Goal: Task Accomplishment & Management: Complete application form

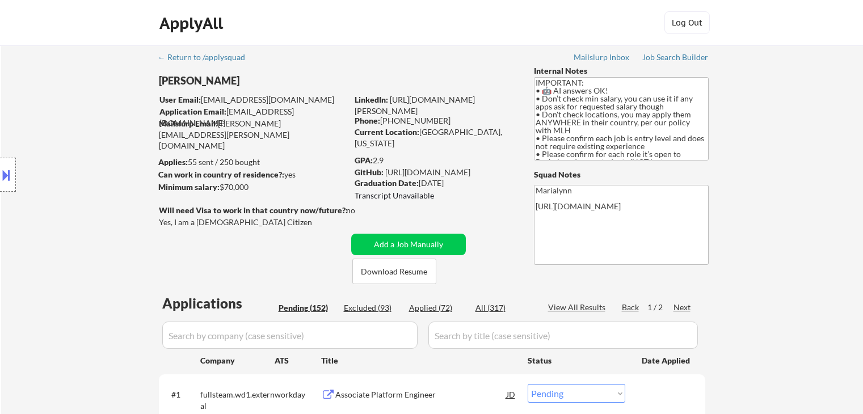
select select ""pending""
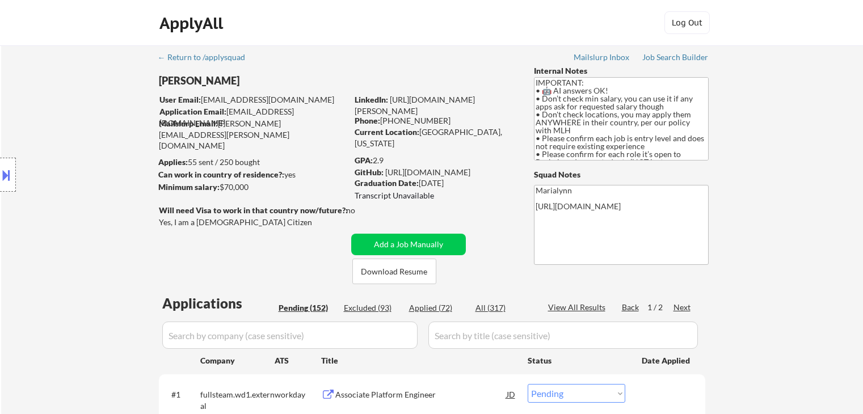
select select ""pending""
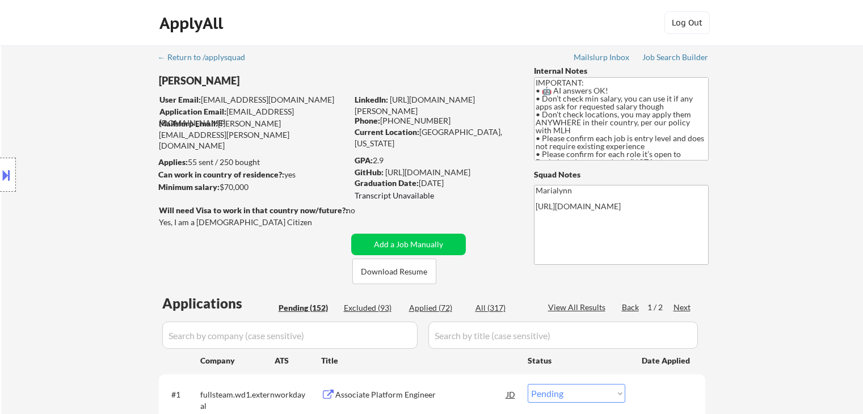
select select ""pending""
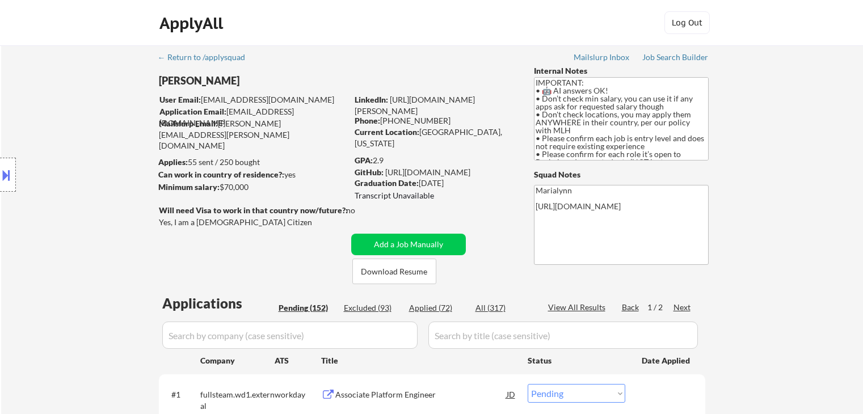
select select ""pending""
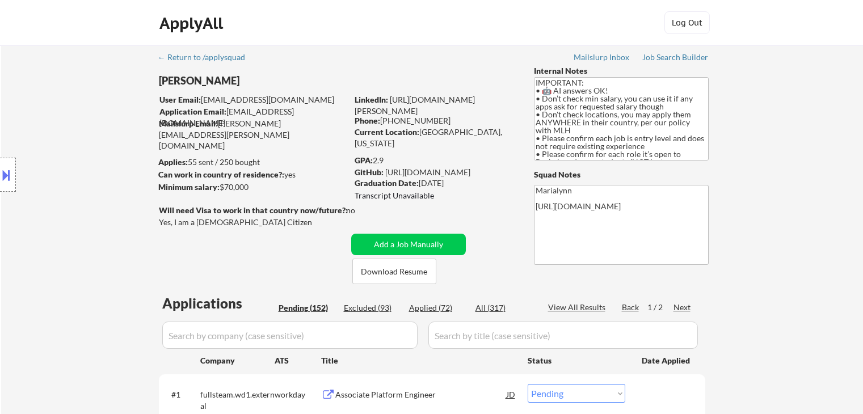
select select ""pending""
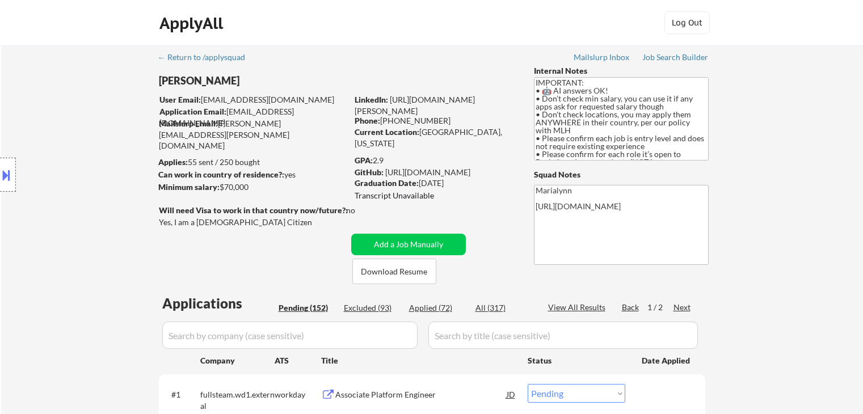
select select ""pending""
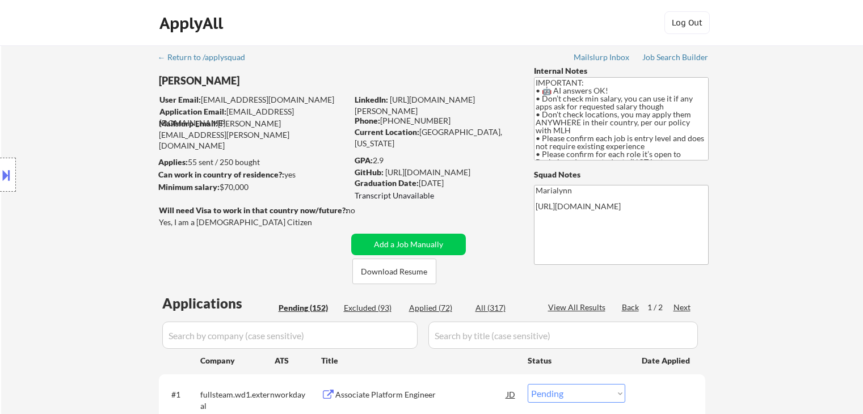
select select ""pending""
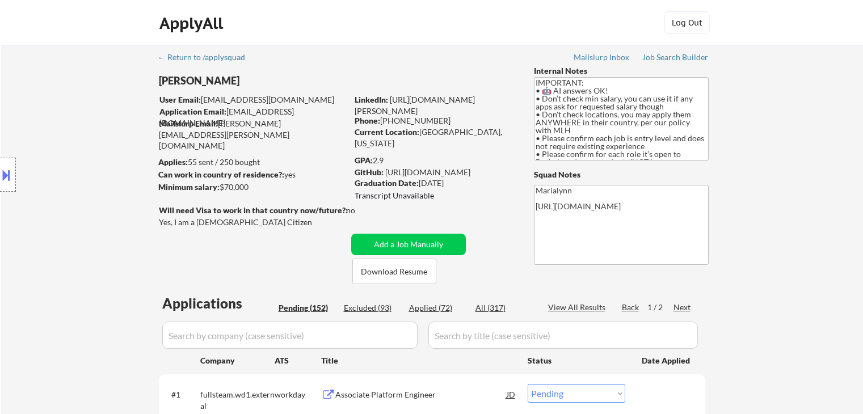
select select ""pending""
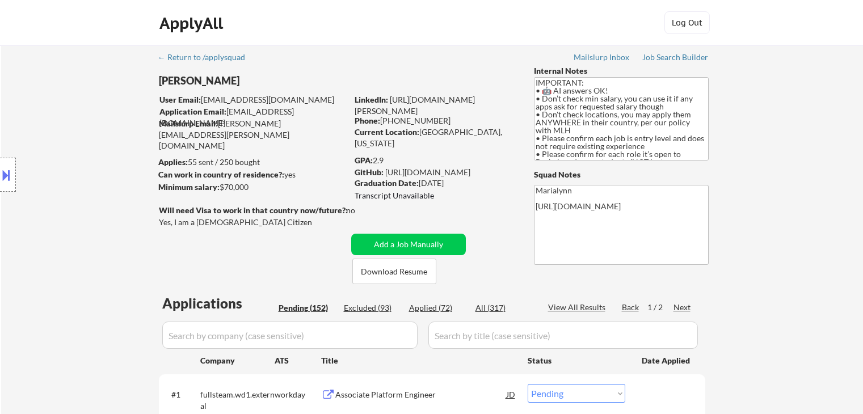
select select ""pending""
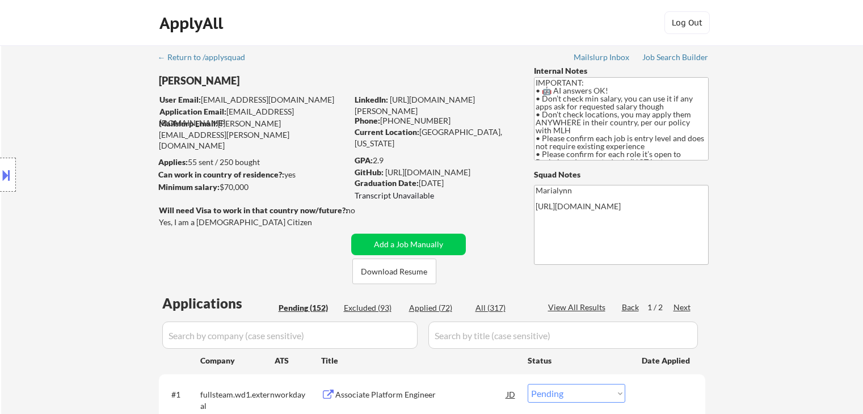
select select ""pending""
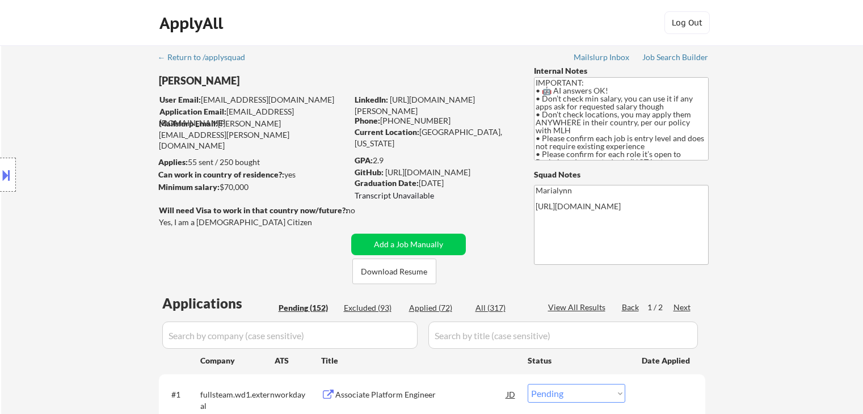
select select ""pending""
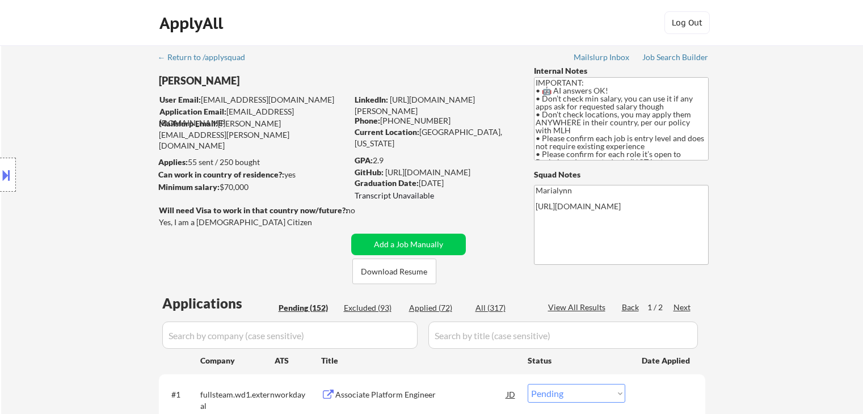
select select ""pending""
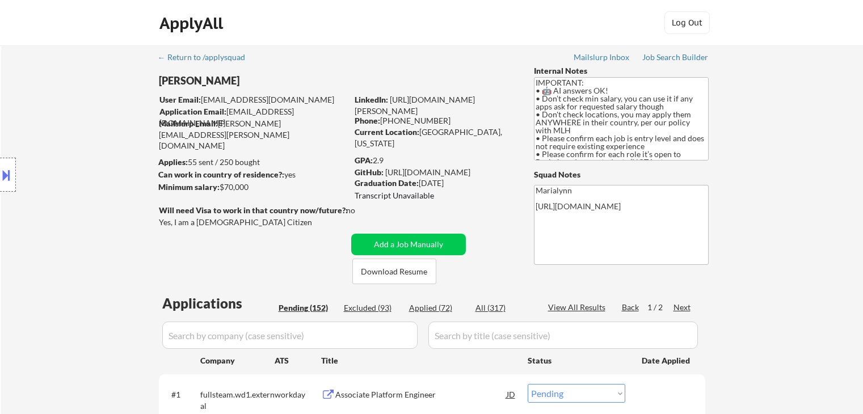
select select ""pending""
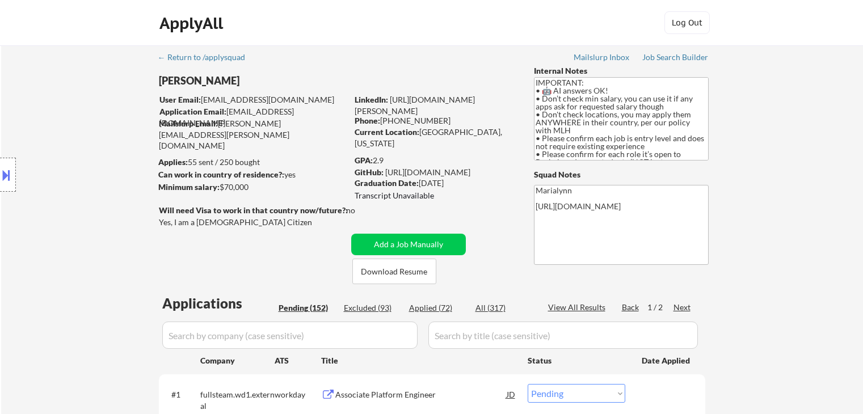
select select ""pending""
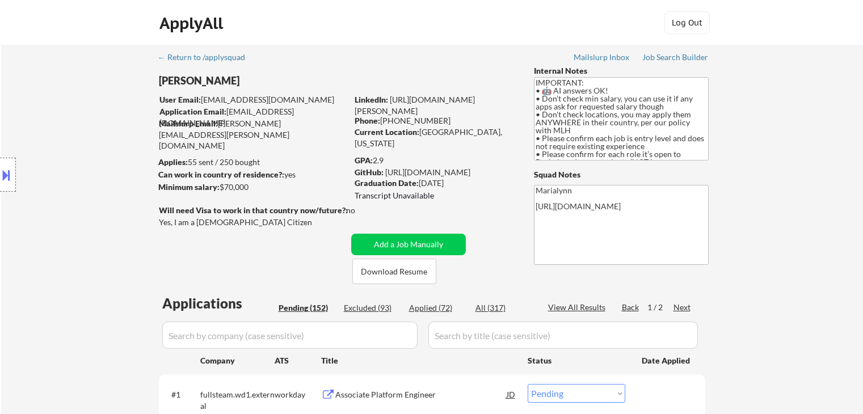
select select ""pending""
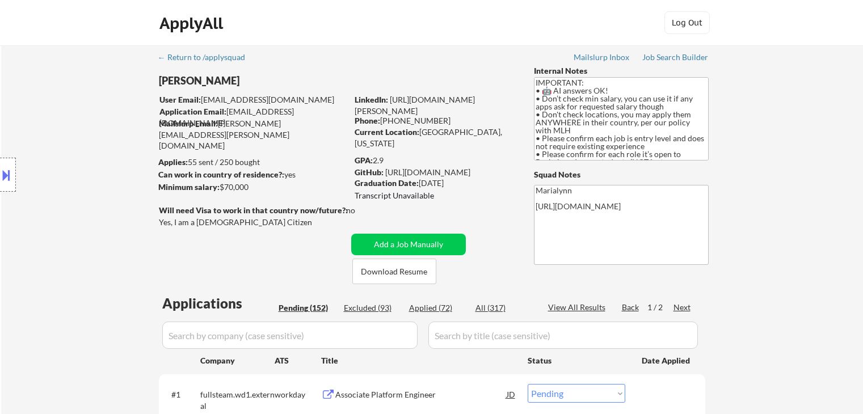
select select ""pending""
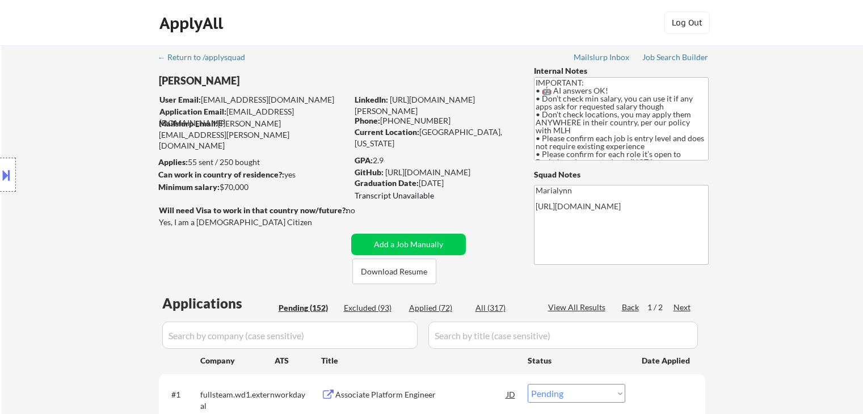
select select ""pending""
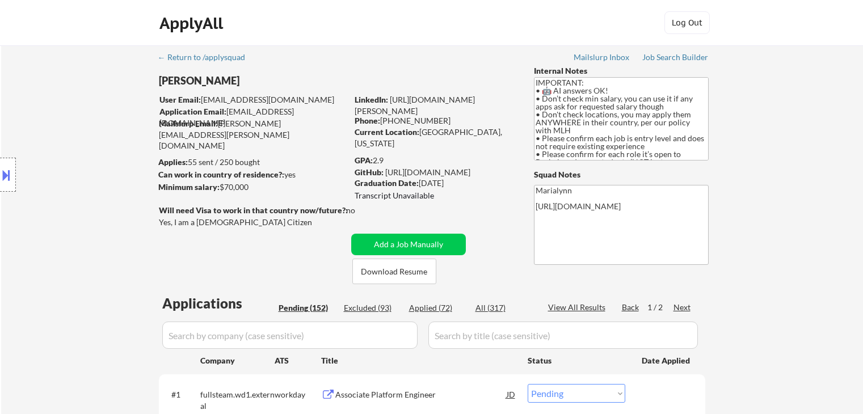
select select ""pending""
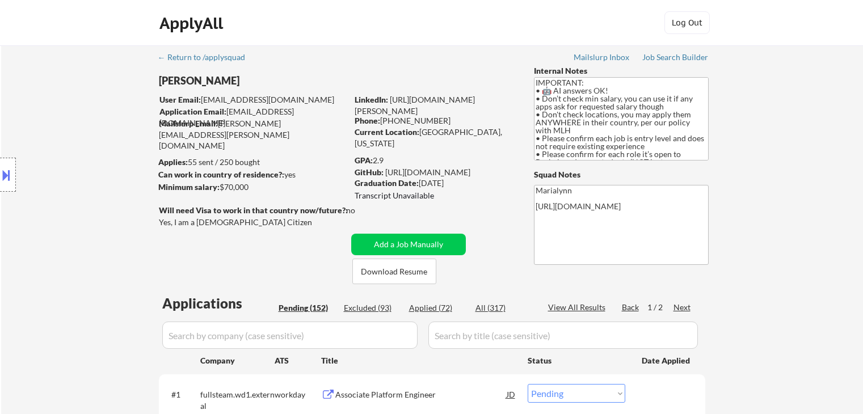
select select ""pending""
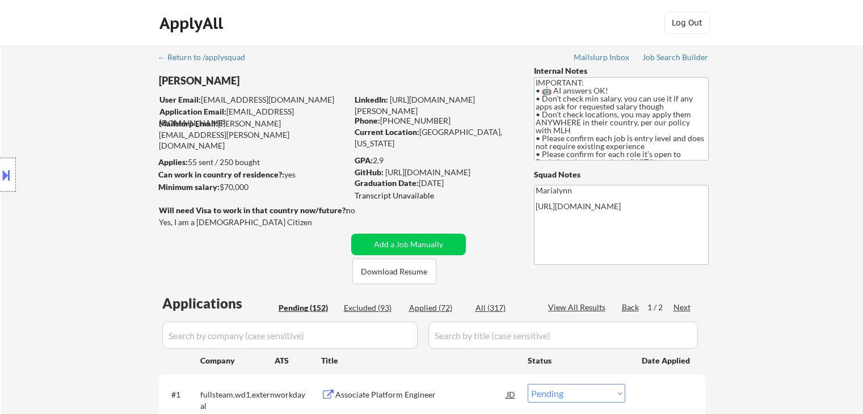
select select ""pending""
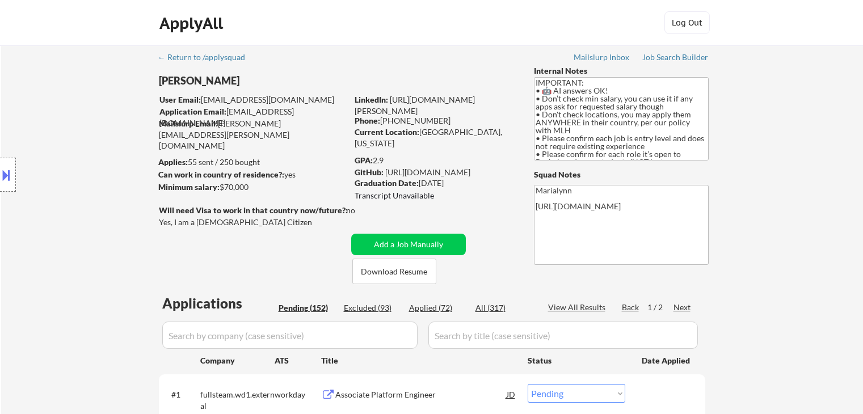
scroll to position [170, 0]
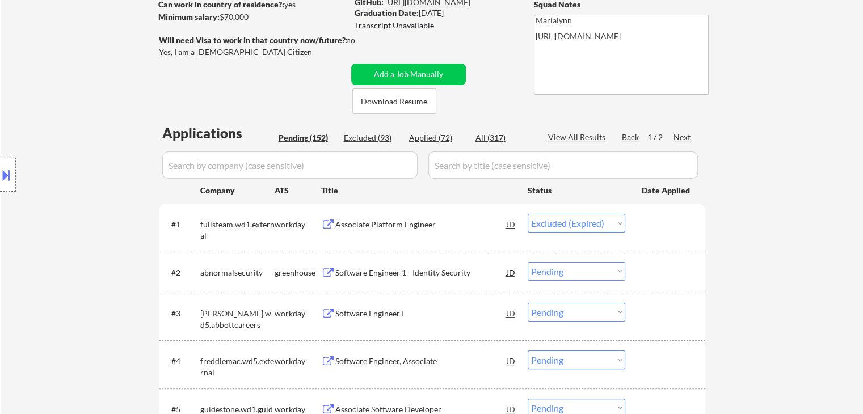
select select ""pending""
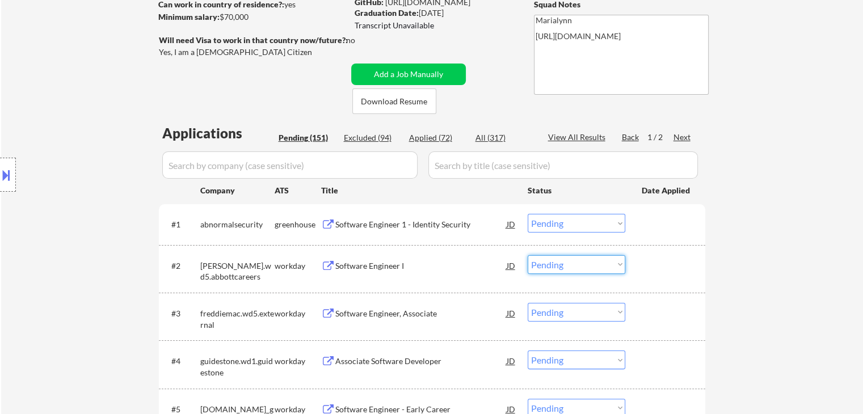
scroll to position [0, 0]
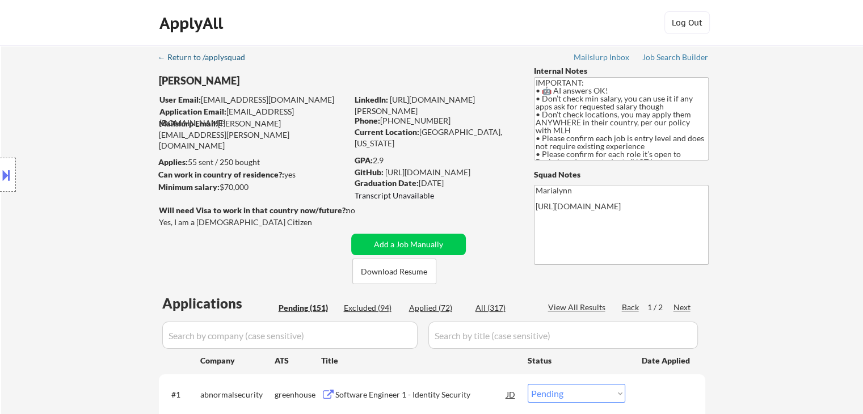
drag, startPoint x: 214, startPoint y: 60, endPoint x: 225, endPoint y: 50, distance: 13.7
click at [215, 60] on div "← Return to /applysquad" at bounding box center [207, 57] width 98 height 8
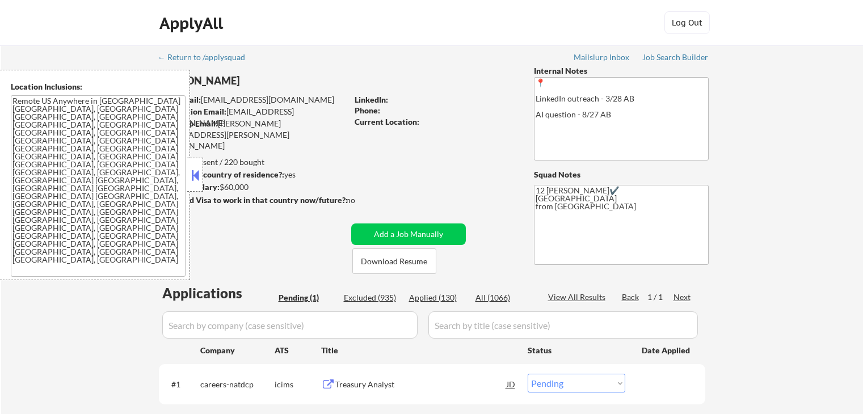
select select ""pending""
click at [205, 180] on div "Can work in country of residence?: yes" at bounding box center [250, 175] width 185 height 12
click at [190, 175] on button at bounding box center [195, 175] width 12 height 17
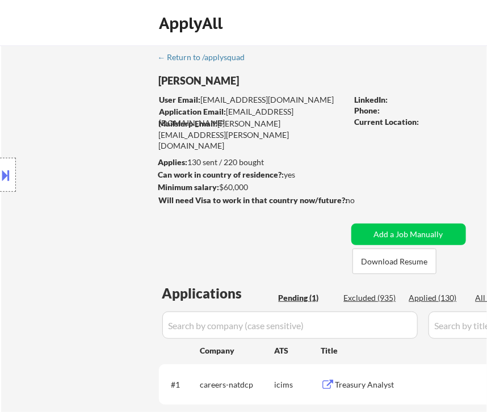
select select ""pending""
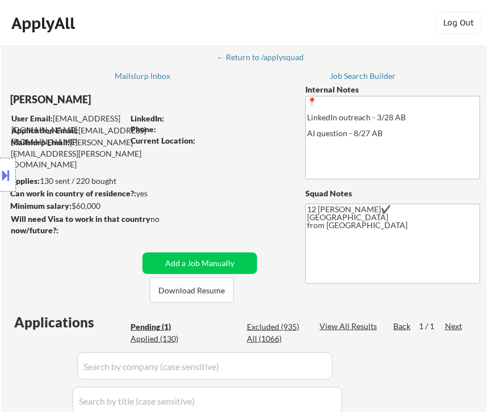
select select ""pending""
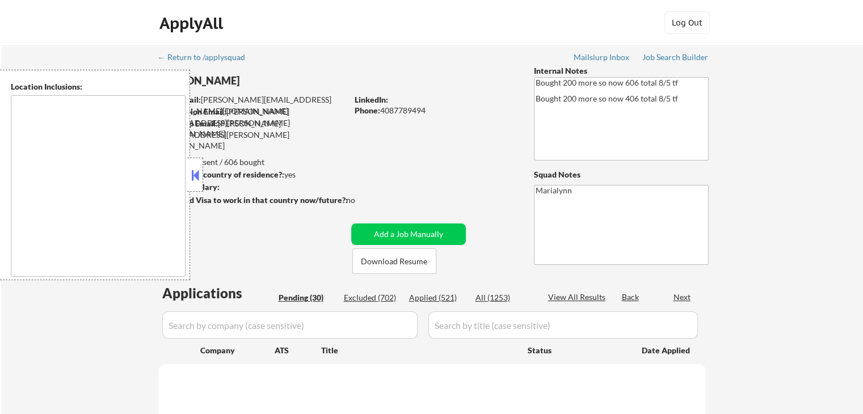
click at [193, 175] on button at bounding box center [195, 175] width 12 height 17
click at [195, 172] on button at bounding box center [195, 175] width 12 height 17
select select ""pending""
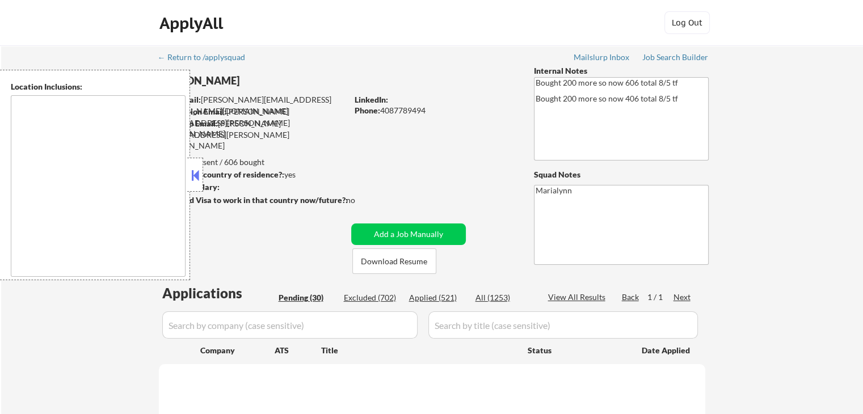
select select ""pending""
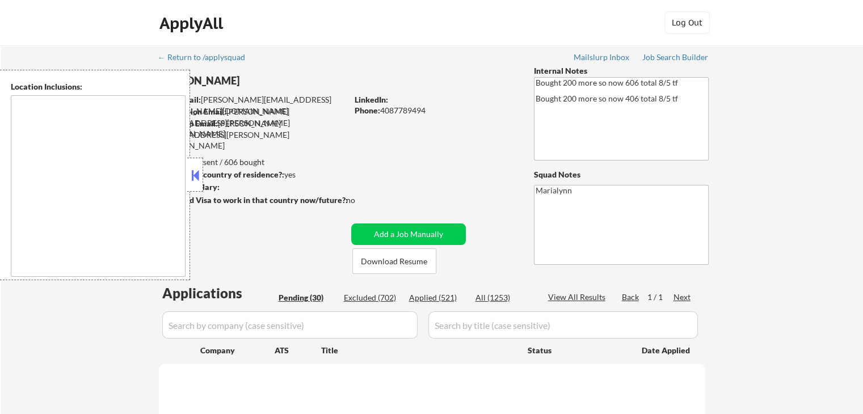
select select ""pending""
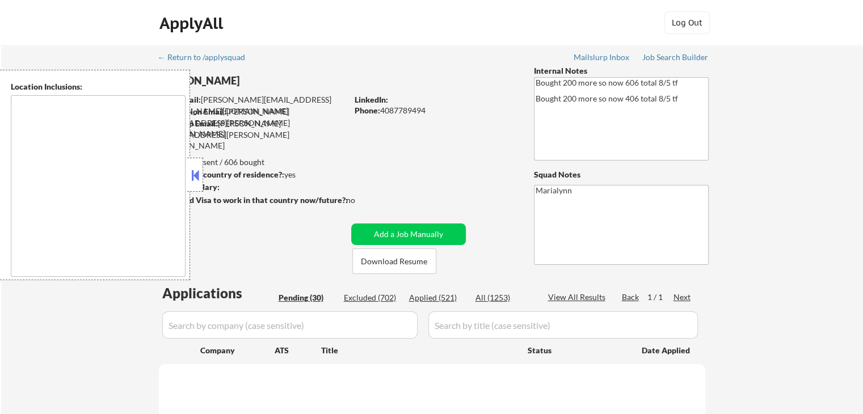
select select ""pending""
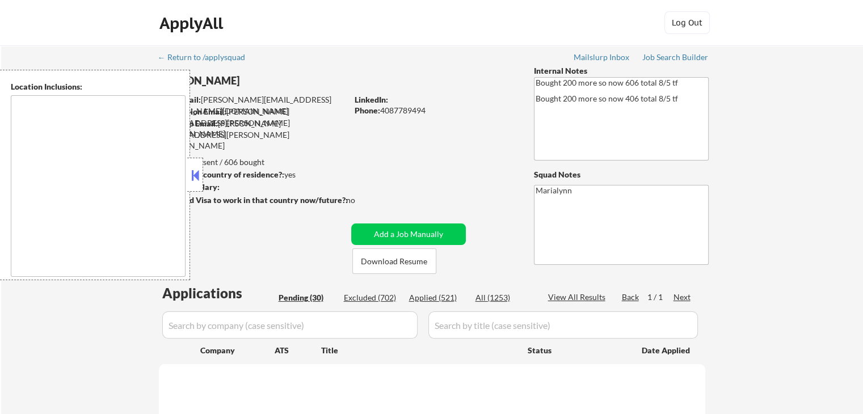
select select ""pending""
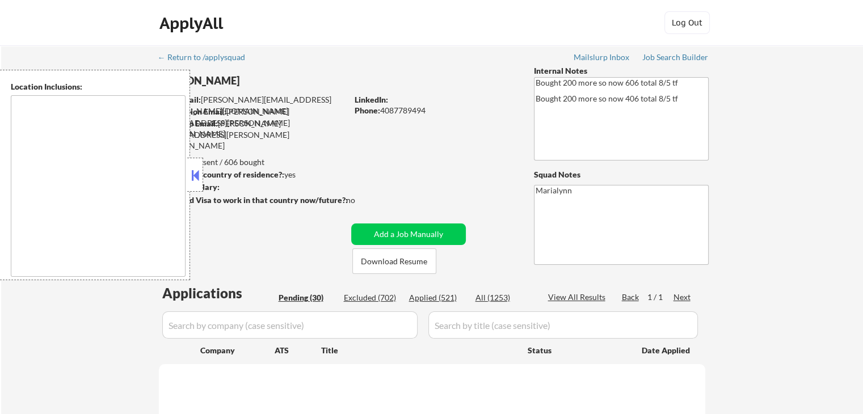
select select ""pending""
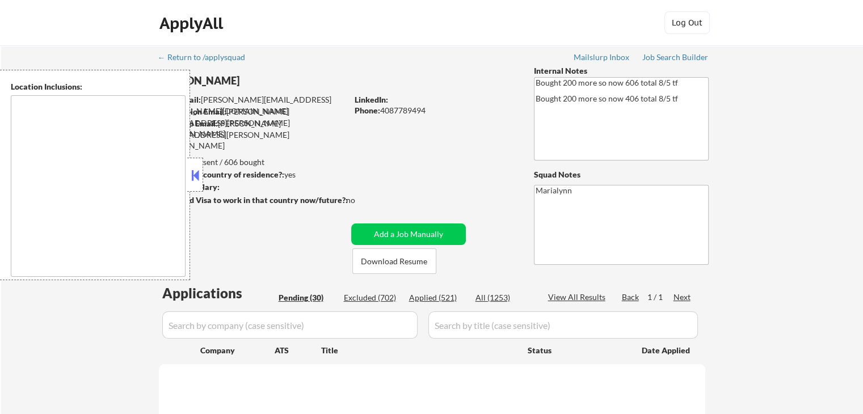
select select ""pending""
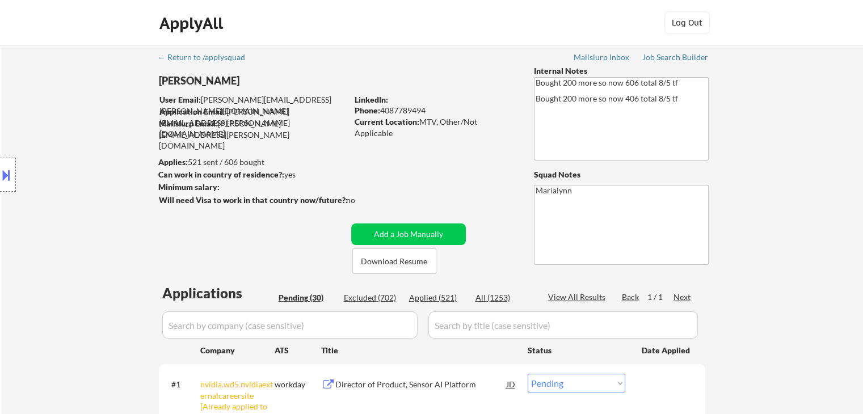
select select ""pending""
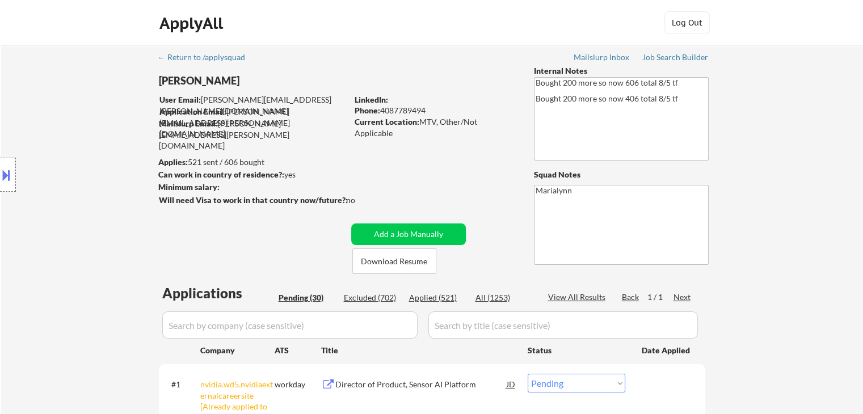
select select ""pending""
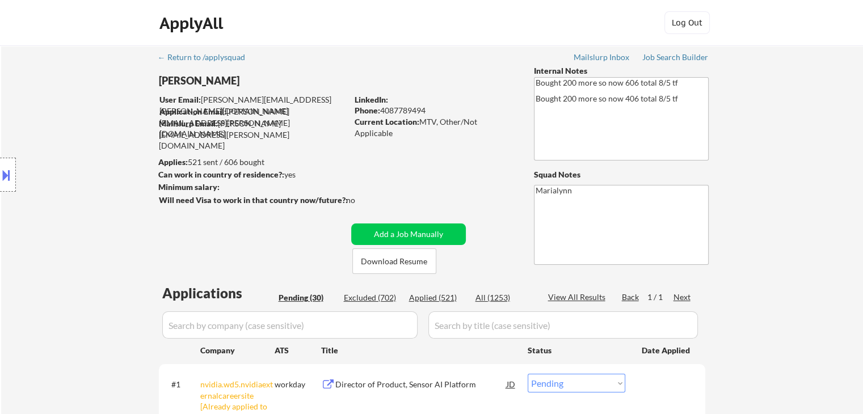
select select ""pending""
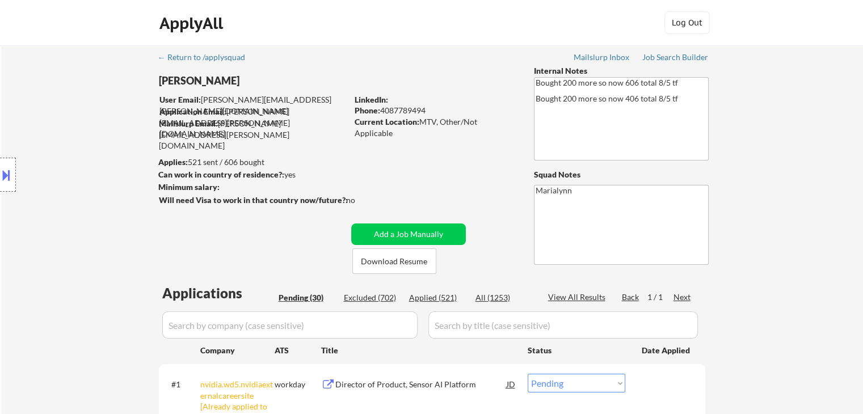
select select ""pending""
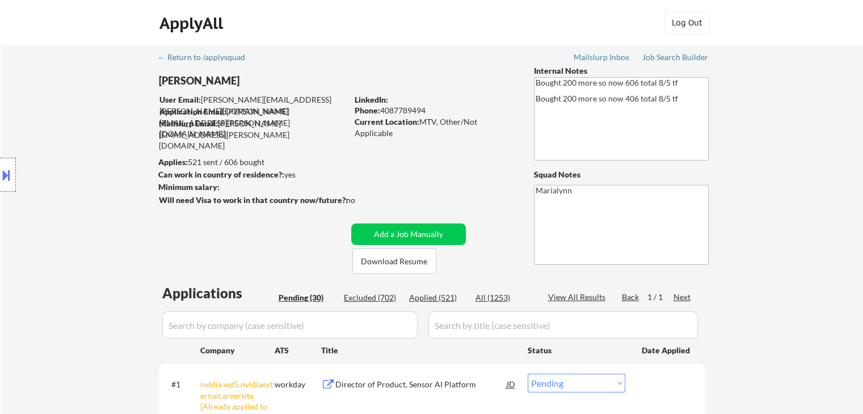
select select ""pending""
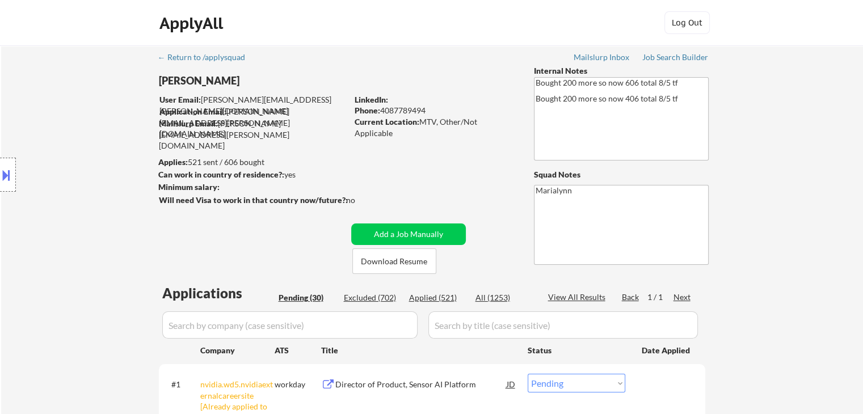
select select ""pending""
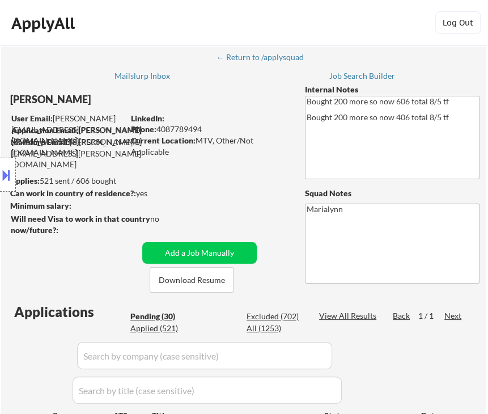
select select ""pending""
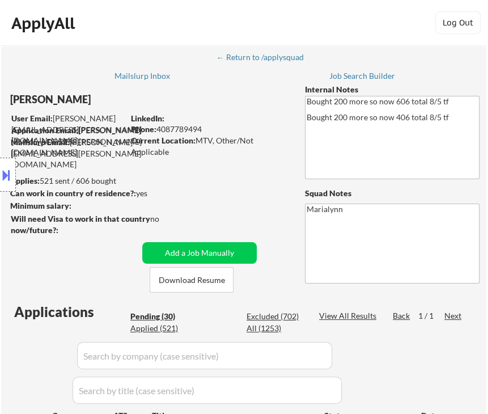
select select ""pending""
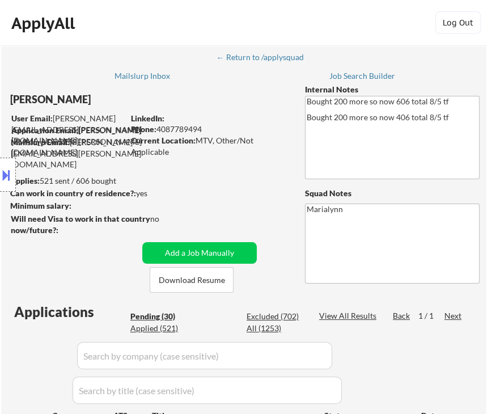
select select ""pending""
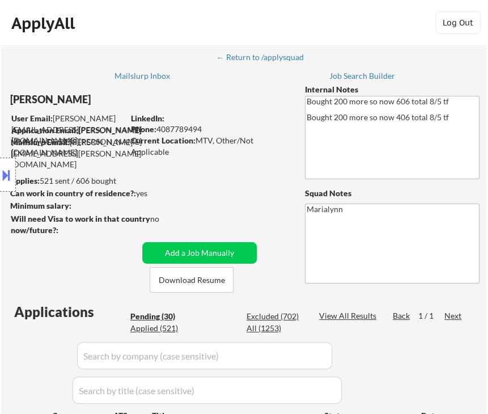
select select ""pending""
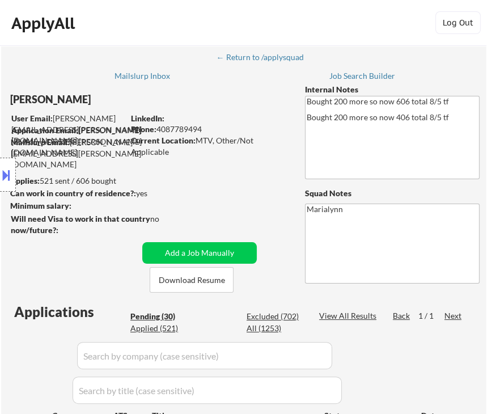
select select ""pending""
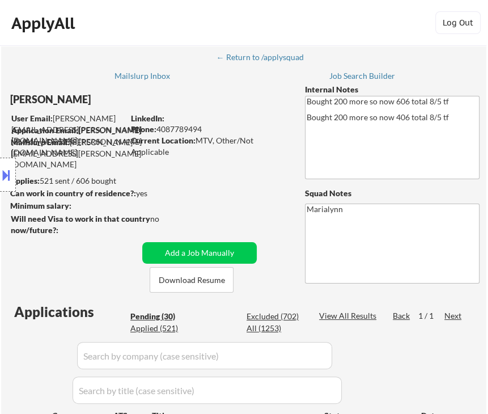
select select ""pending""
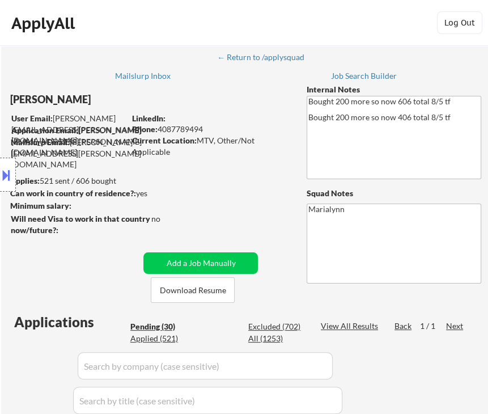
select select ""pending""
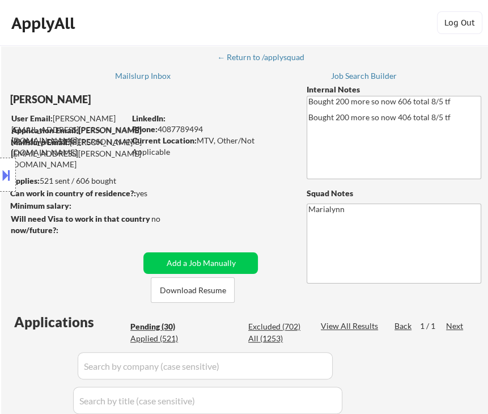
select select ""pending""
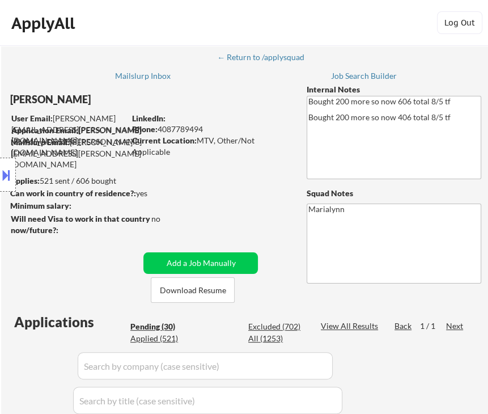
select select ""pending""
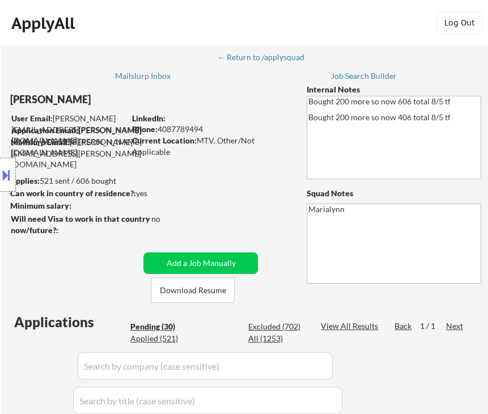
select select ""pending""
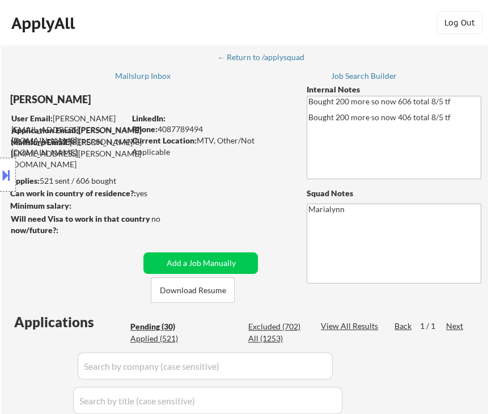
select select ""pending""
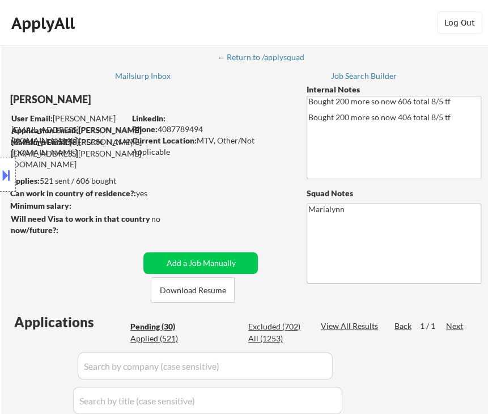
select select ""pending""
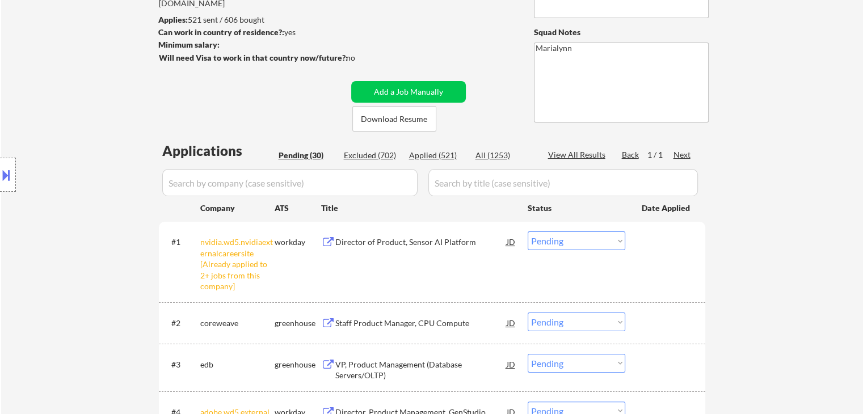
scroll to position [170, 0]
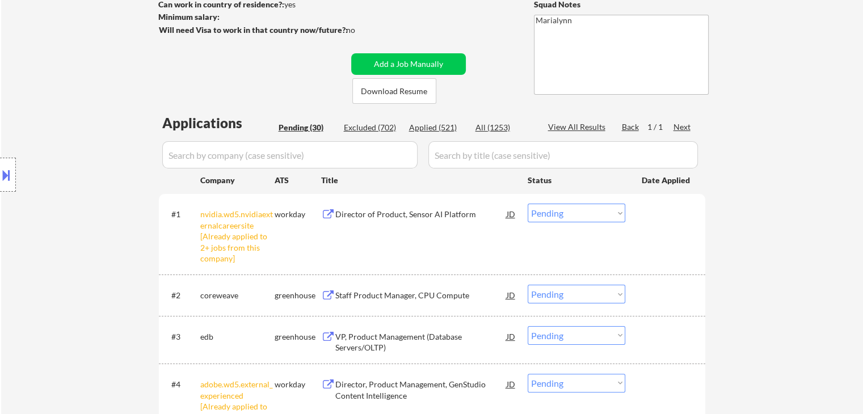
drag, startPoint x: 570, startPoint y: 206, endPoint x: 580, endPoint y: 221, distance: 18.4
click at [571, 208] on select "Choose an option... Pending Applied Excluded (Questions) Excluded (Expired) Exc…" at bounding box center [577, 213] width 98 height 19
click at [528, 204] on select "Choose an option... Pending Applied Excluded (Questions) Excluded (Expired) Exc…" at bounding box center [577, 213] width 98 height 19
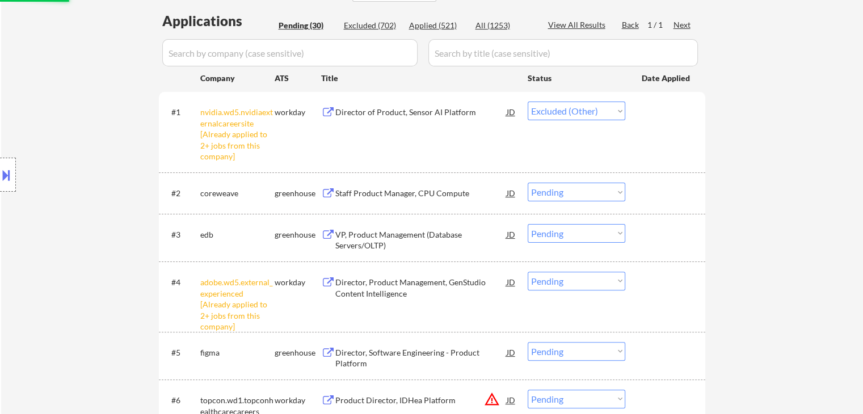
scroll to position [340, 0]
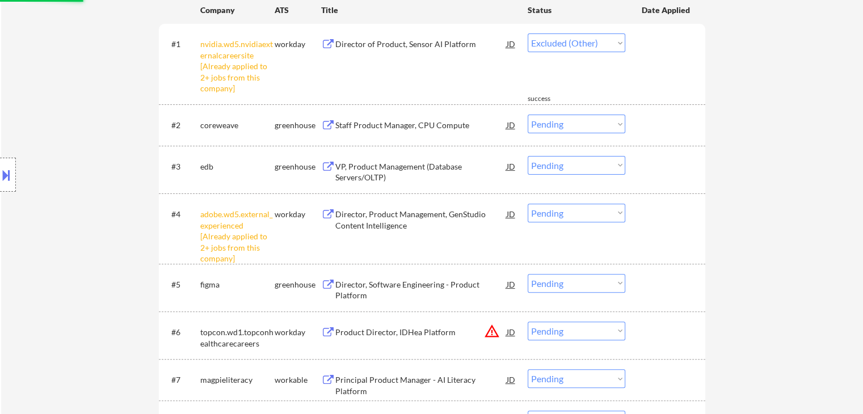
select select ""pending""
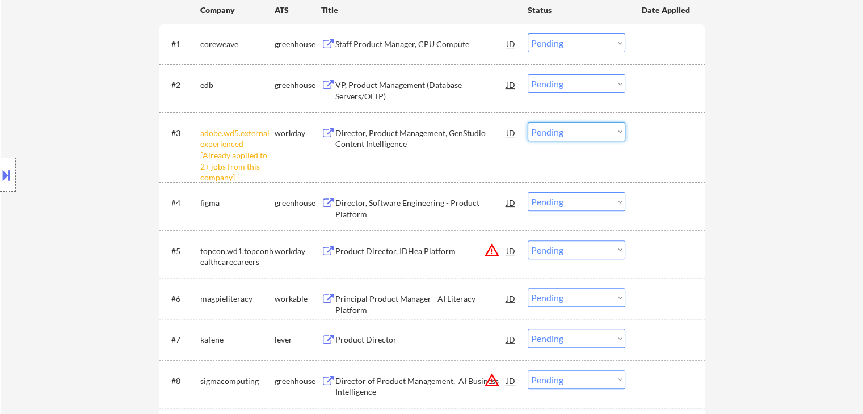
click at [583, 124] on select "Choose an option... Pending Applied Excluded (Questions) Excluded (Expired) Exc…" at bounding box center [577, 132] width 98 height 19
click at [528, 123] on select "Choose an option... Pending Applied Excluded (Questions) Excluded (Expired) Exc…" at bounding box center [577, 132] width 98 height 19
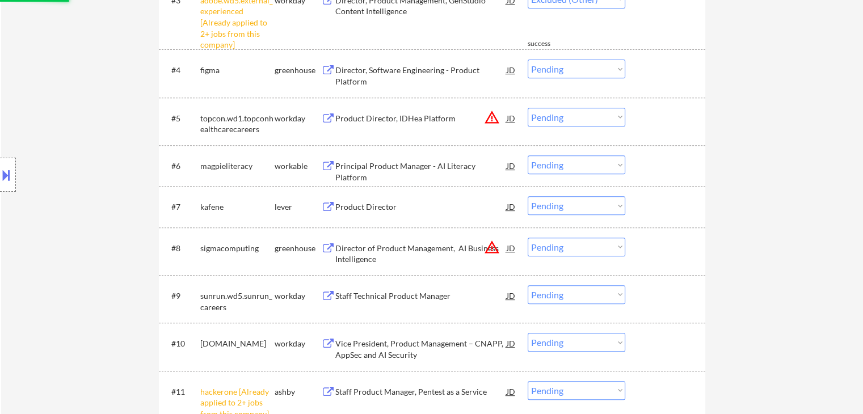
scroll to position [567, 0]
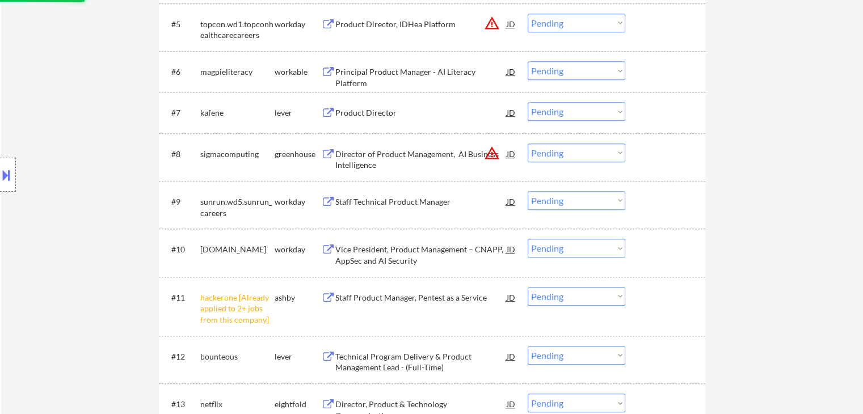
select select ""pending""
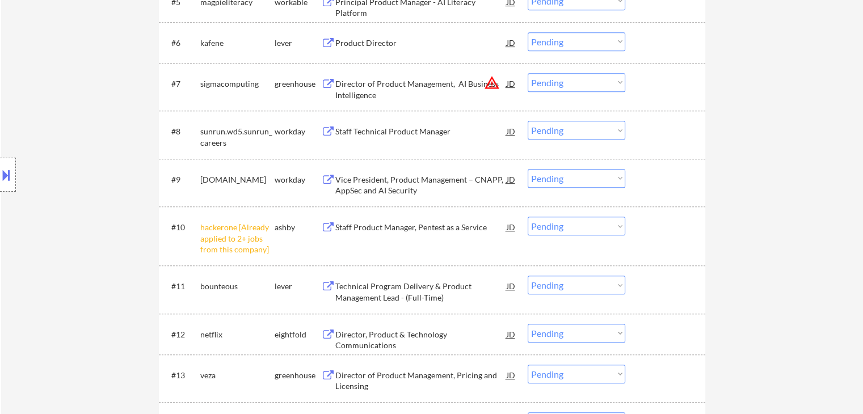
click at [550, 227] on select "Choose an option... Pending Applied Excluded (Questions) Excluded (Expired) Exc…" at bounding box center [577, 226] width 98 height 19
click at [528, 217] on select "Choose an option... Pending Applied Excluded (Questions) Excluded (Expired) Exc…" at bounding box center [577, 226] width 98 height 19
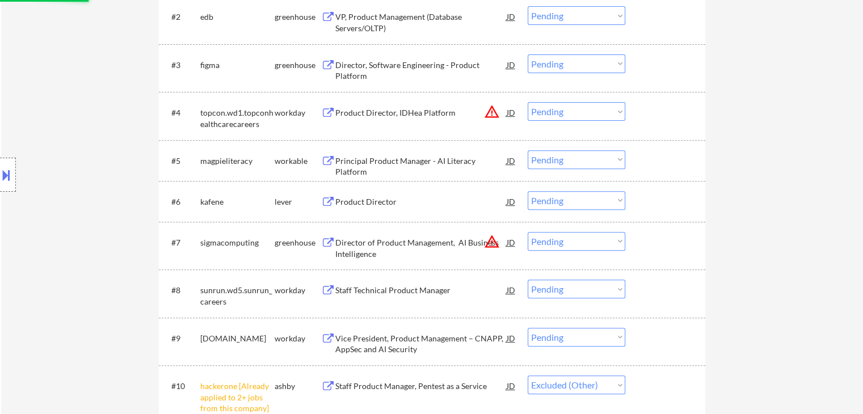
select select ""pending""
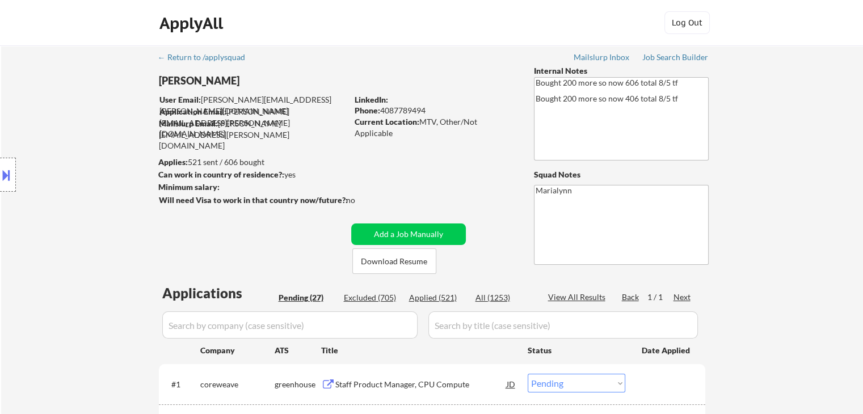
scroll to position [0, 0]
drag, startPoint x: 429, startPoint y: 258, endPoint x: 504, endPoint y: 172, distance: 114.2
click at [429, 258] on button "Download Resume" at bounding box center [394, 261] width 84 height 26
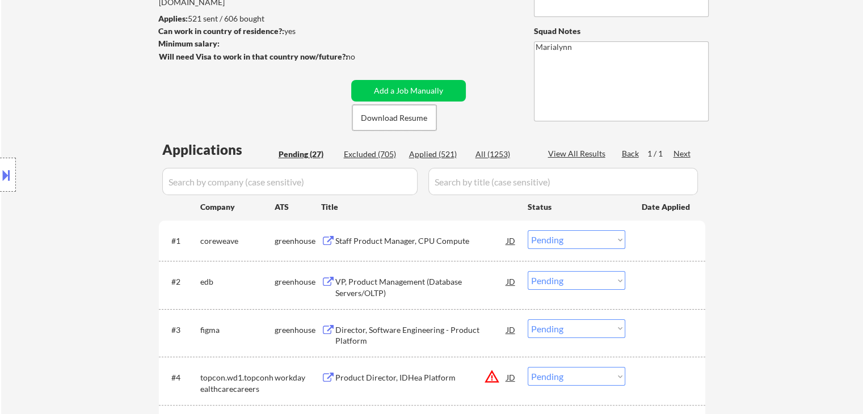
scroll to position [170, 0]
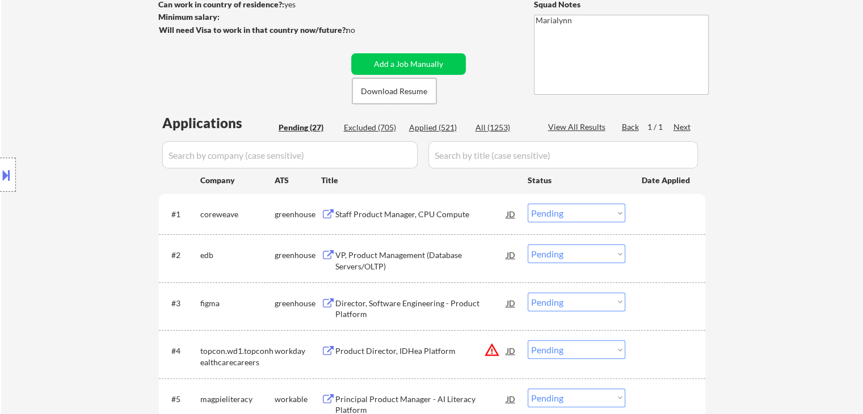
click at [441, 212] on div "Staff Product Manager, CPU Compute" at bounding box center [420, 214] width 171 height 11
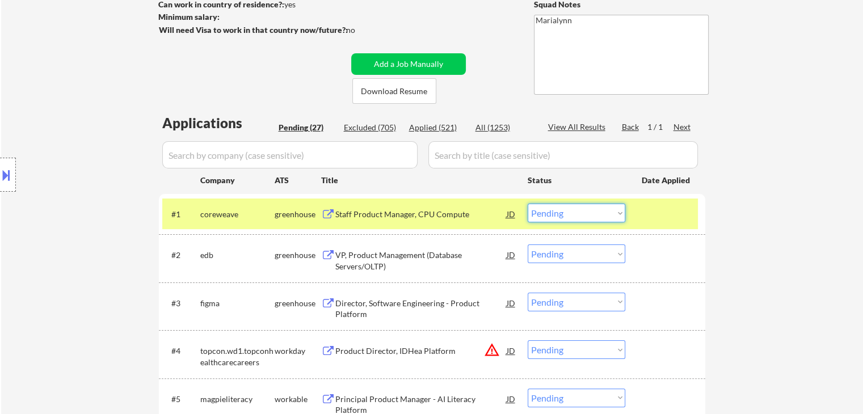
click at [587, 221] on select "Choose an option... Pending Applied Excluded (Questions) Excluded (Expired) Exc…" at bounding box center [577, 213] width 98 height 19
click at [528, 204] on select "Choose an option... Pending Applied Excluded (Questions) Excluded (Expired) Exc…" at bounding box center [577, 213] width 98 height 19
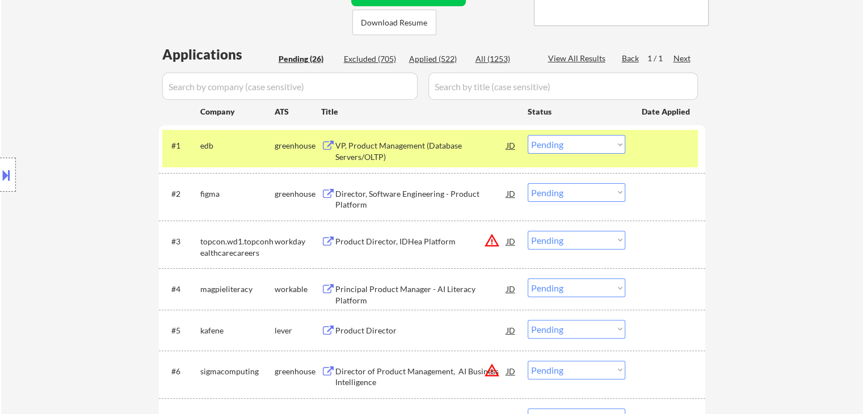
scroll to position [284, 0]
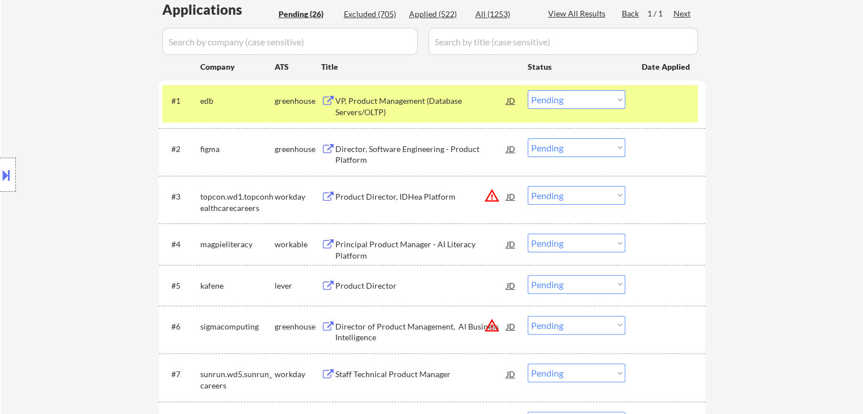
click at [404, 103] on div "VP, Product Management (Database Servers/OLTP)" at bounding box center [420, 106] width 171 height 22
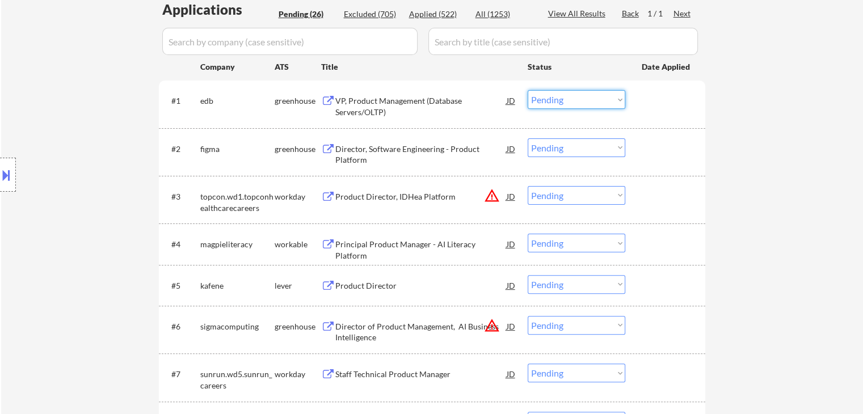
drag, startPoint x: 596, startPoint y: 99, endPoint x: 594, endPoint y: 108, distance: 8.8
click at [596, 100] on select "Choose an option... Pending Applied Excluded (Questions) Excluded (Expired) Exc…" at bounding box center [577, 99] width 98 height 19
click at [528, 90] on select "Choose an option... Pending Applied Excluded (Questions) Excluded (Expired) Exc…" at bounding box center [577, 99] width 98 height 19
select select ""pending""
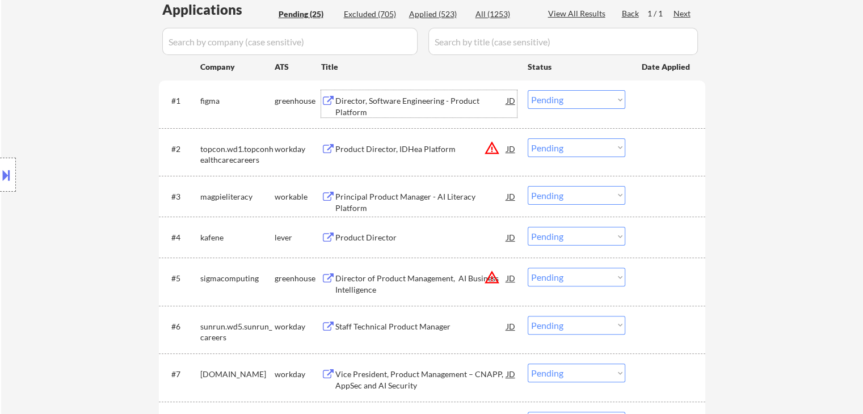
click at [386, 100] on div "Director, Software Engineering - Product Platform" at bounding box center [420, 106] width 171 height 22
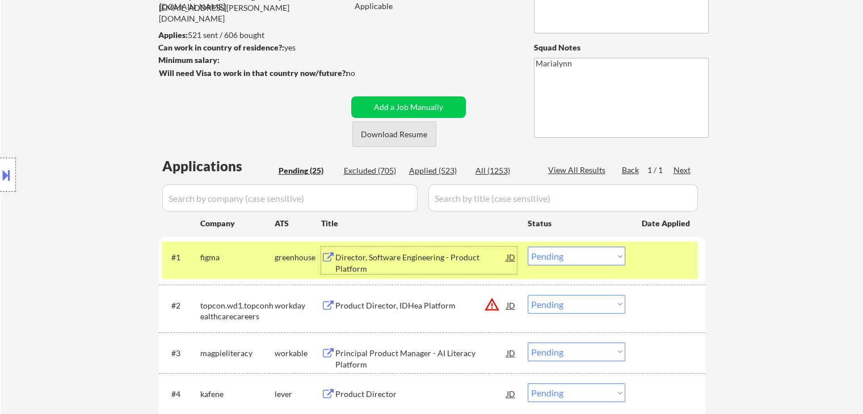
scroll to position [57, 0]
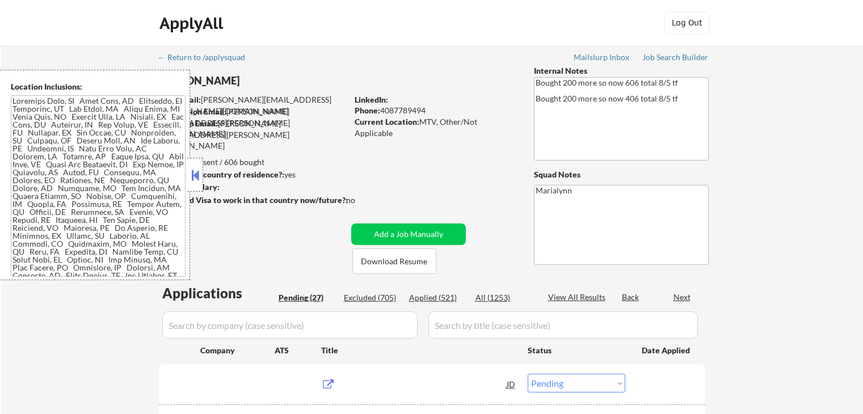
select select ""pending""
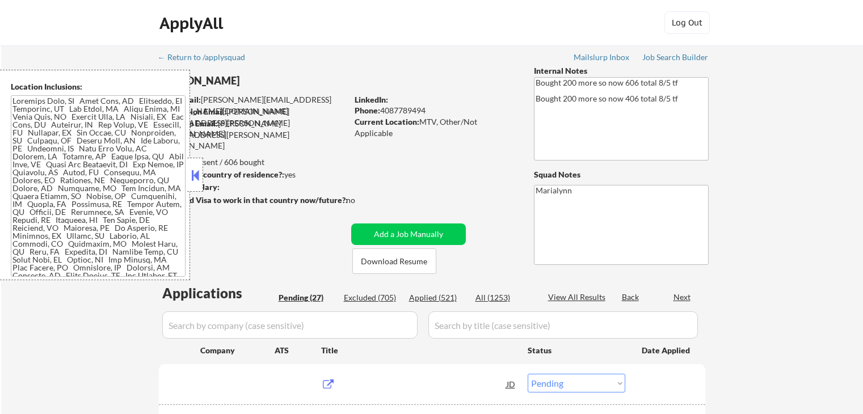
select select ""pending""
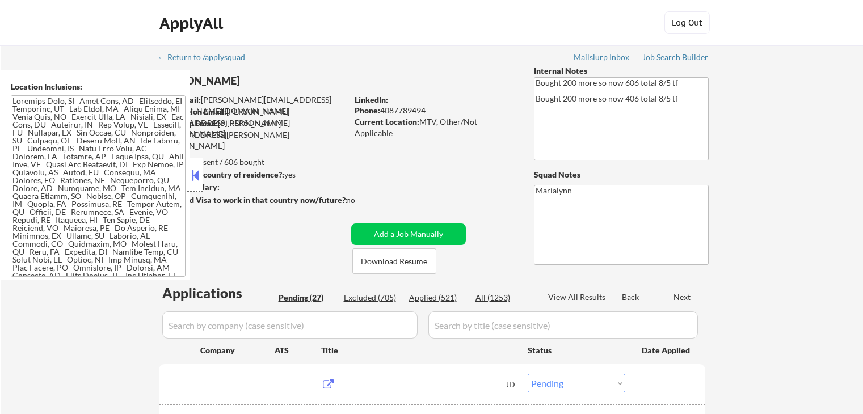
select select ""pending""
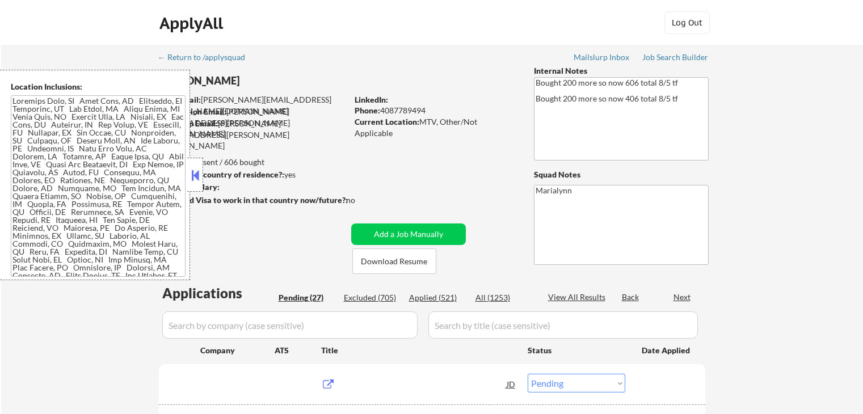
select select ""pending""
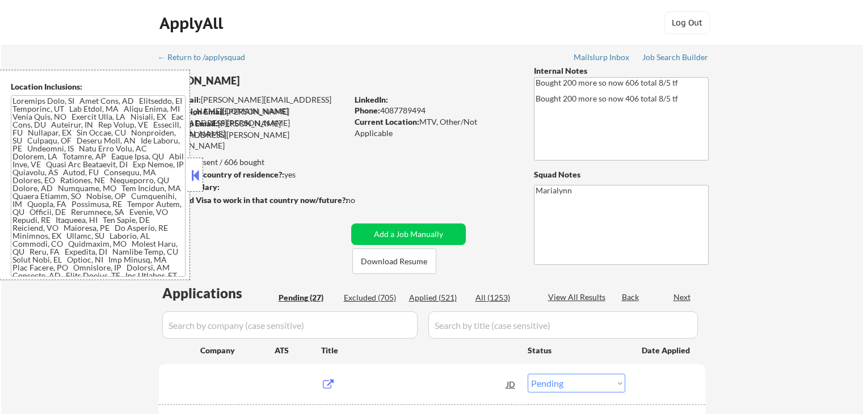
select select ""pending""
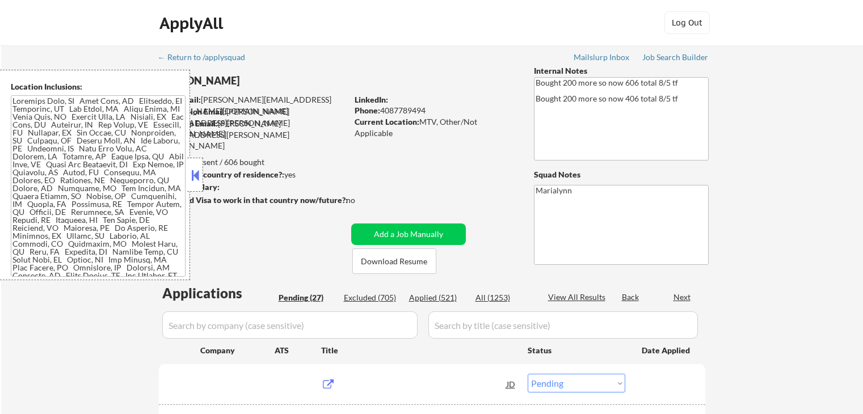
select select ""pending""
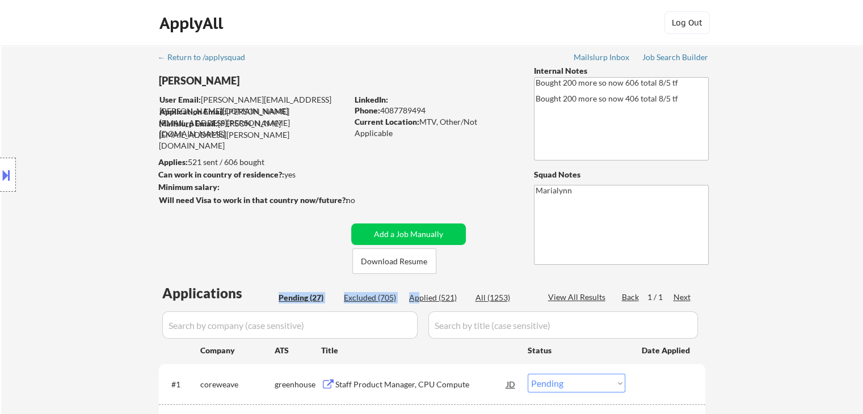
click at [440, 301] on div "Applied (521)" at bounding box center [437, 297] width 57 height 11
select select ""applied""
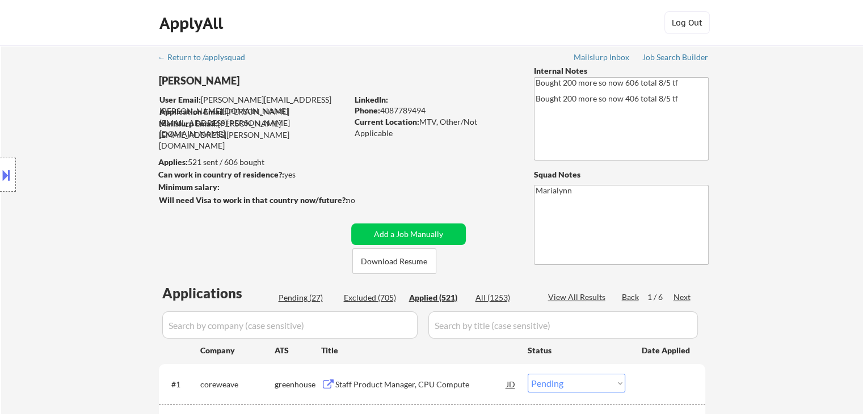
select select ""applied""
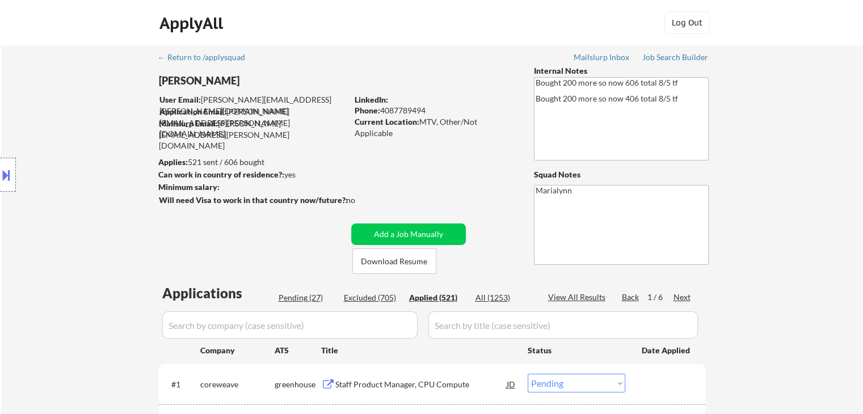
select select ""applied""
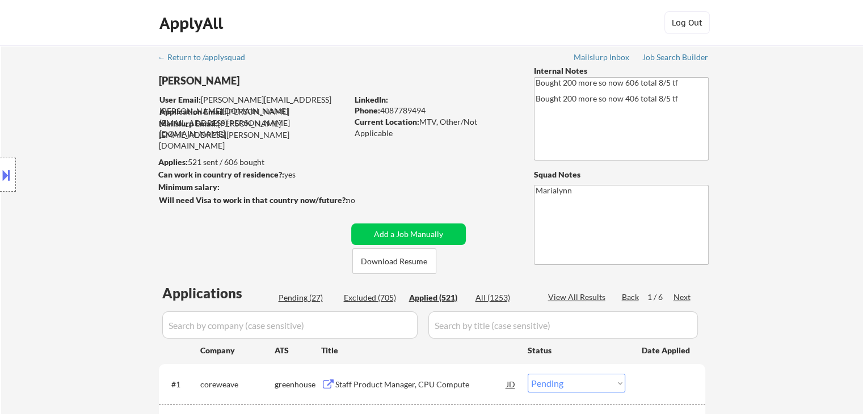
select select ""applied""
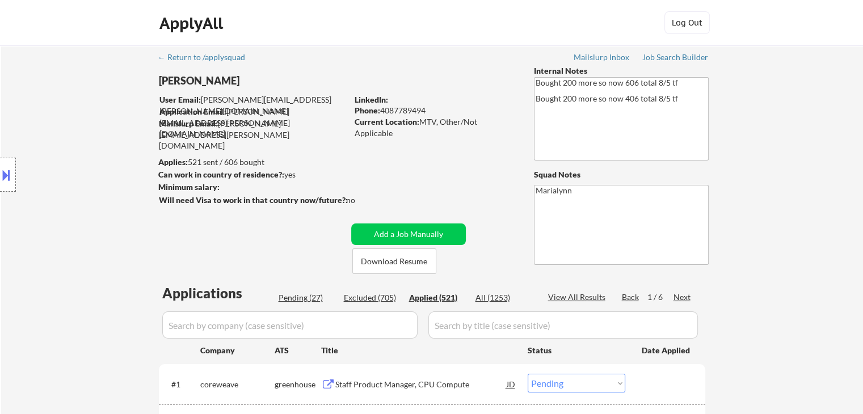
select select ""applied""
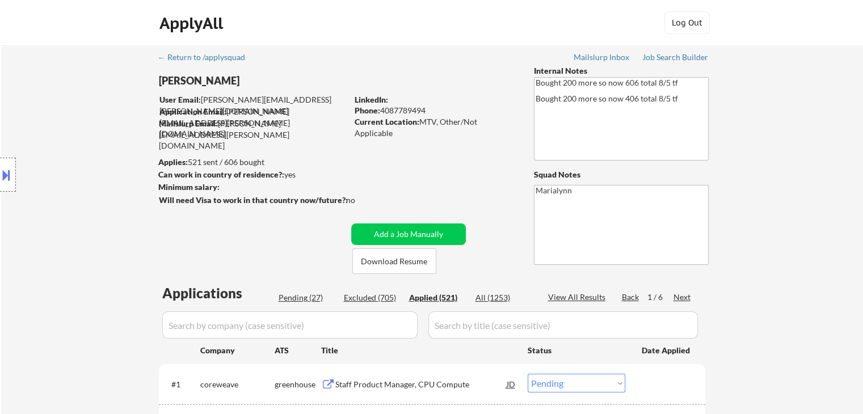
select select ""applied""
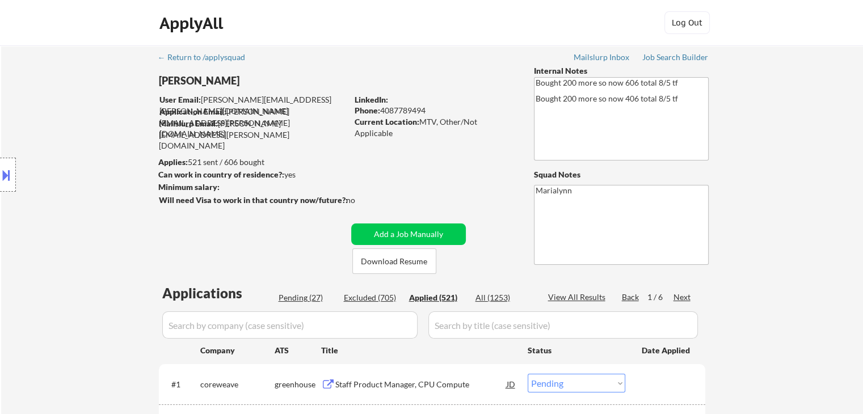
select select ""applied""
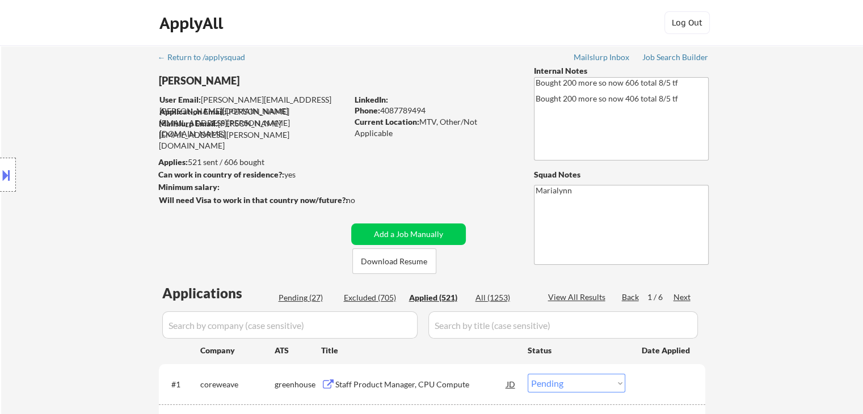
select select ""applied""
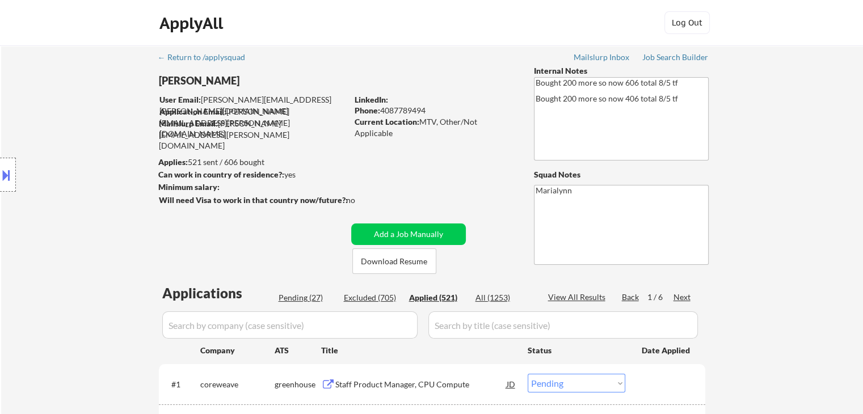
select select ""applied""
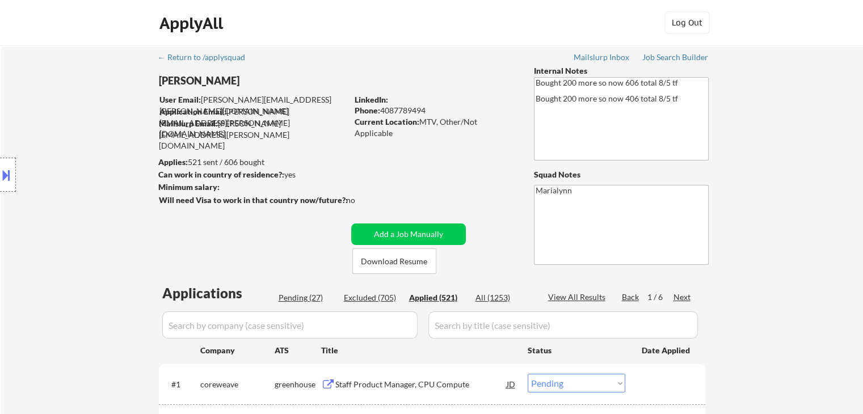
select select ""applied""
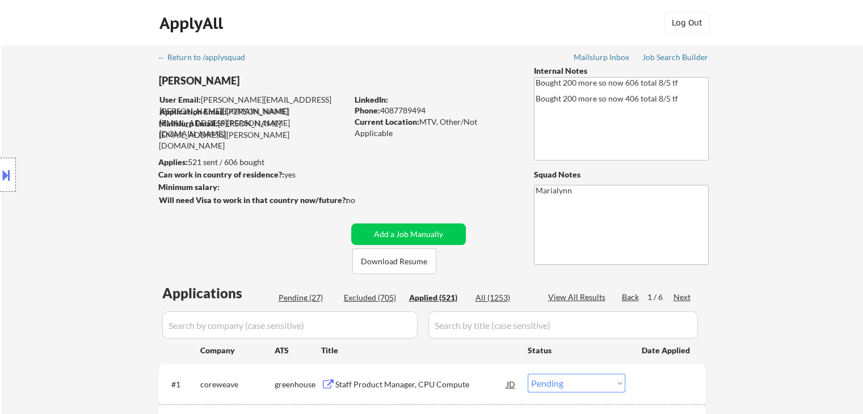
select select ""applied""
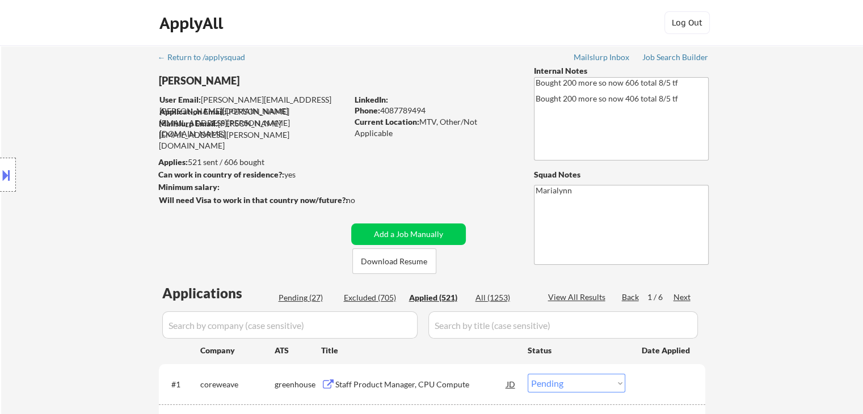
select select ""applied""
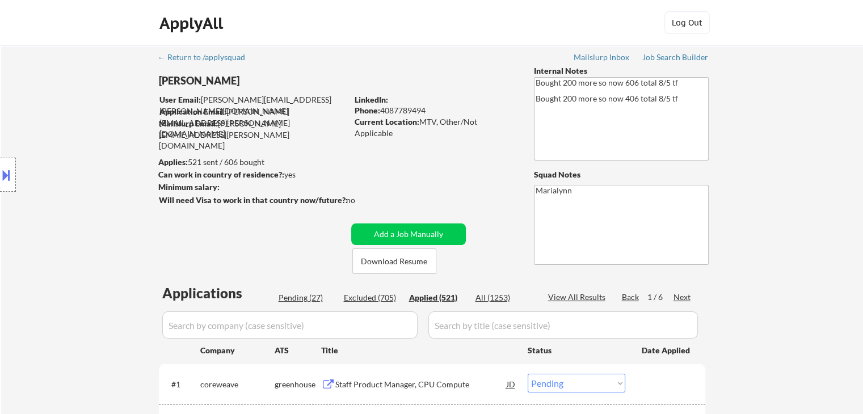
select select ""applied""
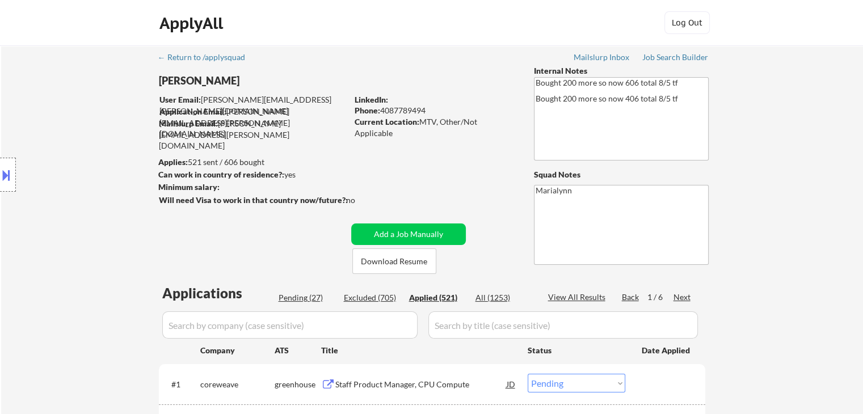
select select ""applied""
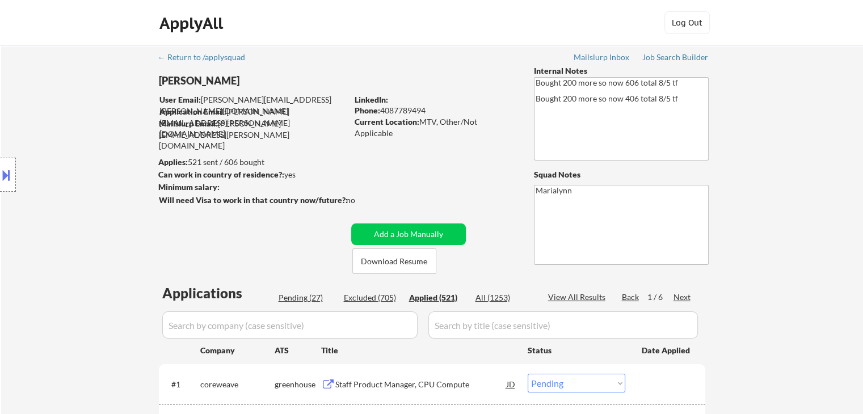
select select ""applied""
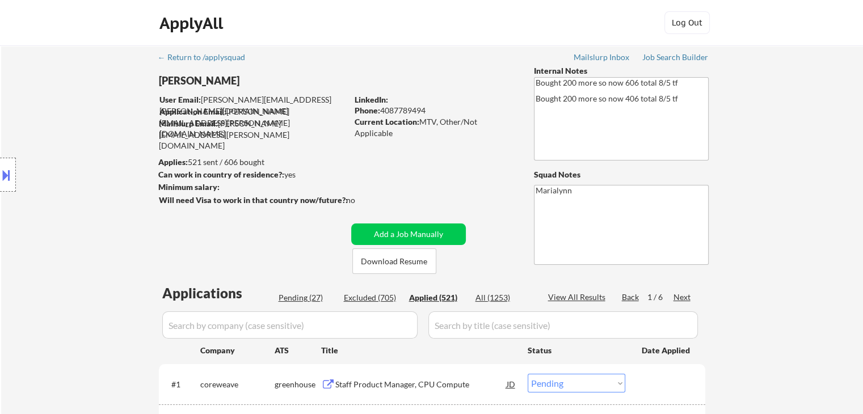
select select ""applied""
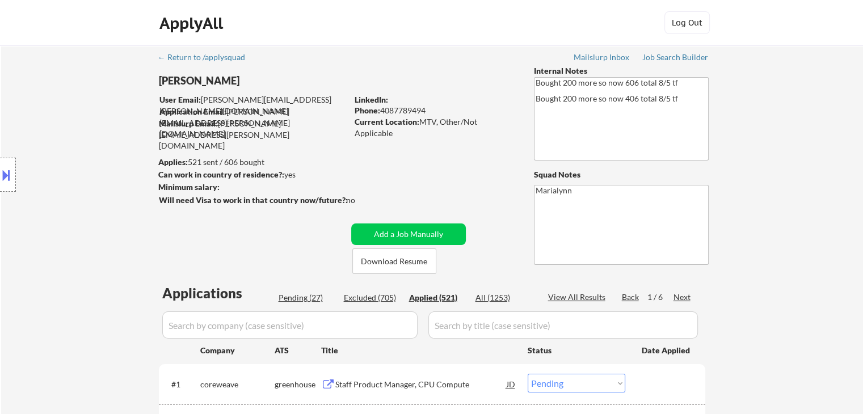
select select ""applied""
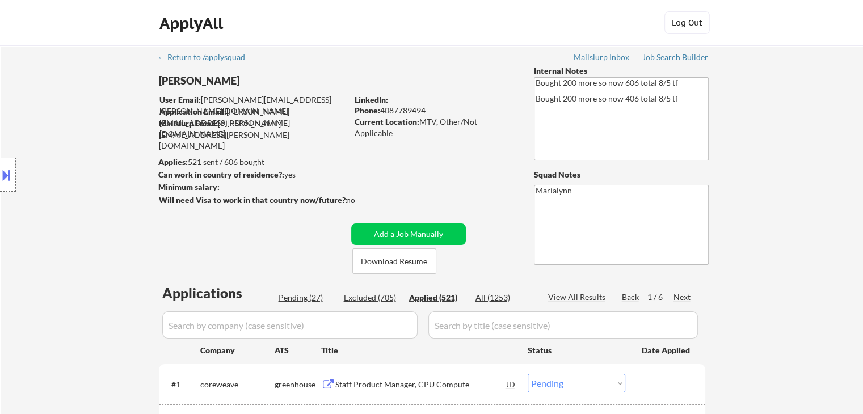
select select ""applied""
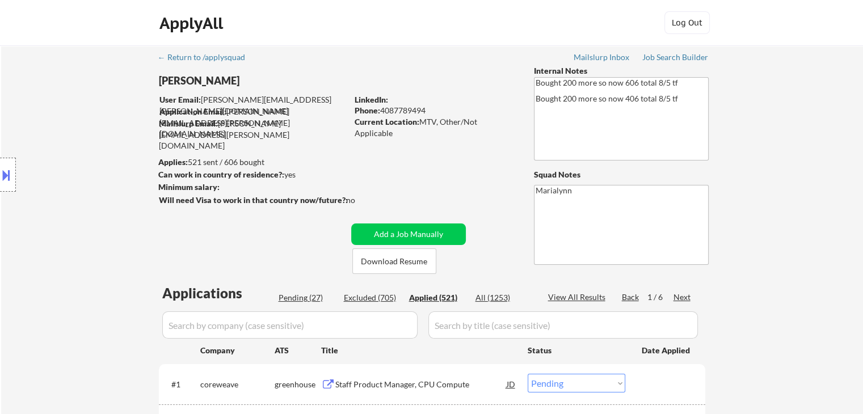
select select ""applied""
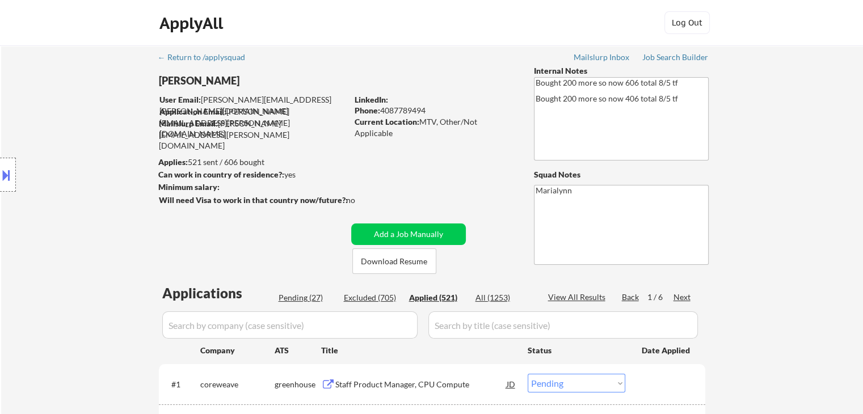
select select ""applied""
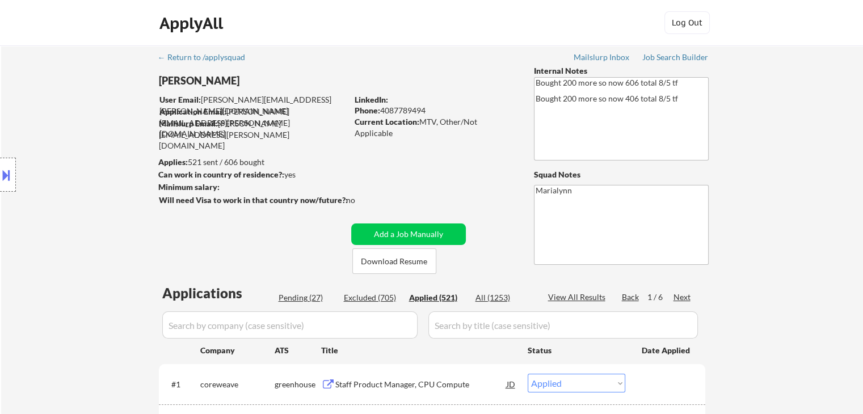
select select ""applied""
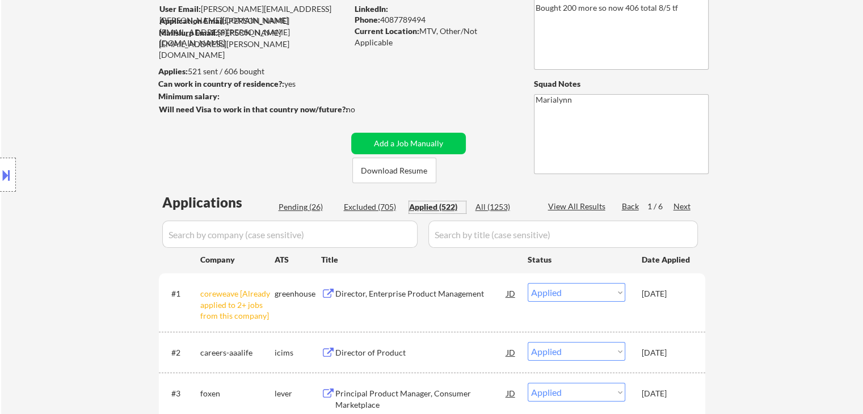
scroll to position [113, 0]
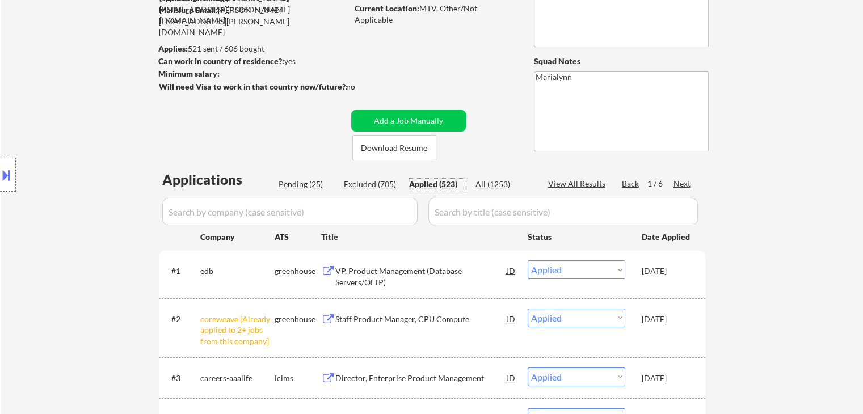
click at [667, 323] on div "[DATE]" at bounding box center [667, 319] width 50 height 11
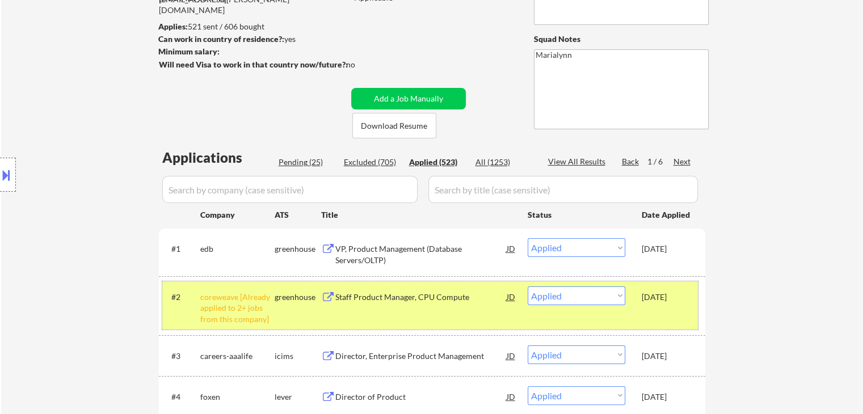
scroll to position [170, 0]
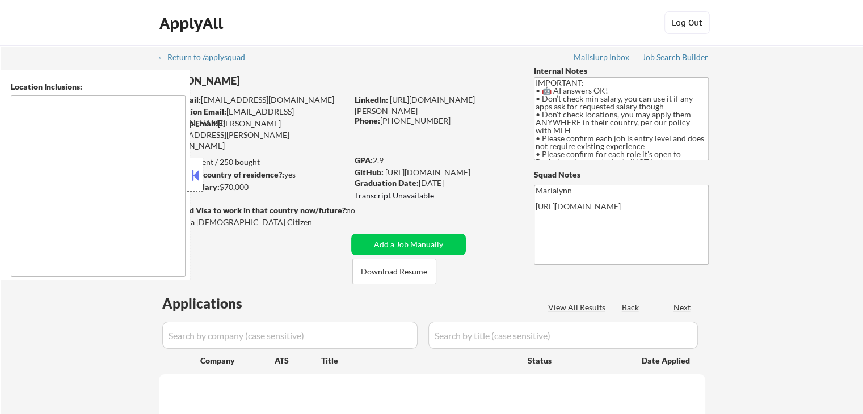
type textarea "country:[GEOGRAPHIC_DATA]"
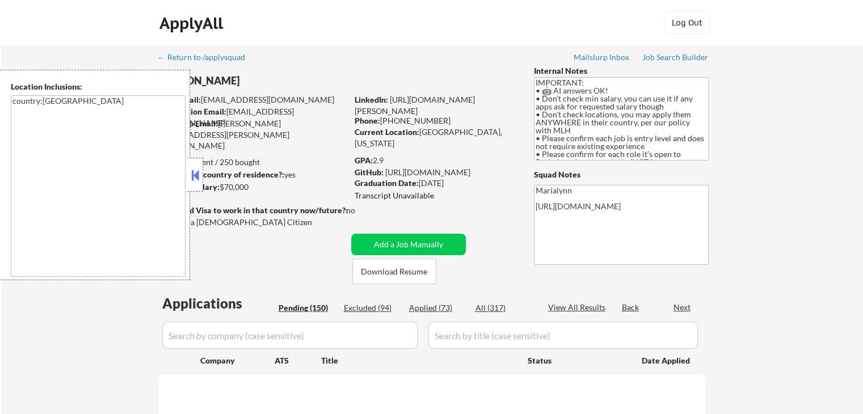
click at [204, 178] on strong "Can work in country of residence?:" at bounding box center [221, 175] width 126 height 10
click at [433, 308] on div "Applied (73)" at bounding box center [437, 307] width 57 height 11
click at [197, 177] on button at bounding box center [195, 175] width 12 height 17
select select ""pending""
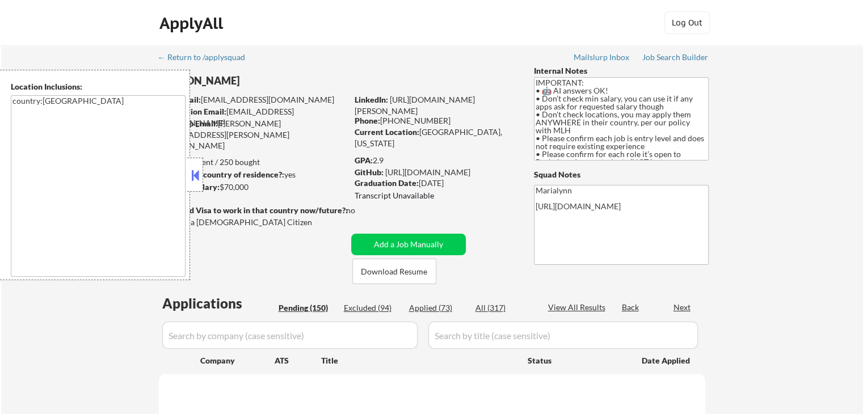
select select ""pending""
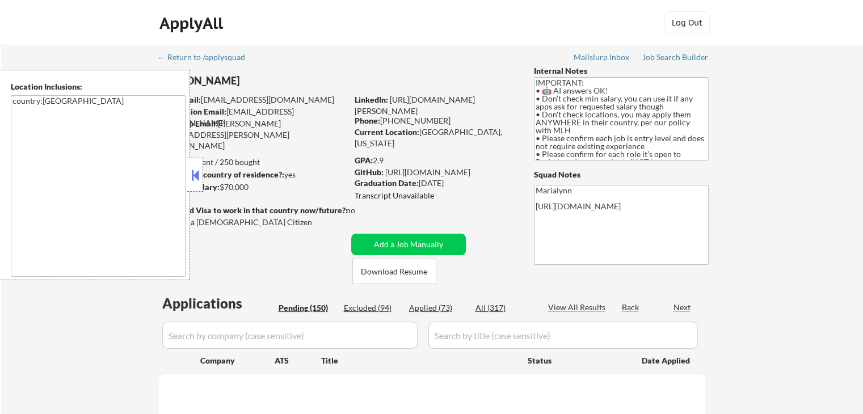
select select ""pending""
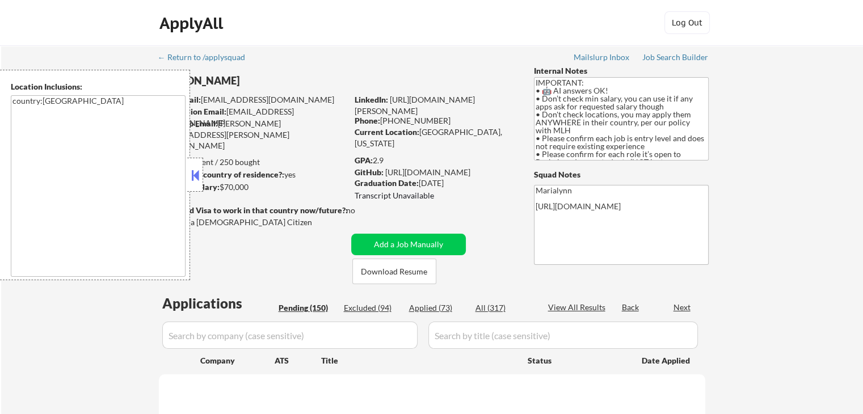
select select ""pending""
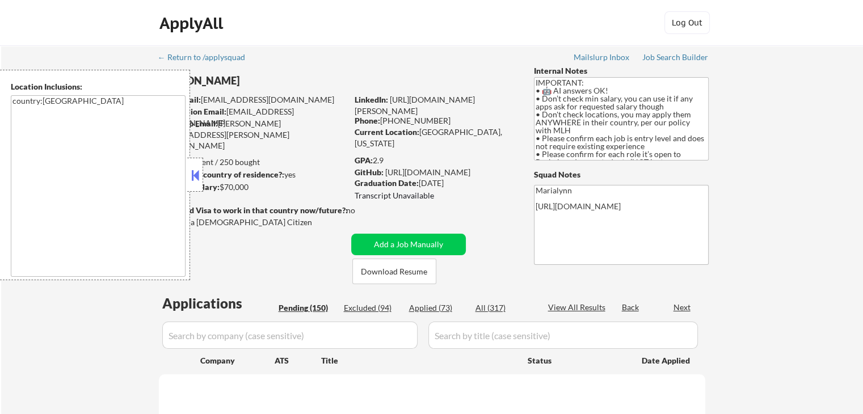
select select ""pending""
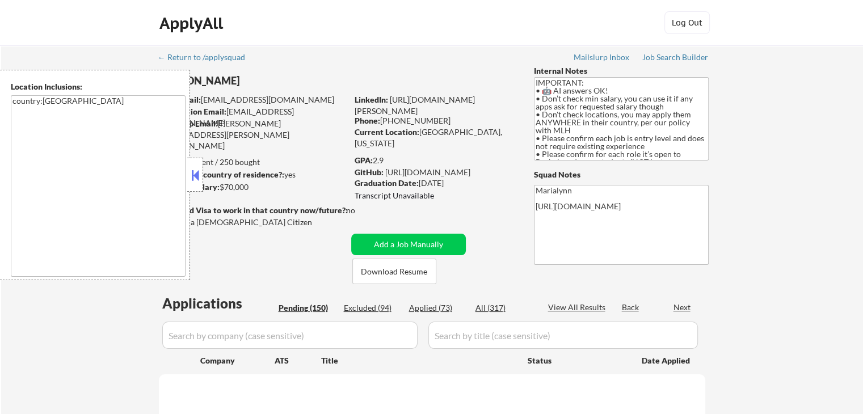
select select ""pending""
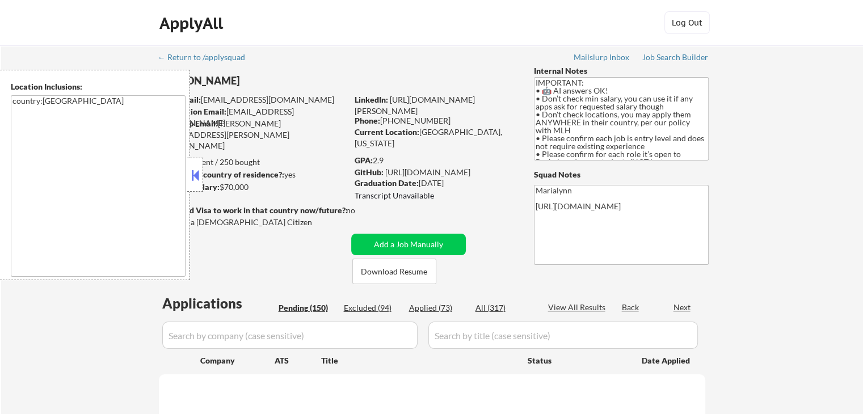
select select ""pending""
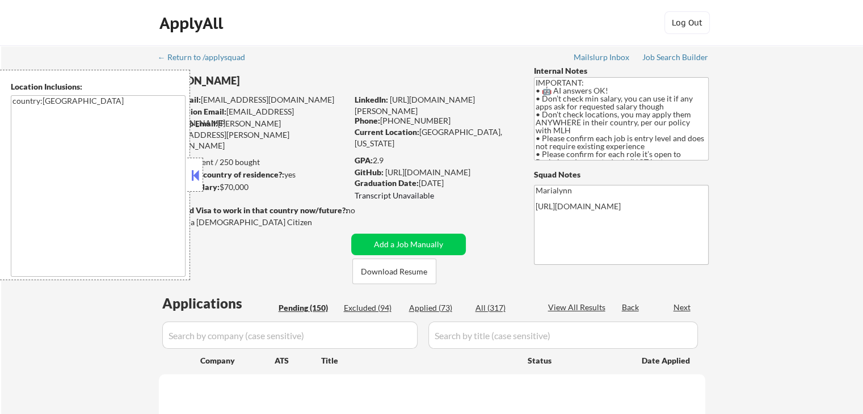
select select ""pending""
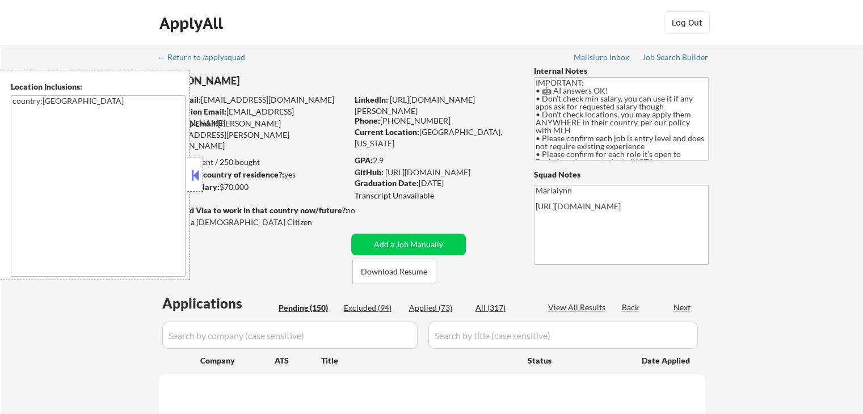
select select ""pending""
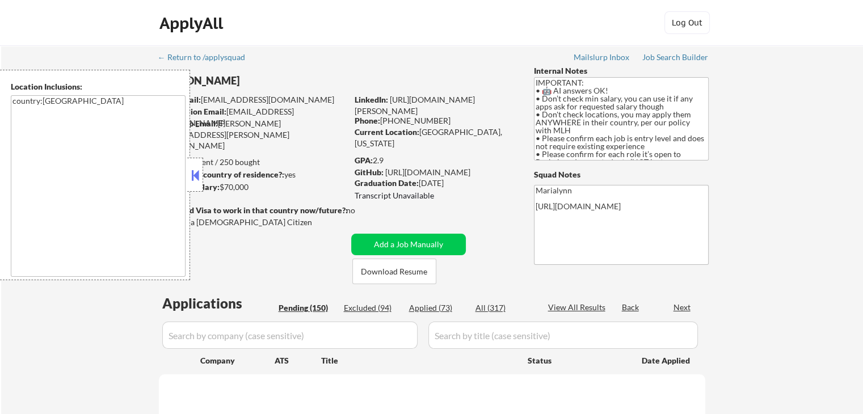
select select ""pending""
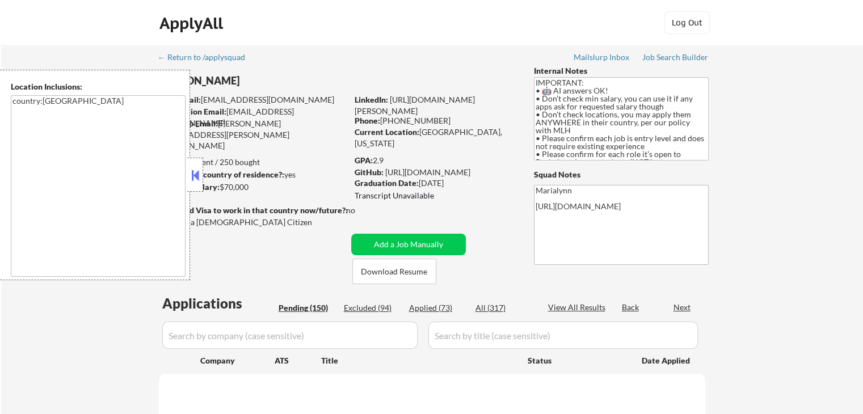
select select ""pending""
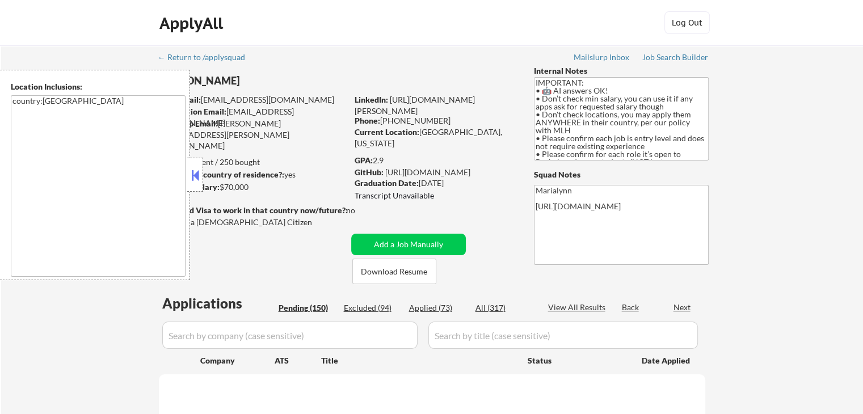
select select ""pending""
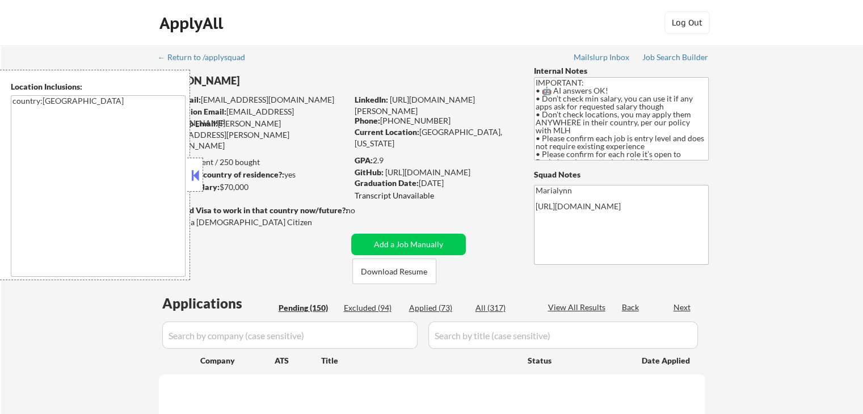
select select ""pending""
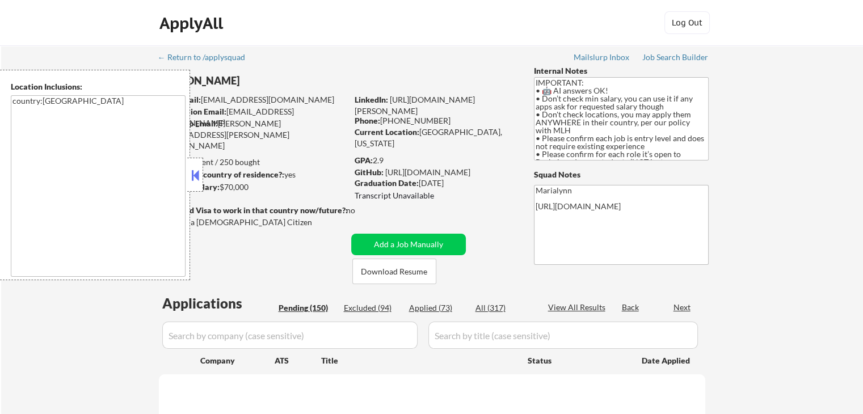
select select ""pending""
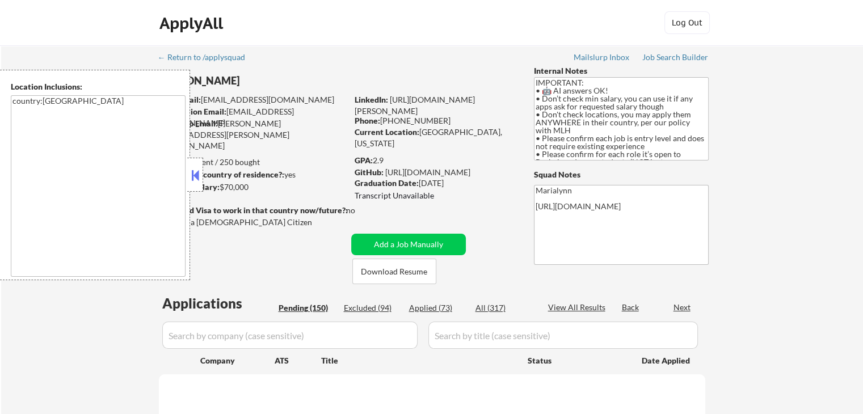
select select ""pending""
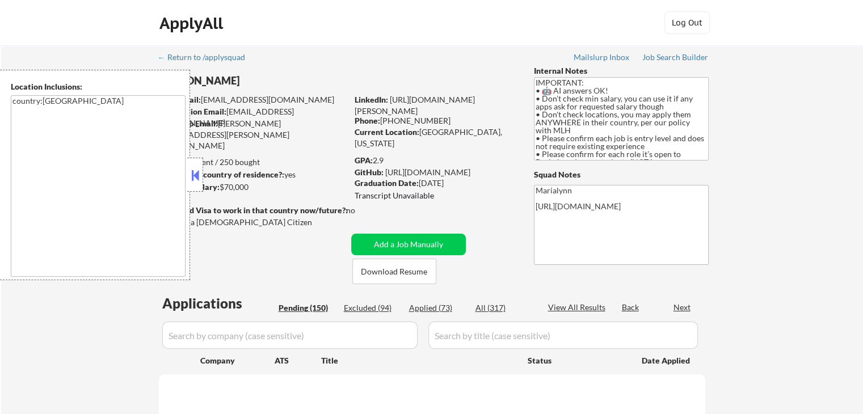
select select ""pending""
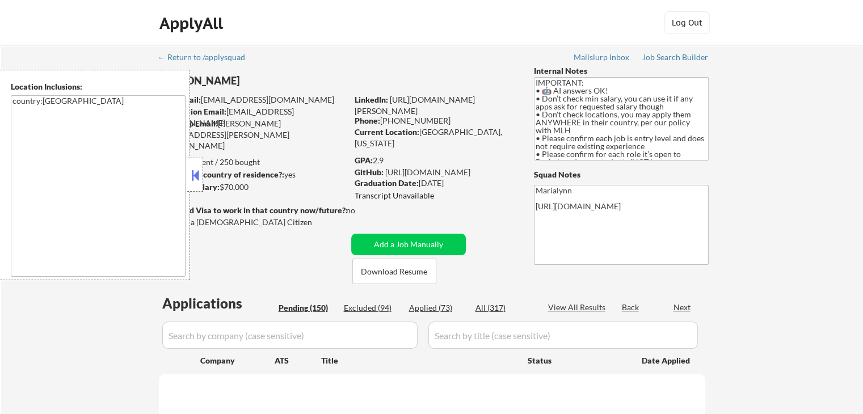
select select ""pending""
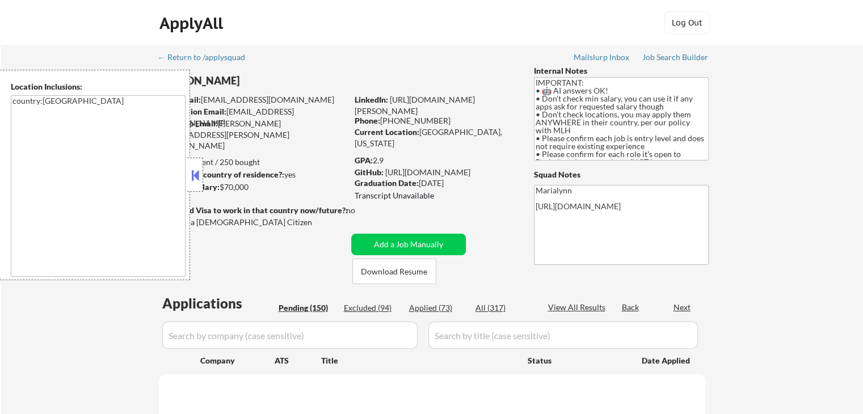
select select ""pending""
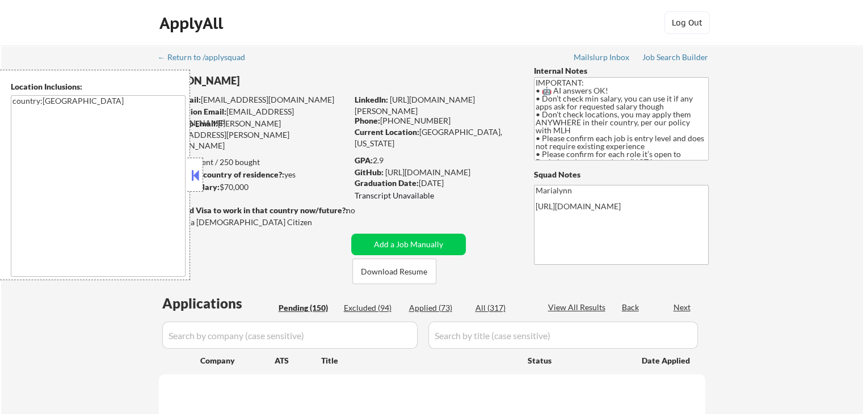
select select ""pending""
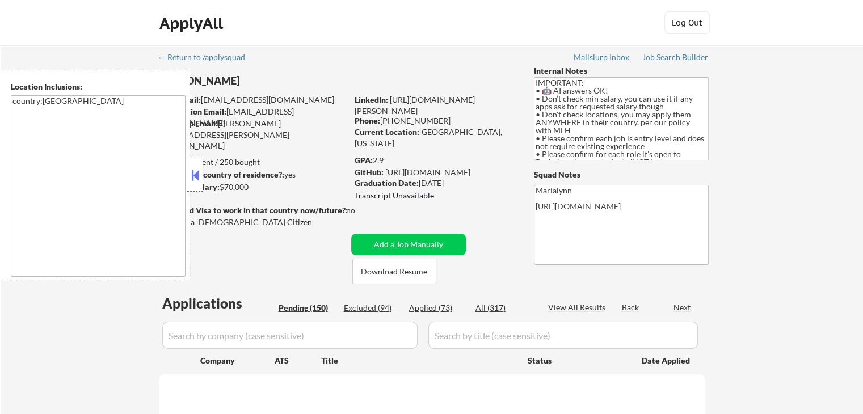
select select ""pending""
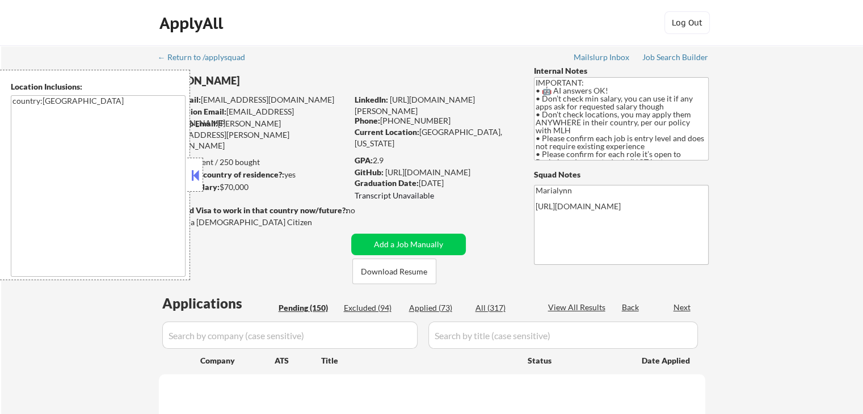
select select ""pending""
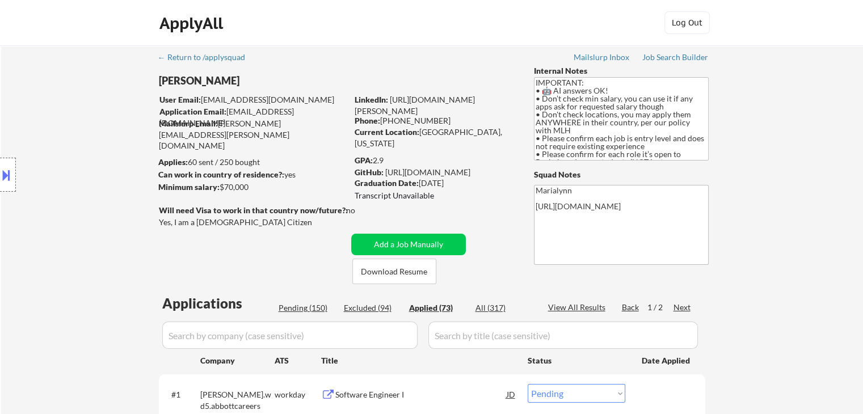
select select ""applied""
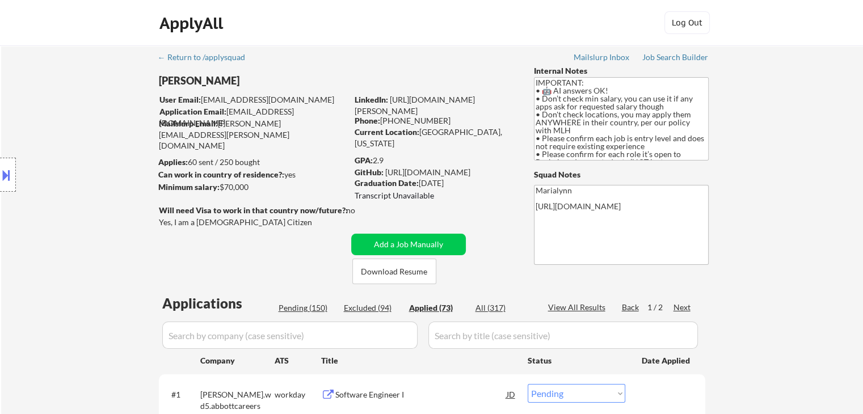
select select ""applied""
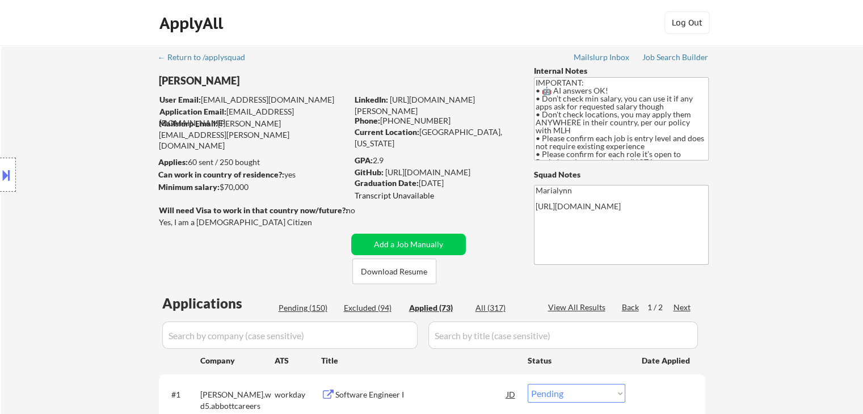
select select ""applied""
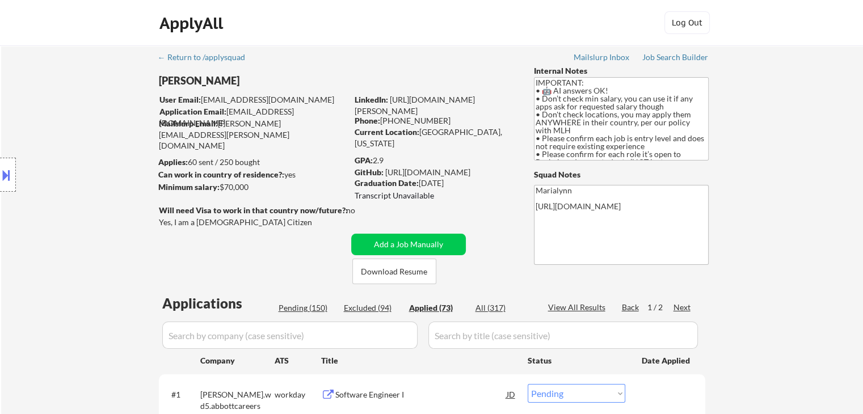
select select ""applied""
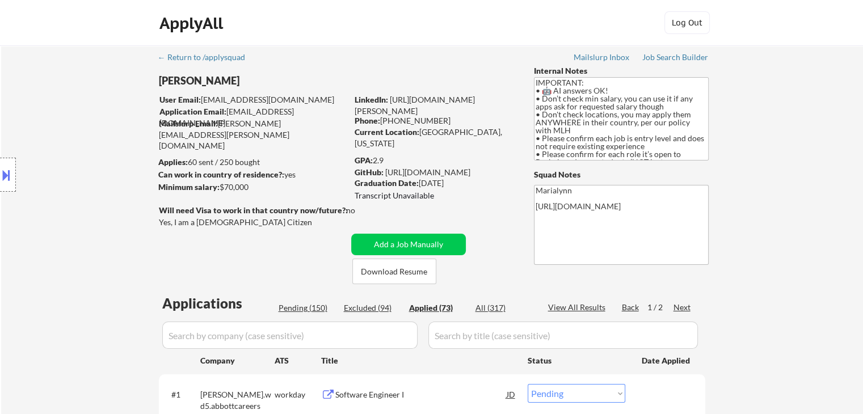
select select ""applied""
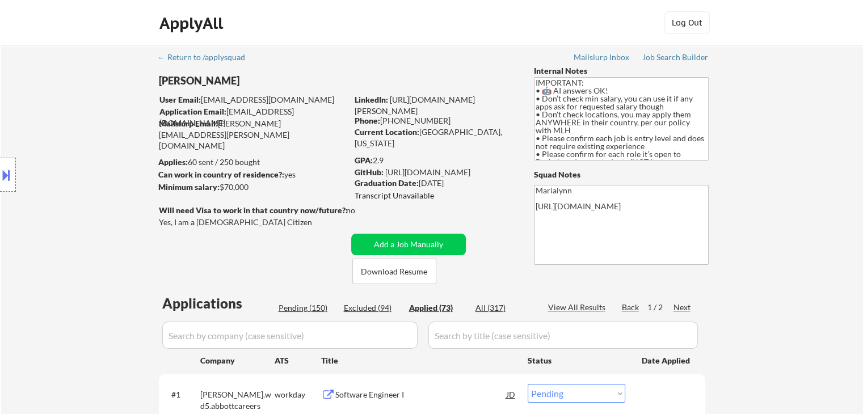
select select ""applied""
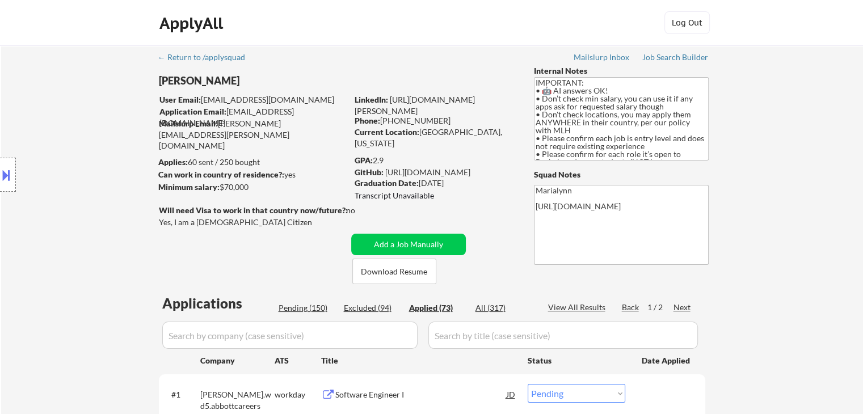
select select ""applied""
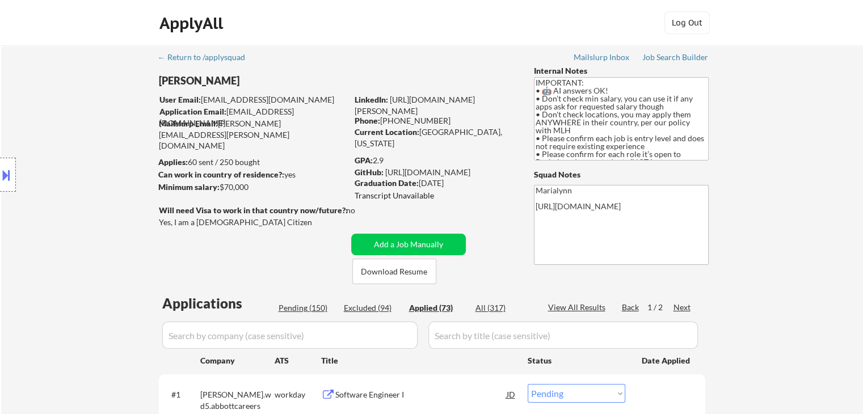
select select ""applied""
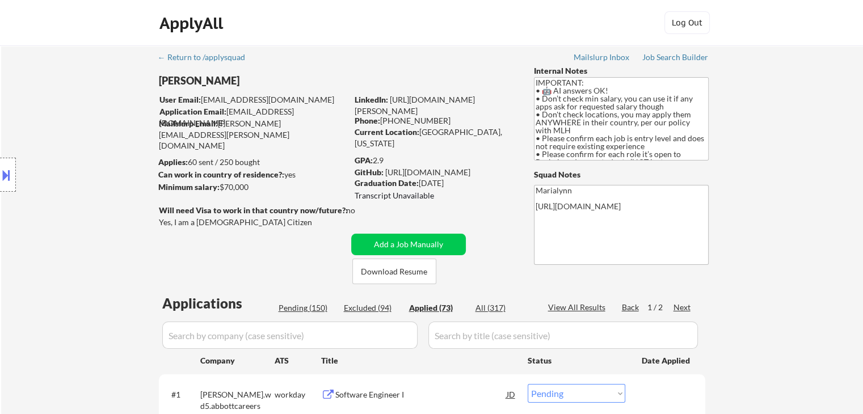
select select ""applied""
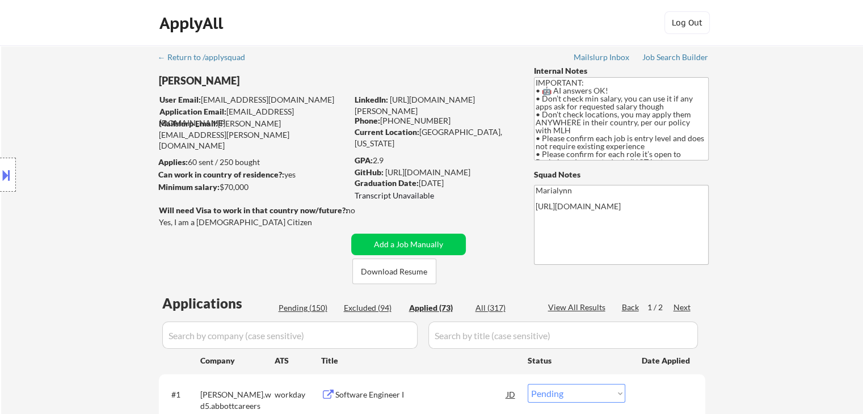
select select ""applied""
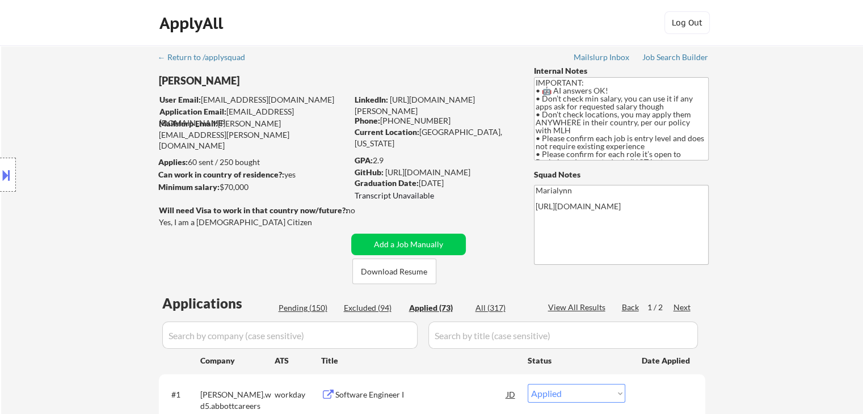
select select ""applied""
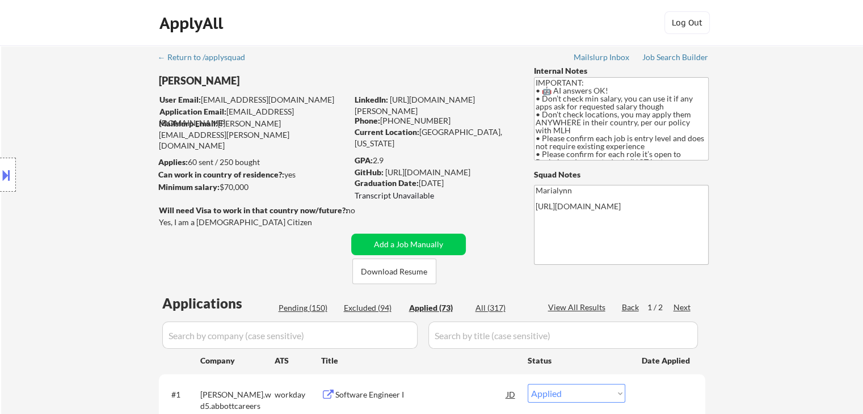
select select ""applied""
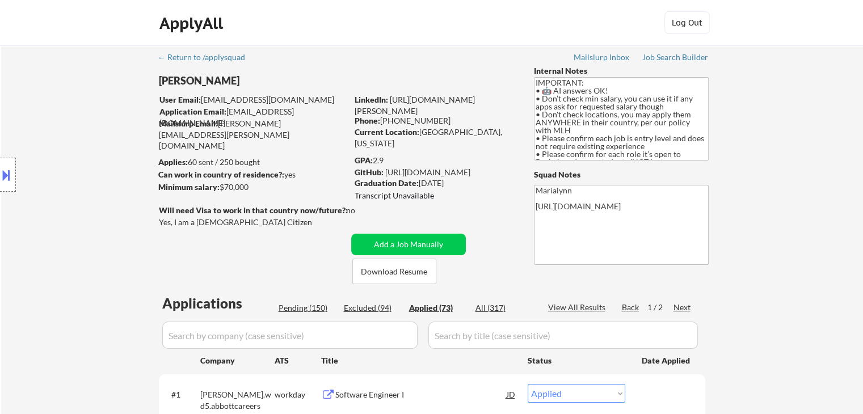
select select ""applied""
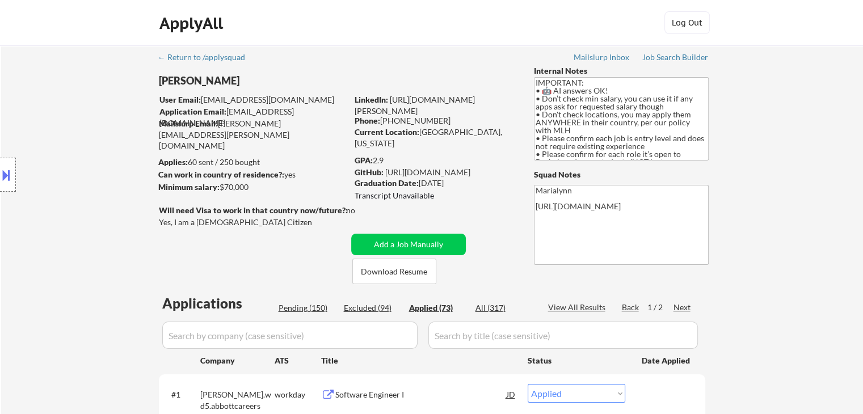
select select ""applied""
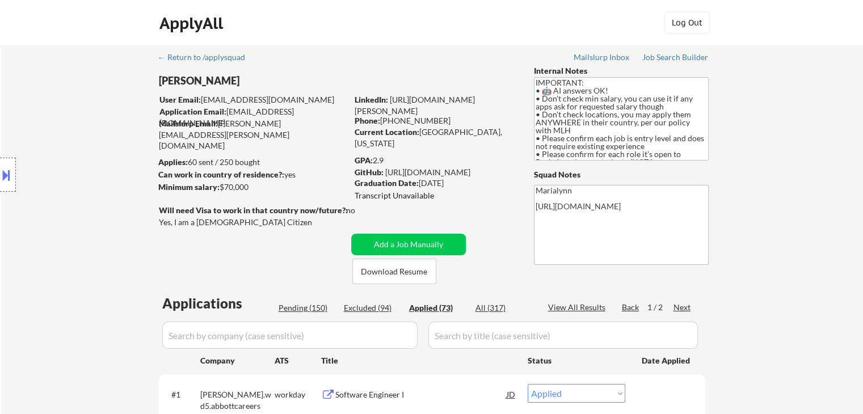
select select ""applied""
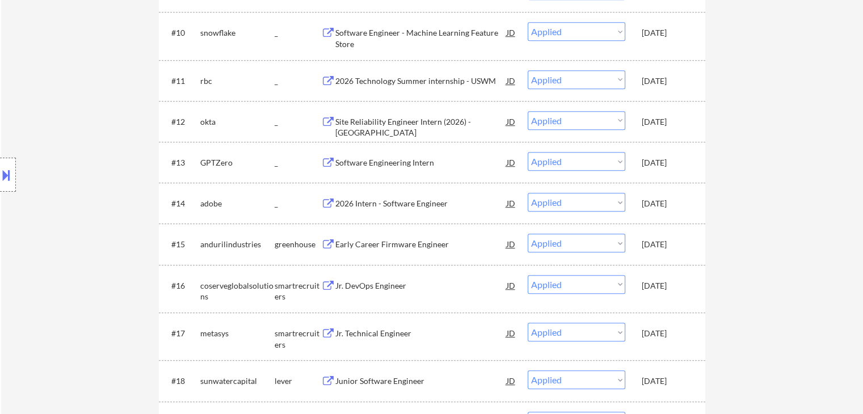
scroll to position [511, 0]
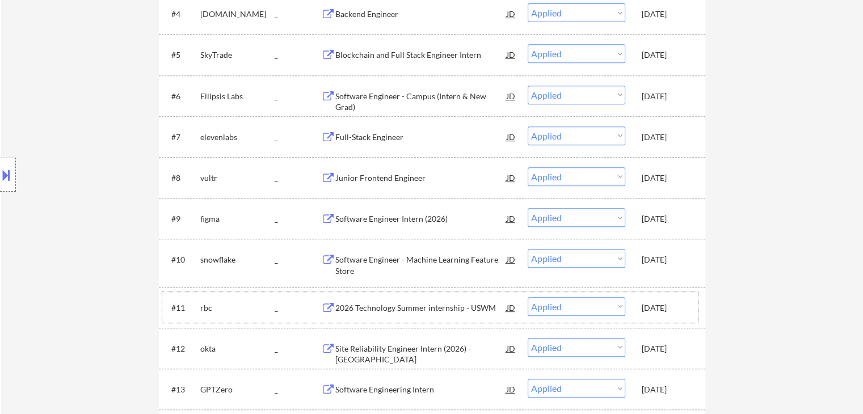
click at [663, 319] on div "#11 rbc _ 2026 Technology Summer internship - USWM JD Choose an option... Pendi…" at bounding box center [429, 307] width 535 height 31
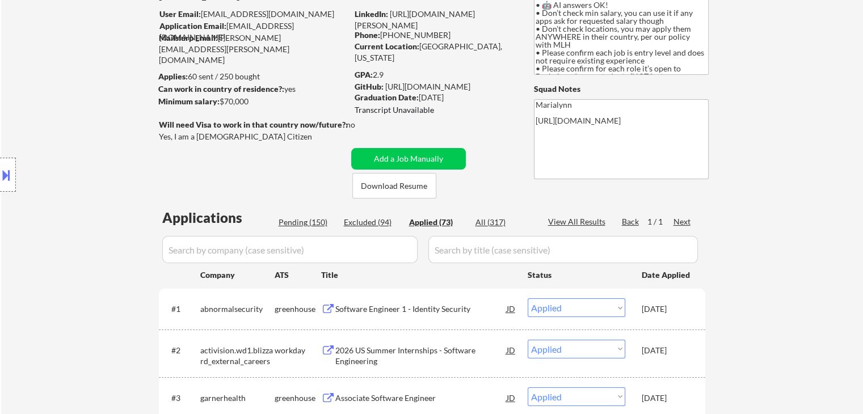
scroll to position [170, 0]
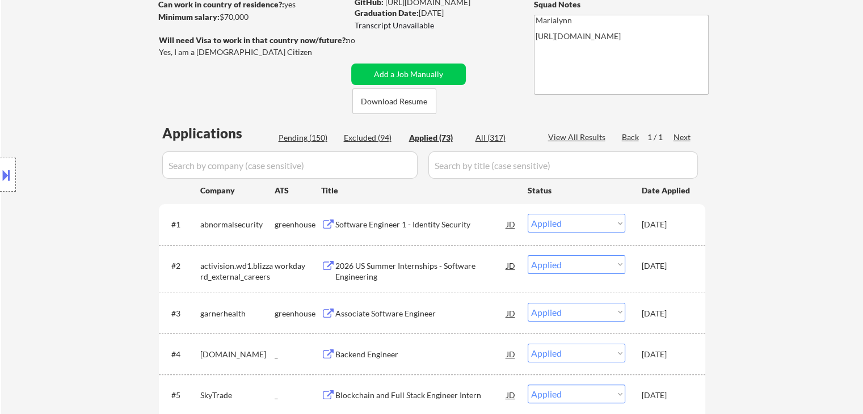
select select ""applied""
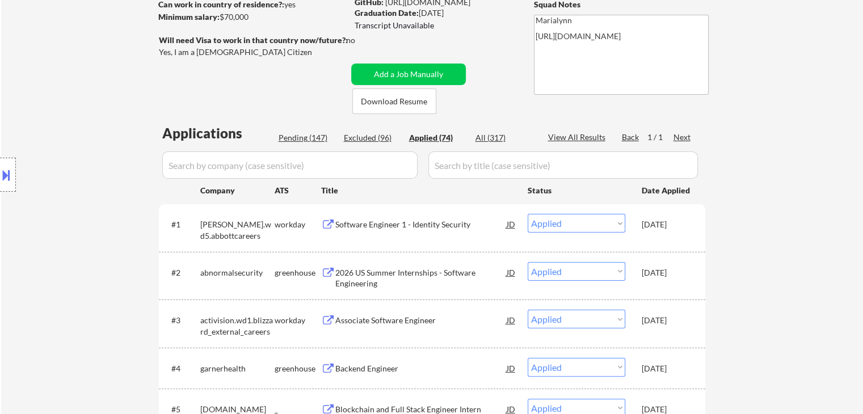
select select ""applied""
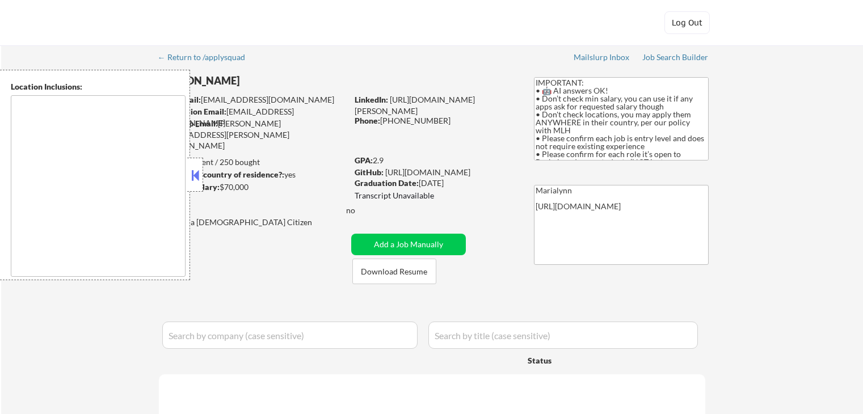
type textarea "country:[GEOGRAPHIC_DATA]"
select select ""pending""
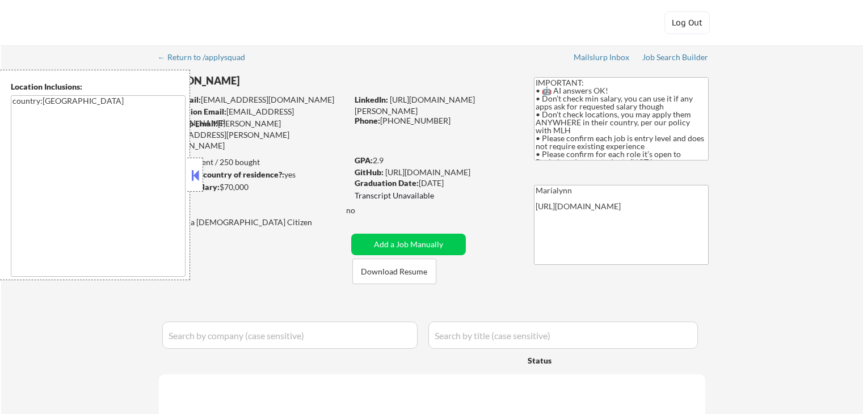
select select ""pending""
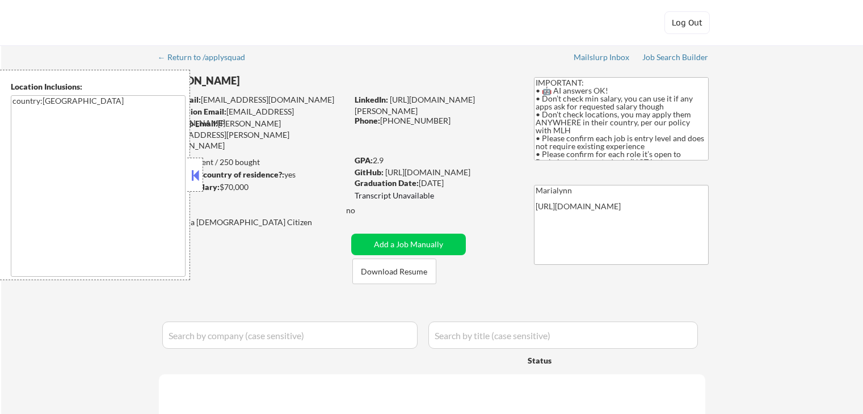
select select ""pending""
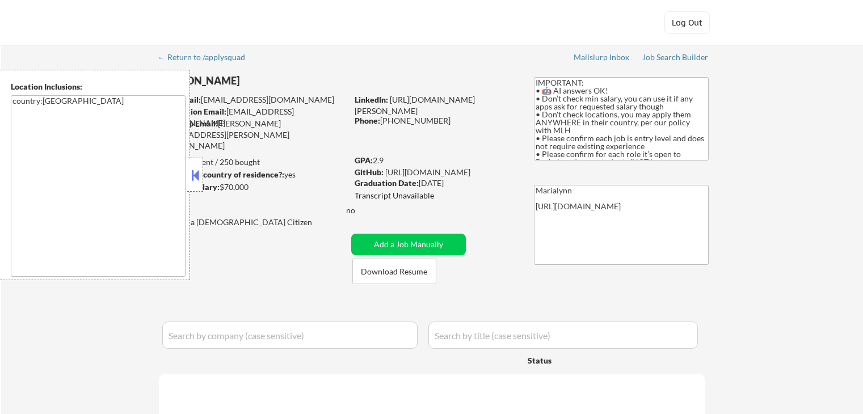
select select ""pending""
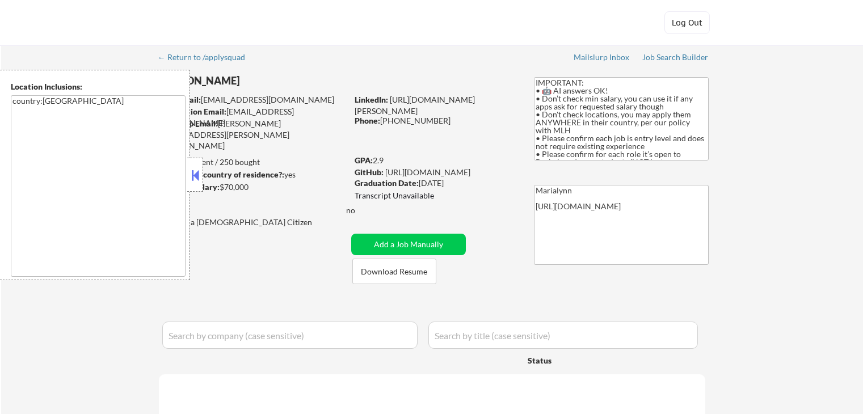
select select ""pending""
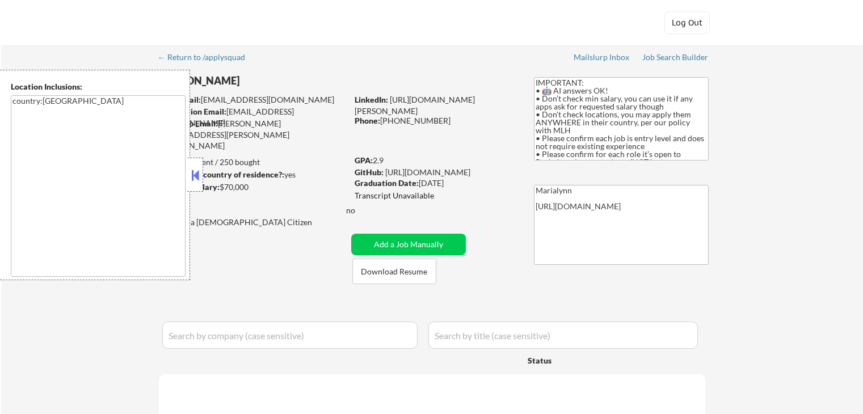
select select ""pending""
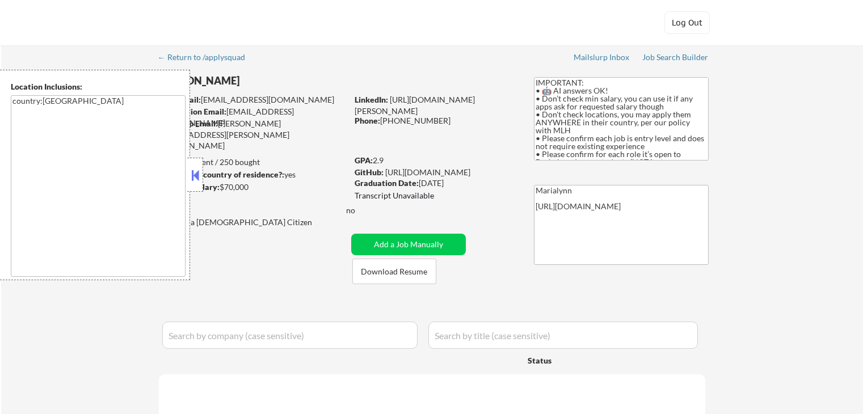
select select ""pending""
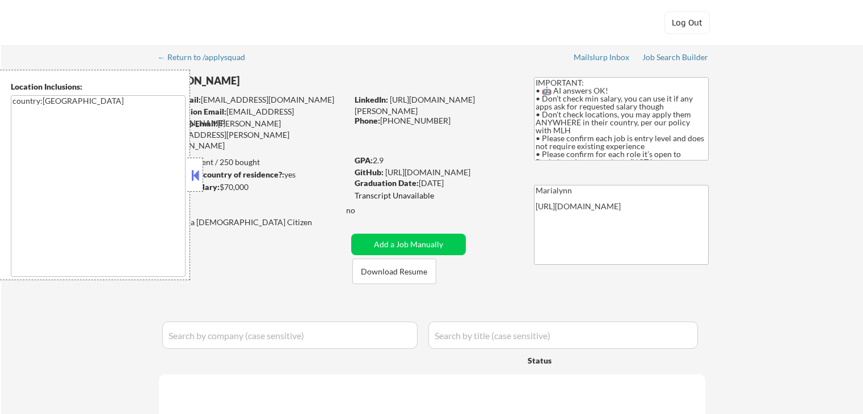
select select ""pending""
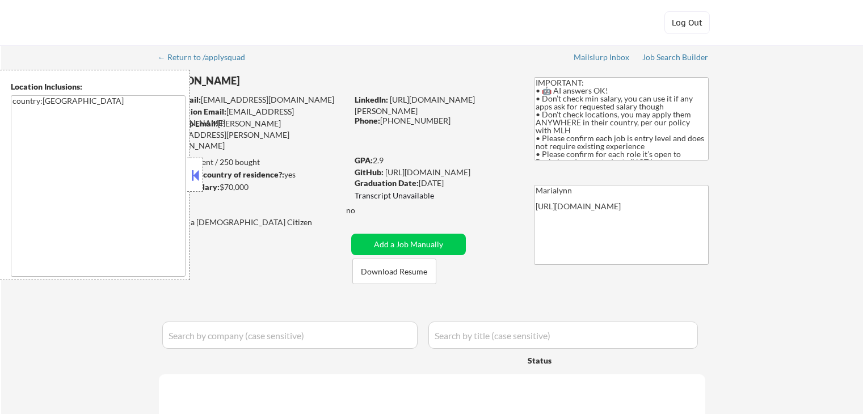
select select ""pending""
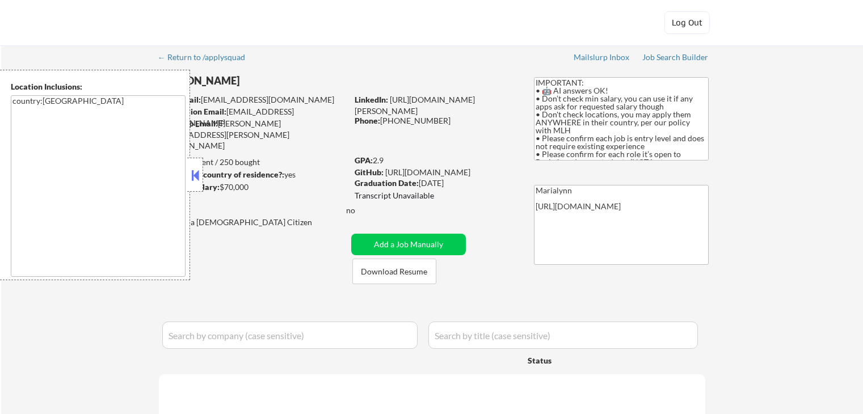
select select ""pending""
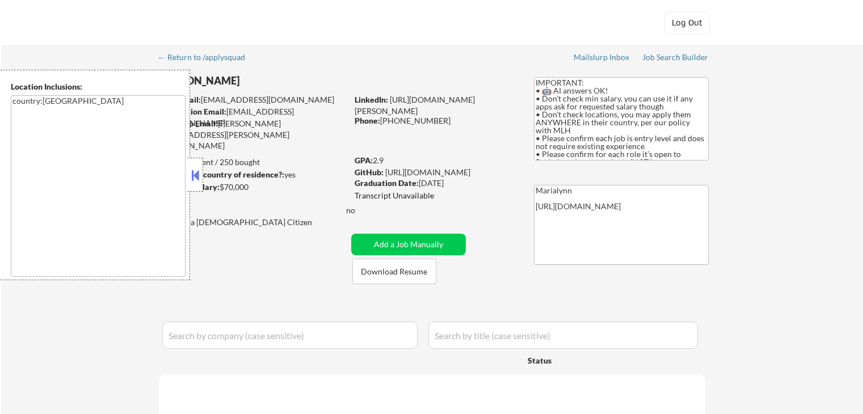
select select ""pending""
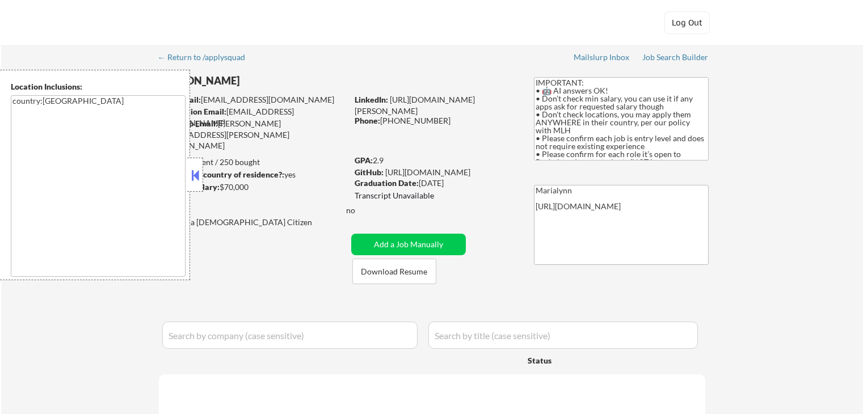
select select ""pending""
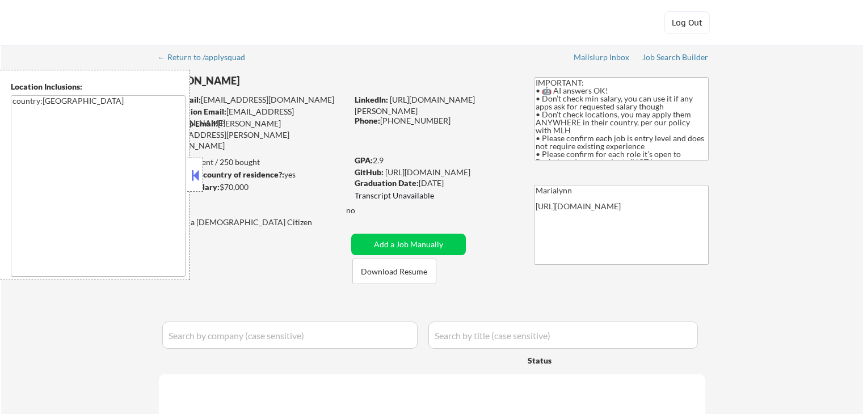
select select ""pending""
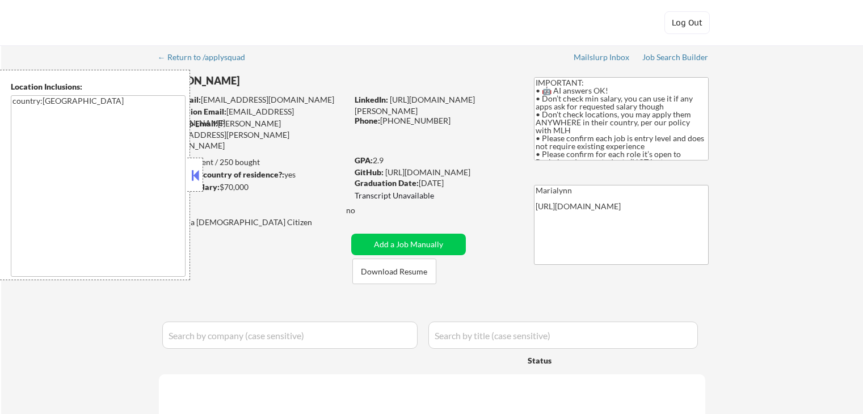
select select ""pending""
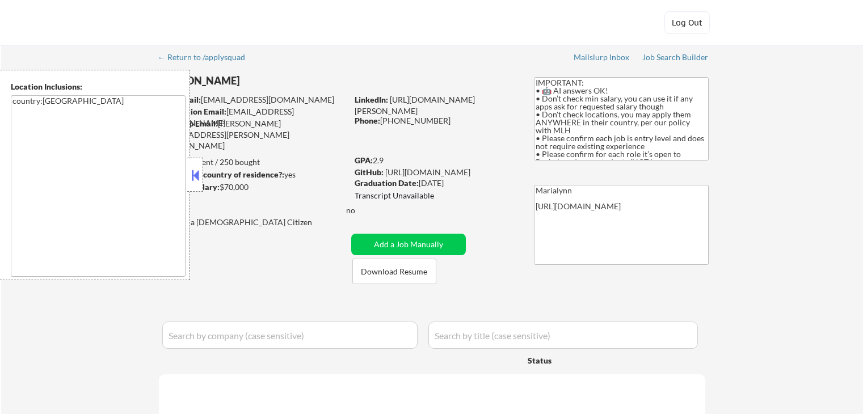
select select ""pending""
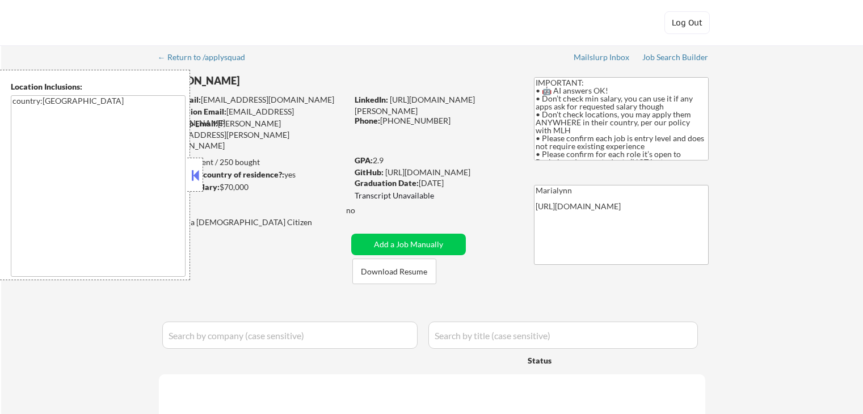
select select ""pending""
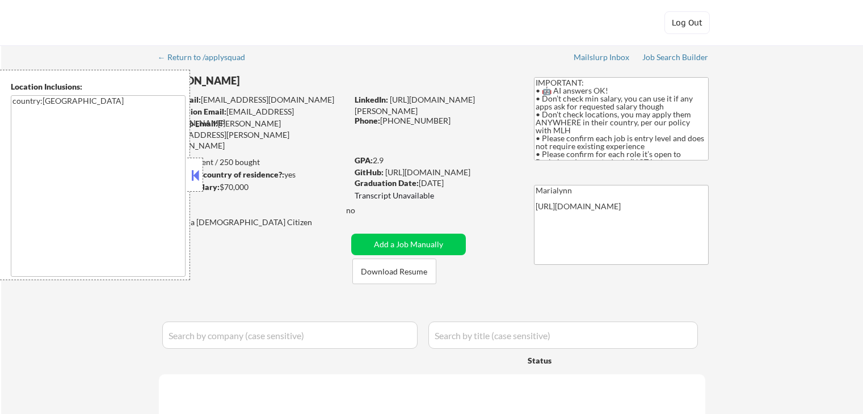
select select ""pending""
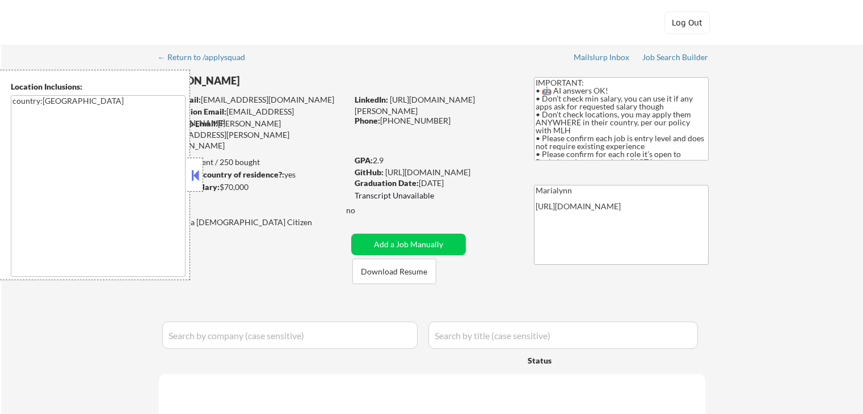
select select ""pending""
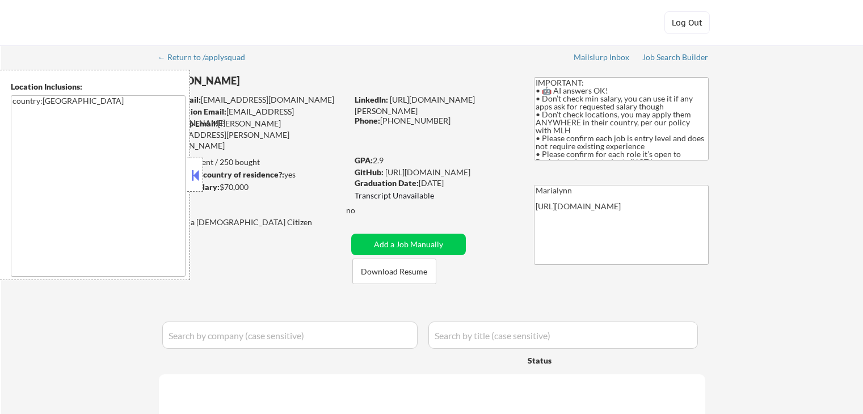
select select ""pending""
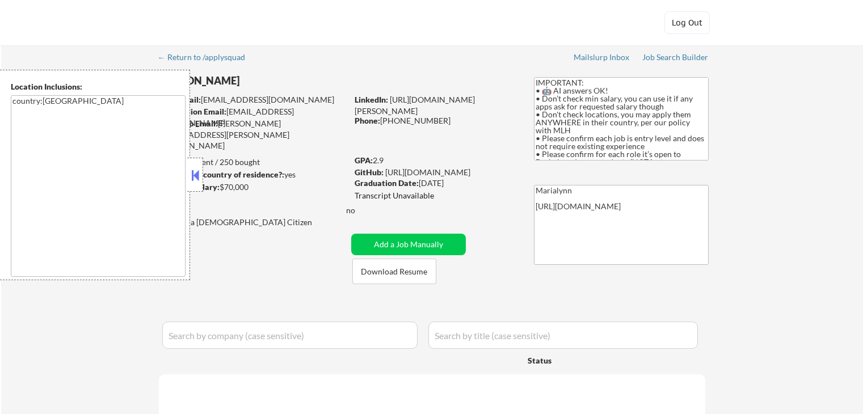
select select ""pending""
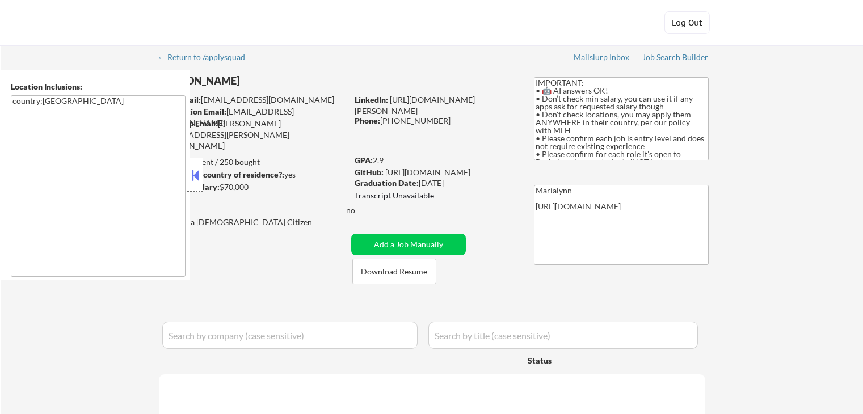
select select ""pending""
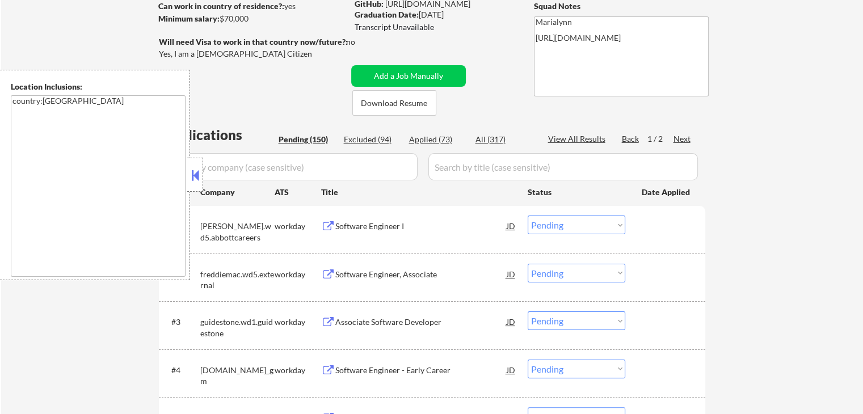
scroll to position [170, 0]
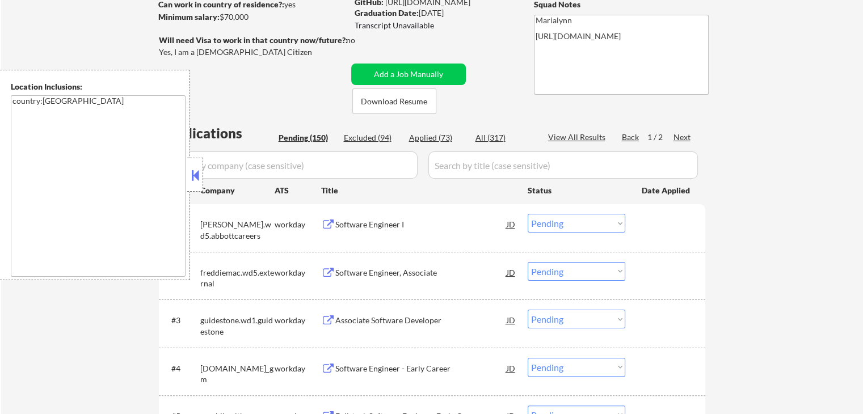
drag, startPoint x: 191, startPoint y: 173, endPoint x: 201, endPoint y: 176, distance: 11.1
click at [191, 174] on button at bounding box center [195, 175] width 12 height 17
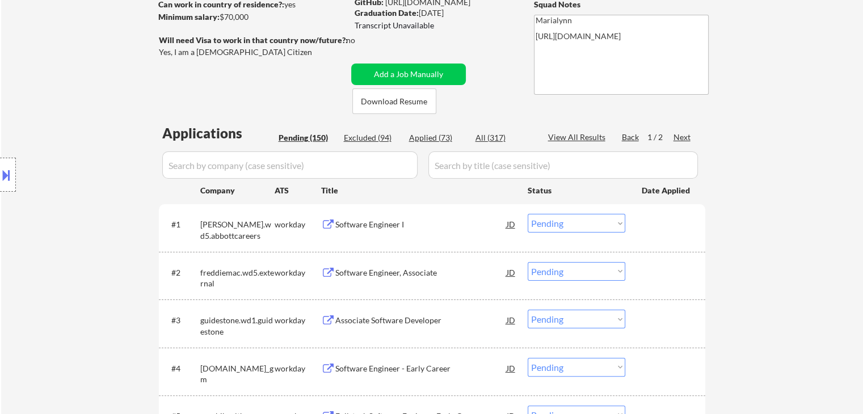
click at [438, 139] on div "Applied (73)" at bounding box center [437, 137] width 57 height 11
select select ""applied""
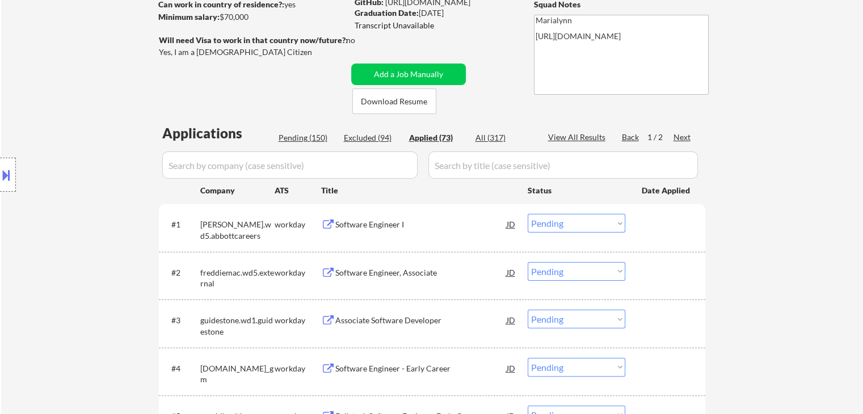
select select ""applied""
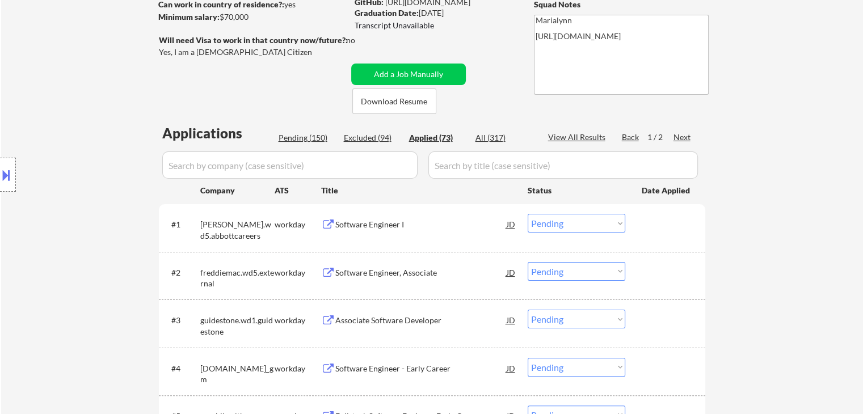
select select ""applied""
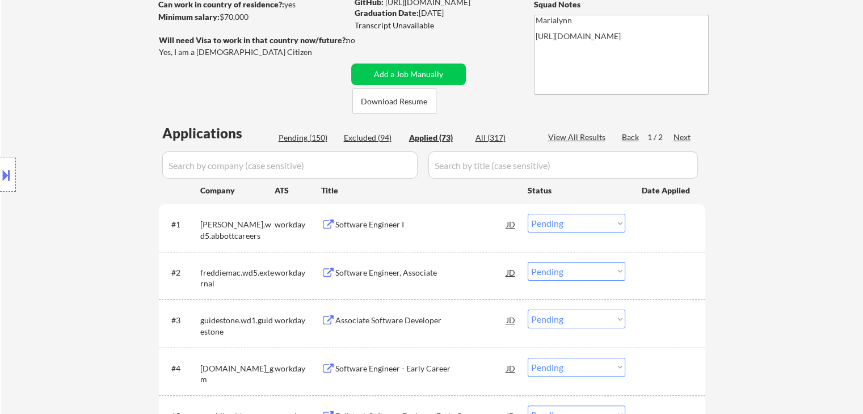
select select ""applied""
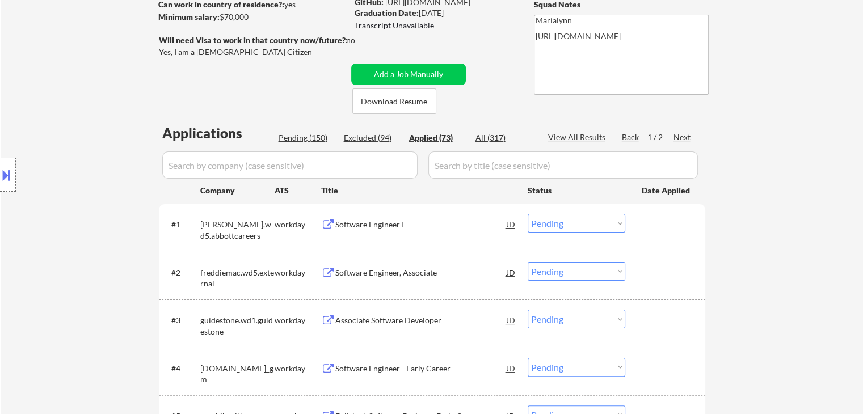
select select ""applied""
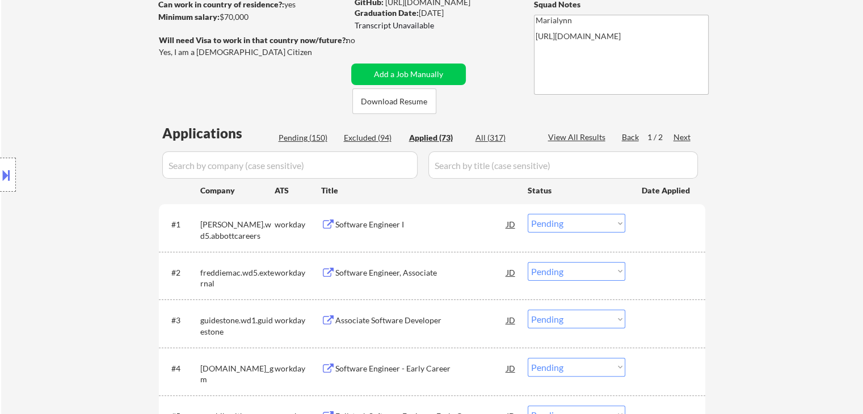
select select ""applied""
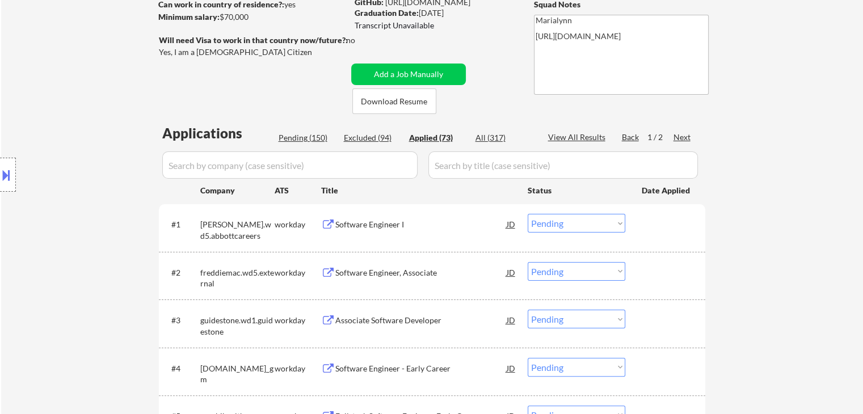
select select ""applied""
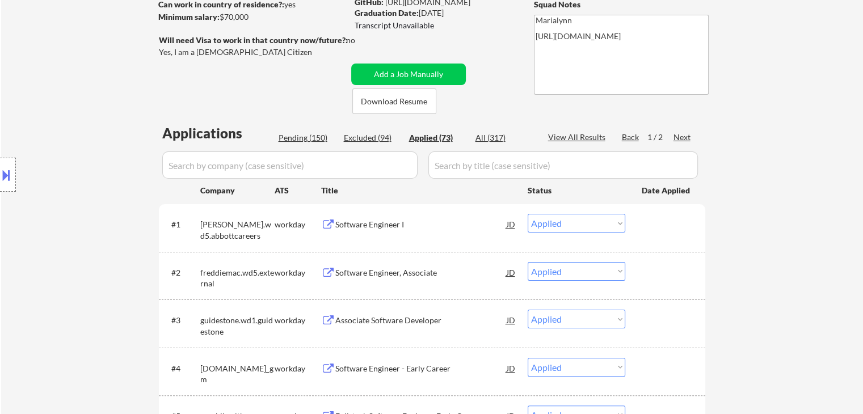
select select ""applied""
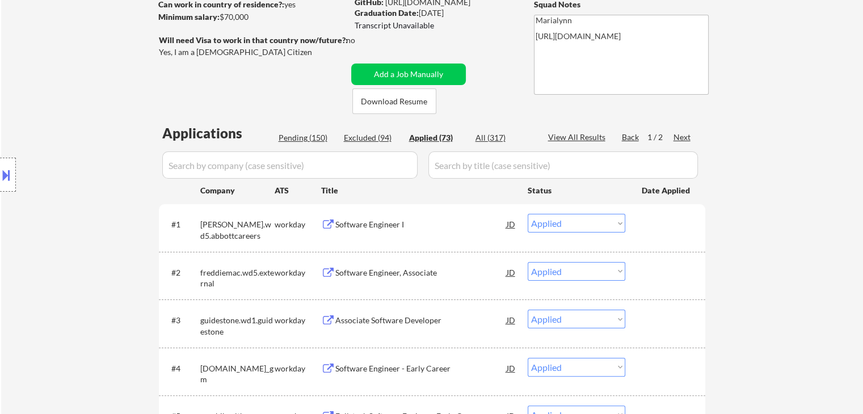
select select ""applied""
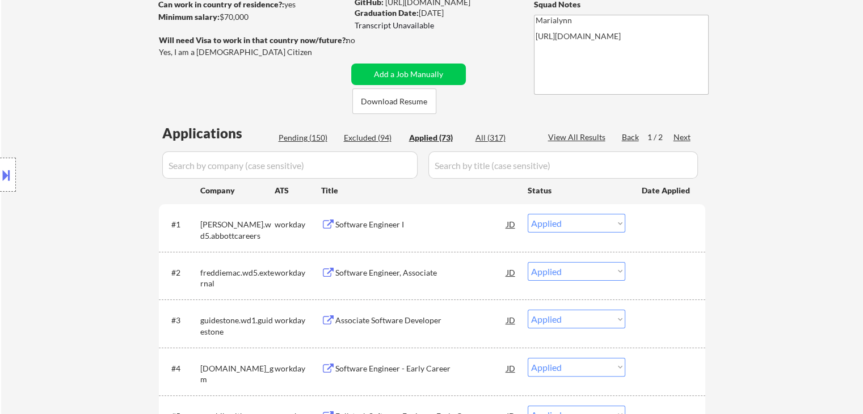
select select ""applied""
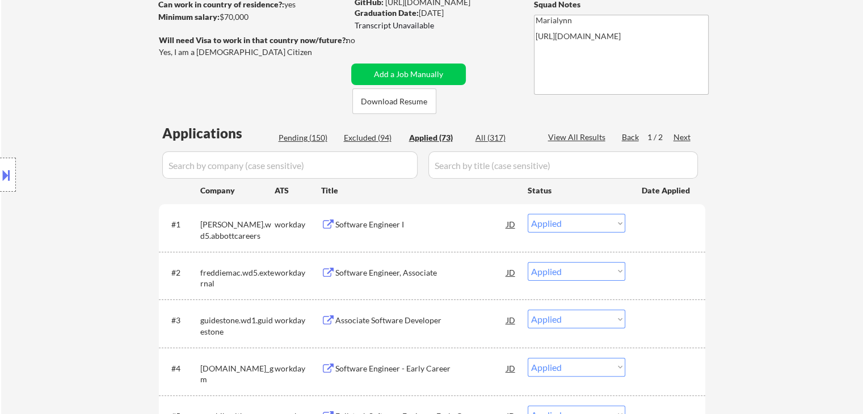
select select ""applied""
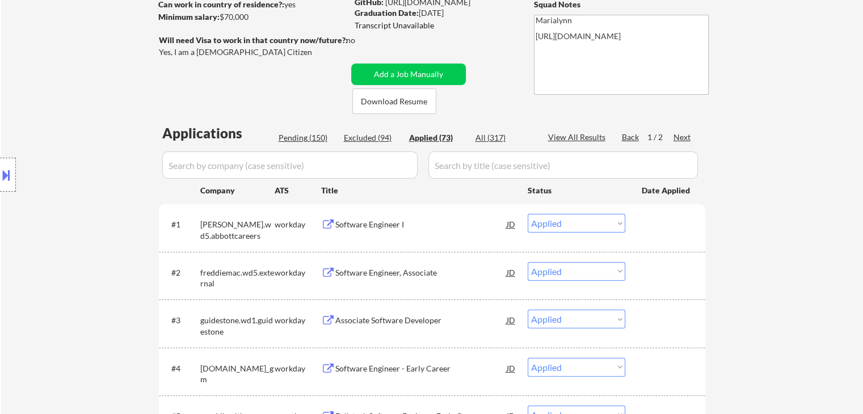
select select ""applied""
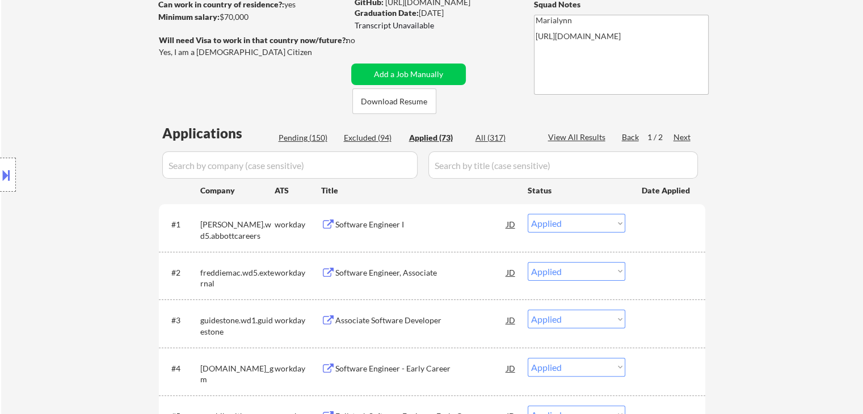
select select ""applied""
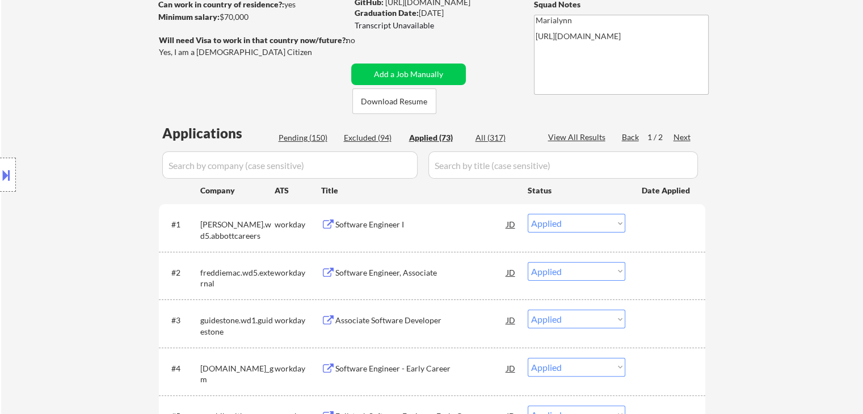
select select ""applied""
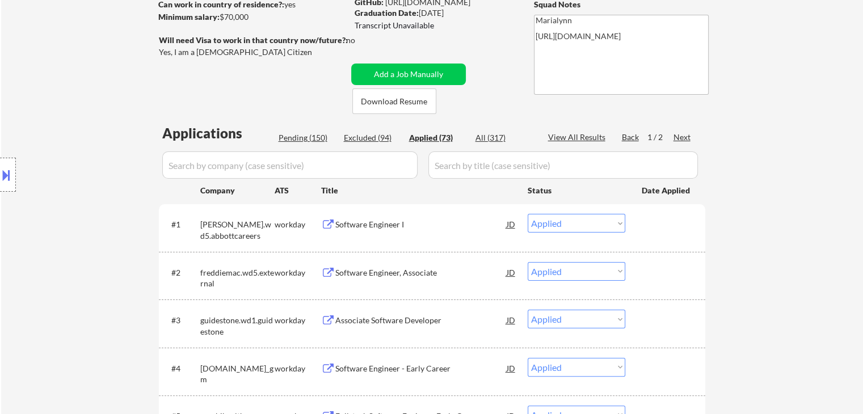
select select ""applied""
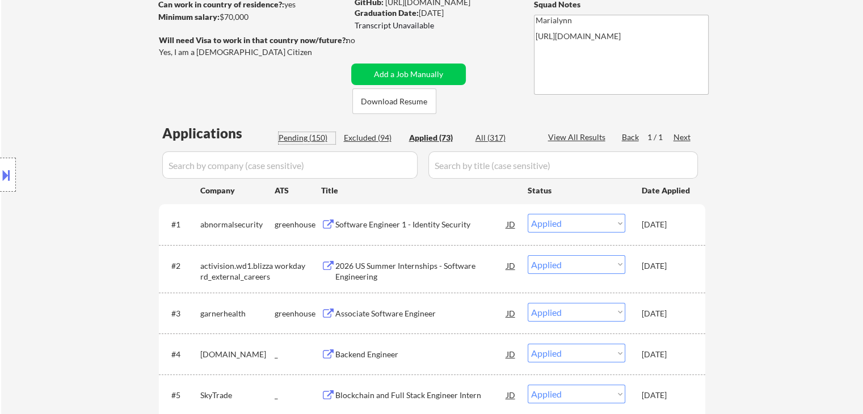
click at [301, 144] on div "Pending (150)" at bounding box center [307, 138] width 57 height 12
select select ""pending""
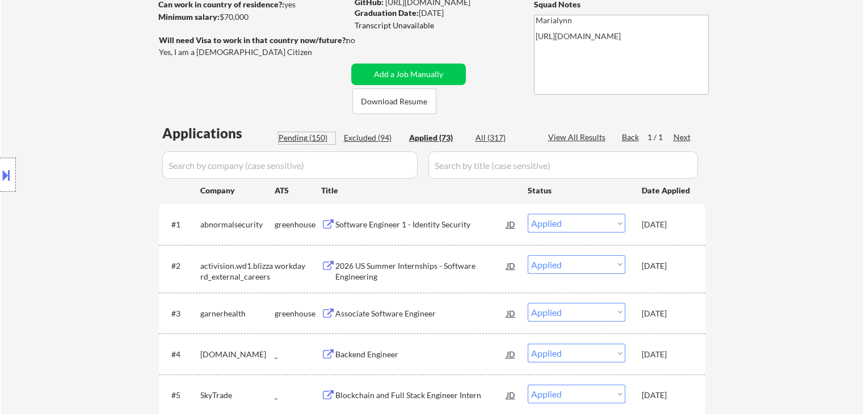
select select ""pending""
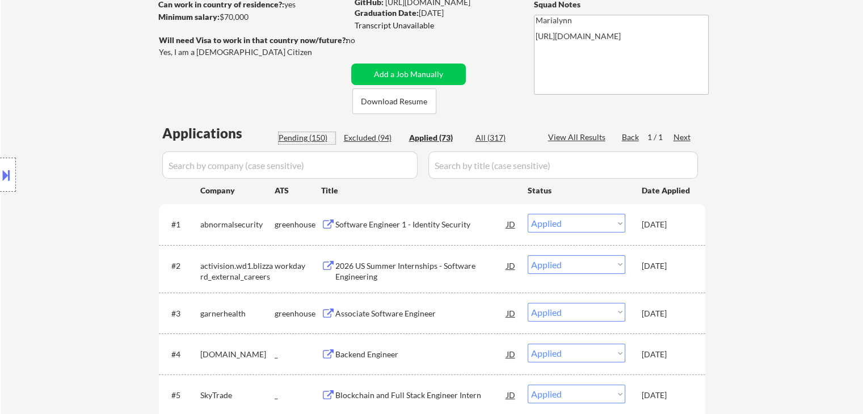
select select ""pending""
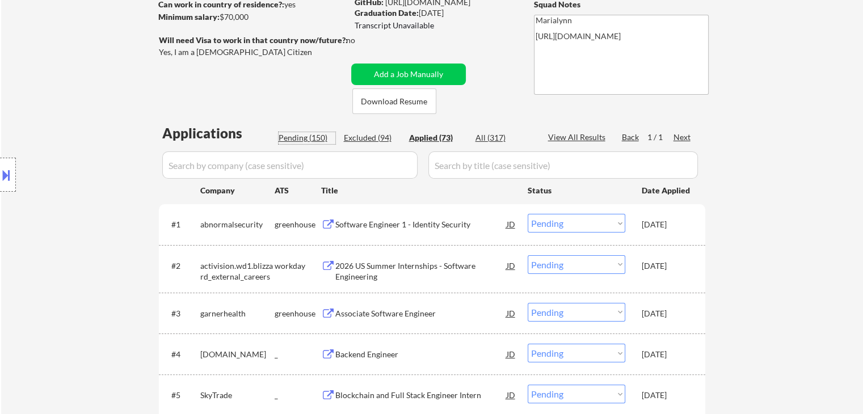
select select ""pending""
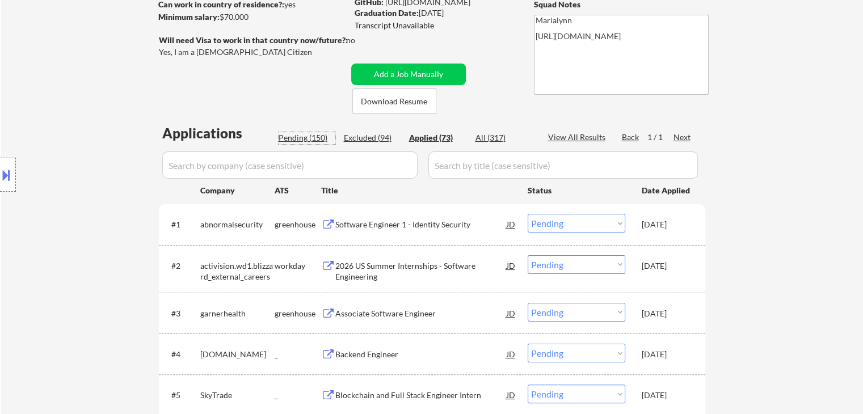
select select ""pending""
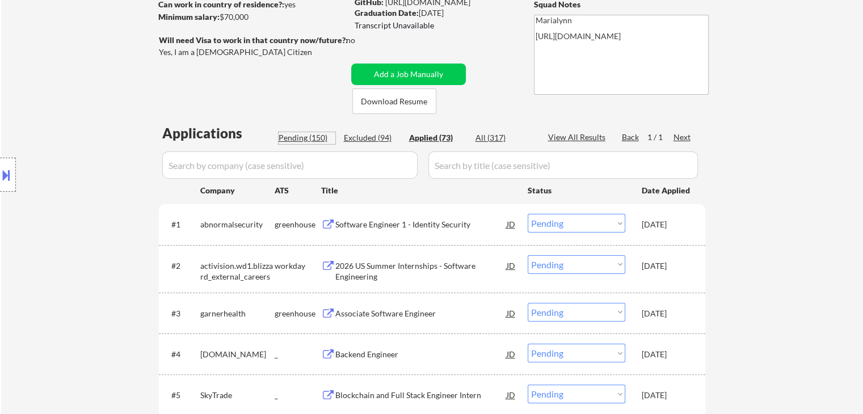
select select ""pending""
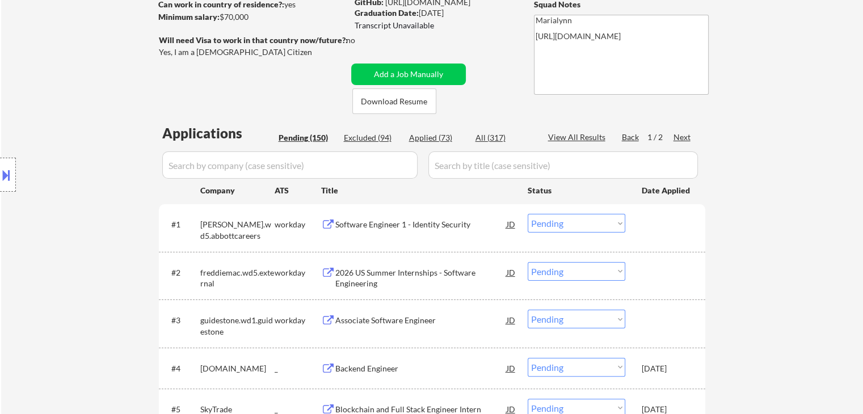
click at [302, 141] on div "Pending (150)" at bounding box center [307, 137] width 57 height 11
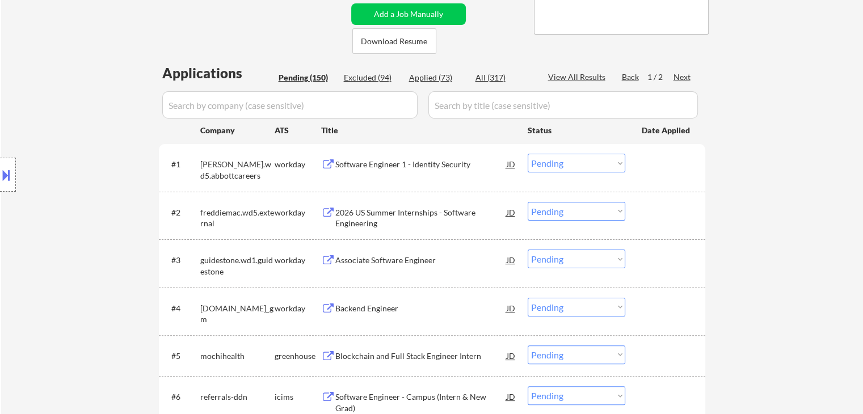
scroll to position [227, 0]
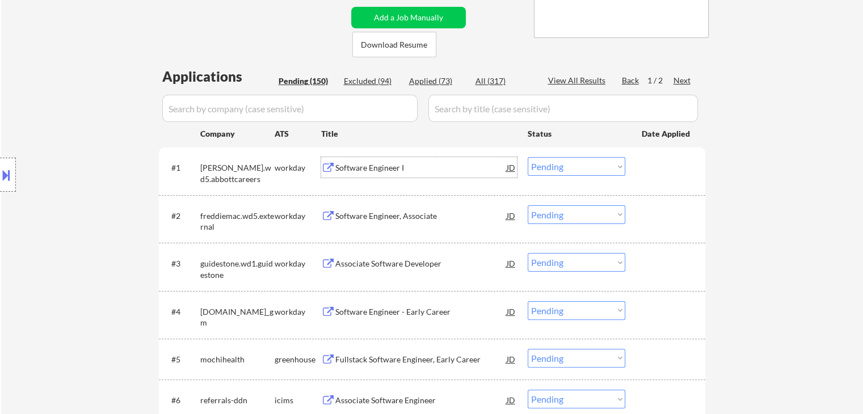
click at [369, 171] on div "Software Engineer I" at bounding box center [420, 167] width 171 height 11
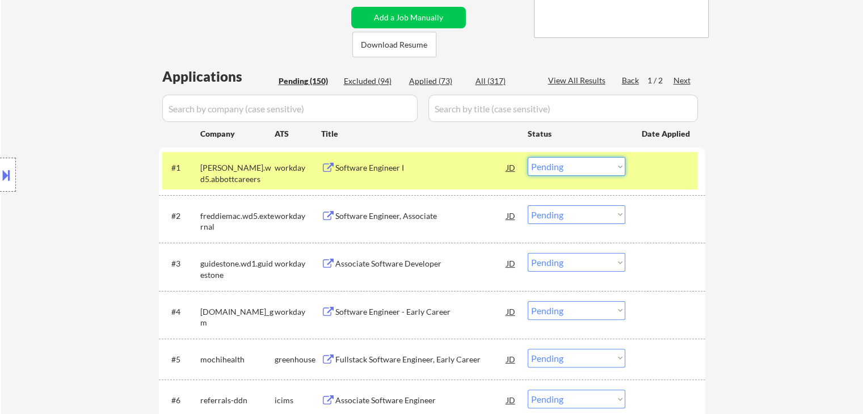
drag, startPoint x: 551, startPoint y: 168, endPoint x: 556, endPoint y: 174, distance: 6.8
click at [551, 169] on select "Choose an option... Pending Applied Excluded (Questions) Excluded (Expired) Exc…" at bounding box center [577, 166] width 98 height 19
click at [528, 157] on select "Choose an option... Pending Applied Excluded (Questions) Excluded (Expired) Exc…" at bounding box center [577, 166] width 98 height 19
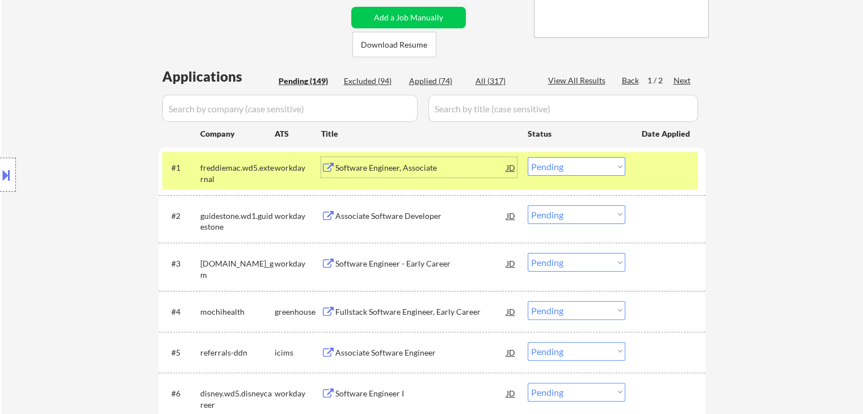
click at [360, 166] on div "Software Engineer, Associate" at bounding box center [420, 167] width 171 height 11
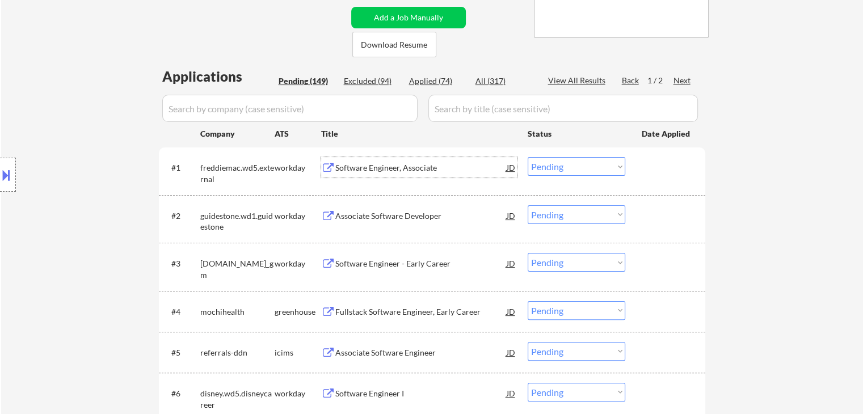
drag, startPoint x: 550, startPoint y: 164, endPoint x: 558, endPoint y: 175, distance: 13.8
click at [555, 173] on select "Choose an option... Pending Applied Excluded (Questions) Excluded (Expired) Exc…" at bounding box center [577, 166] width 98 height 19
click at [528, 157] on select "Choose an option... Pending Applied Excluded (Questions) Excluded (Expired) Exc…" at bounding box center [577, 166] width 98 height 19
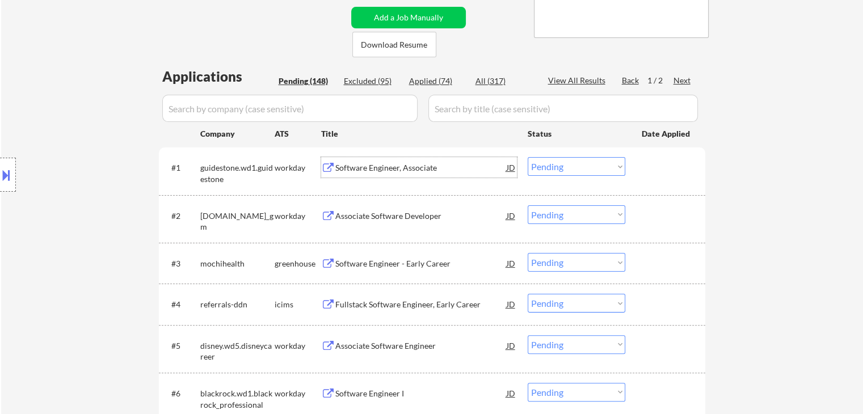
click at [373, 165] on div "Software Engineer, Associate" at bounding box center [420, 167] width 171 height 11
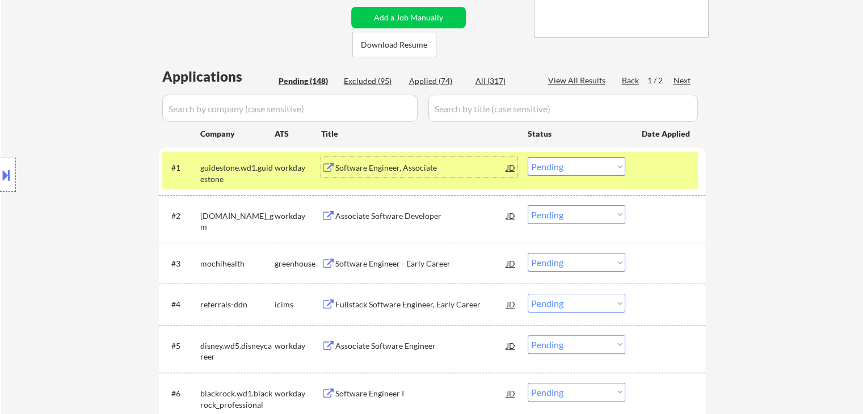
drag, startPoint x: 538, startPoint y: 165, endPoint x: 548, endPoint y: 175, distance: 14.4
click at [538, 166] on select "Choose an option... Pending Applied Excluded (Questions) Excluded (Expired) Exc…" at bounding box center [577, 166] width 98 height 19
click at [528, 157] on select "Choose an option... Pending Applied Excluded (Questions) Excluded (Expired) Exc…" at bounding box center [577, 166] width 98 height 19
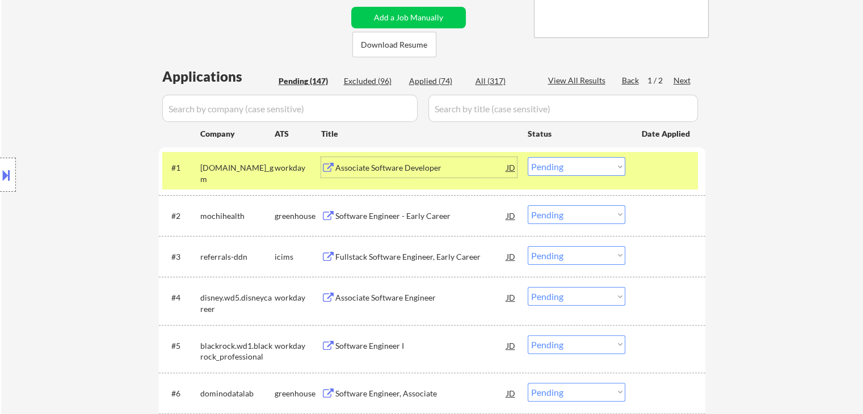
click at [365, 170] on div "Associate Software Developer" at bounding box center [420, 167] width 171 height 11
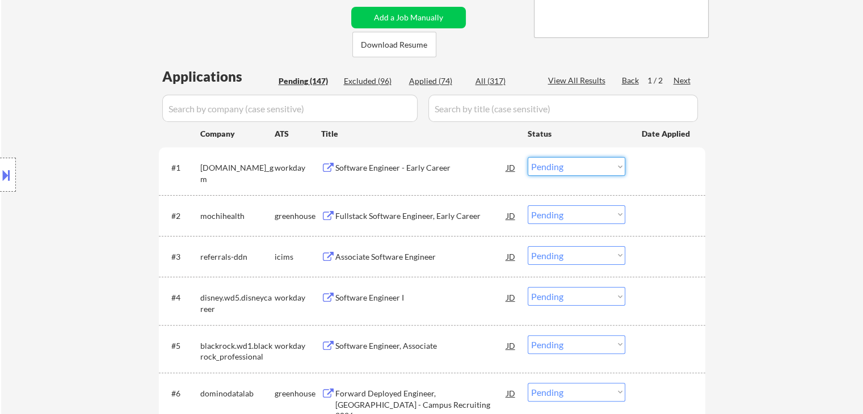
drag, startPoint x: 570, startPoint y: 168, endPoint x: 573, endPoint y: 175, distance: 8.4
click at [570, 169] on select "Choose an option... Pending Applied Excluded (Questions) Excluded (Expired) Exc…" at bounding box center [577, 166] width 98 height 19
click at [528, 157] on select "Choose an option... Pending Applied Excluded (Questions) Excluded (Expired) Exc…" at bounding box center [577, 166] width 98 height 19
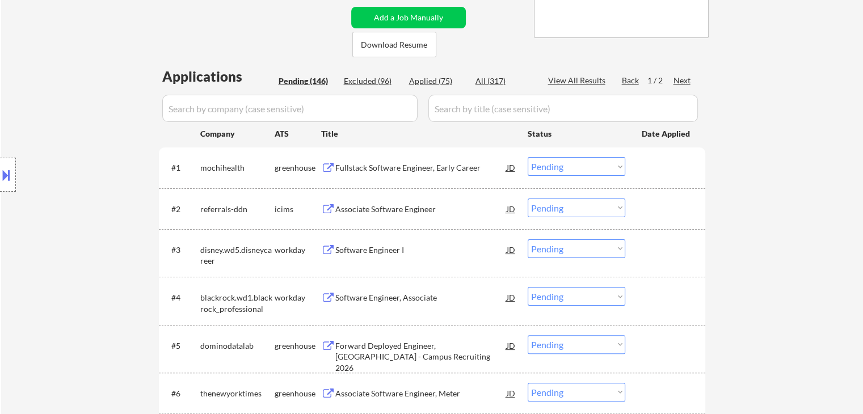
click at [400, 166] on div "Fullstack Software Engineer, Early Career" at bounding box center [420, 167] width 171 height 11
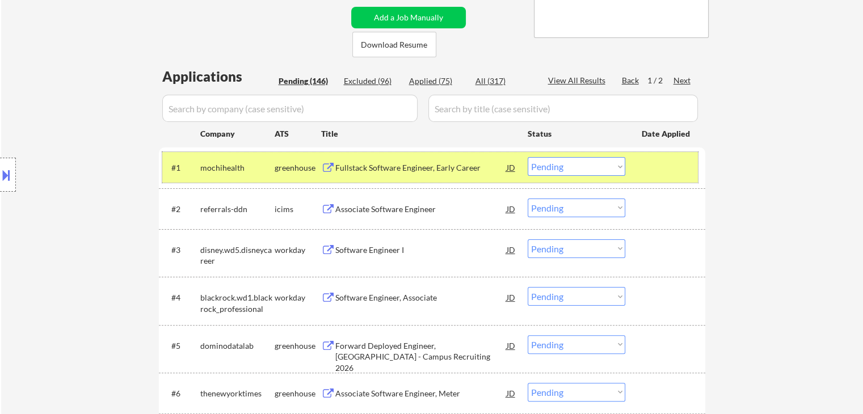
drag, startPoint x: 275, startPoint y: 157, endPoint x: 281, endPoint y: 171, distance: 15.0
click at [276, 157] on div "greenhouse" at bounding box center [298, 167] width 47 height 20
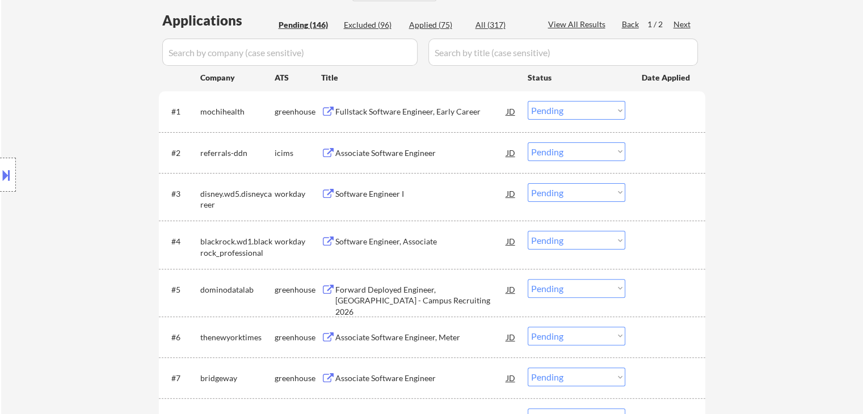
scroll to position [340, 0]
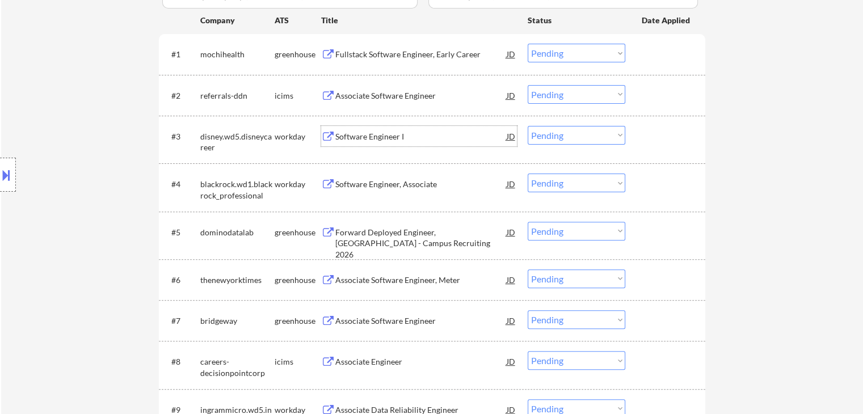
click at [391, 130] on div "Software Engineer I" at bounding box center [420, 136] width 171 height 20
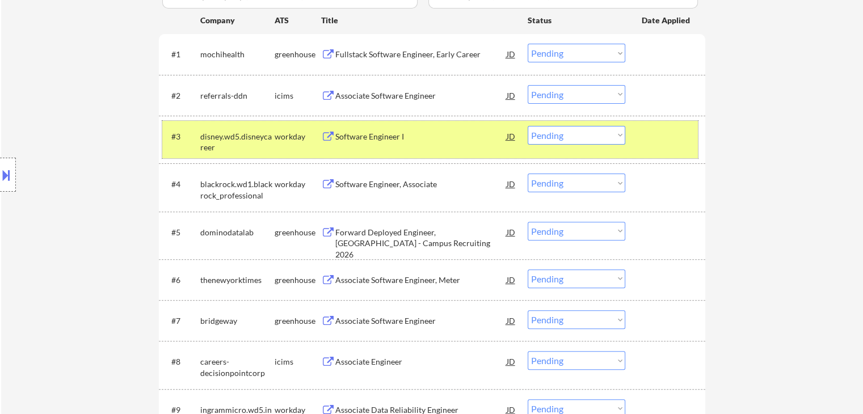
drag, startPoint x: 259, startPoint y: 136, endPoint x: 313, endPoint y: 180, distance: 70.2
click at [259, 136] on div "disney.wd5.disneycareer" at bounding box center [237, 142] width 74 height 22
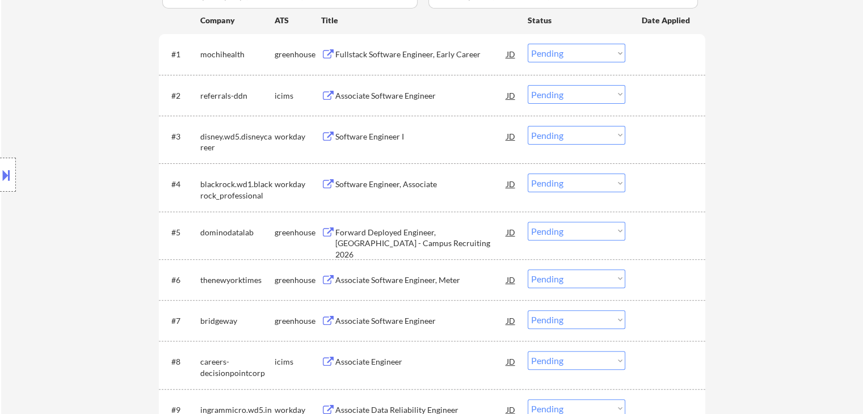
click at [398, 185] on div "Software Engineer, Associate" at bounding box center [420, 184] width 171 height 11
